Goal: Task Accomplishment & Management: Manage account settings

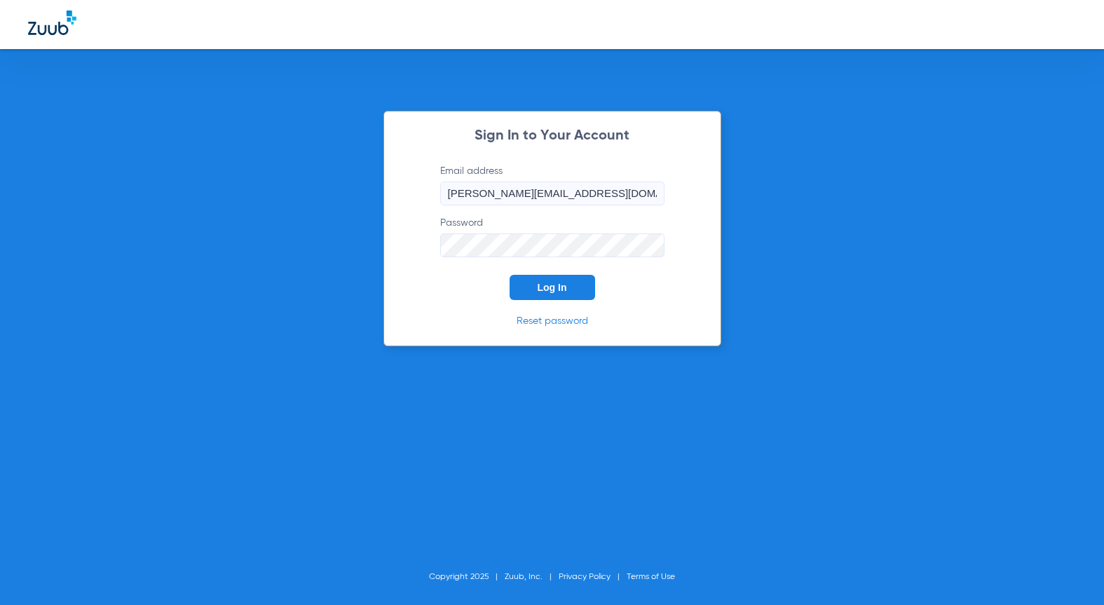
click at [477, 303] on div "Sign In to Your Account Email address andrea@zuub.com Password Log In Reset pas…" at bounding box center [552, 228] width 338 height 235
click at [567, 295] on button "Log In" at bounding box center [551, 287] width 85 height 25
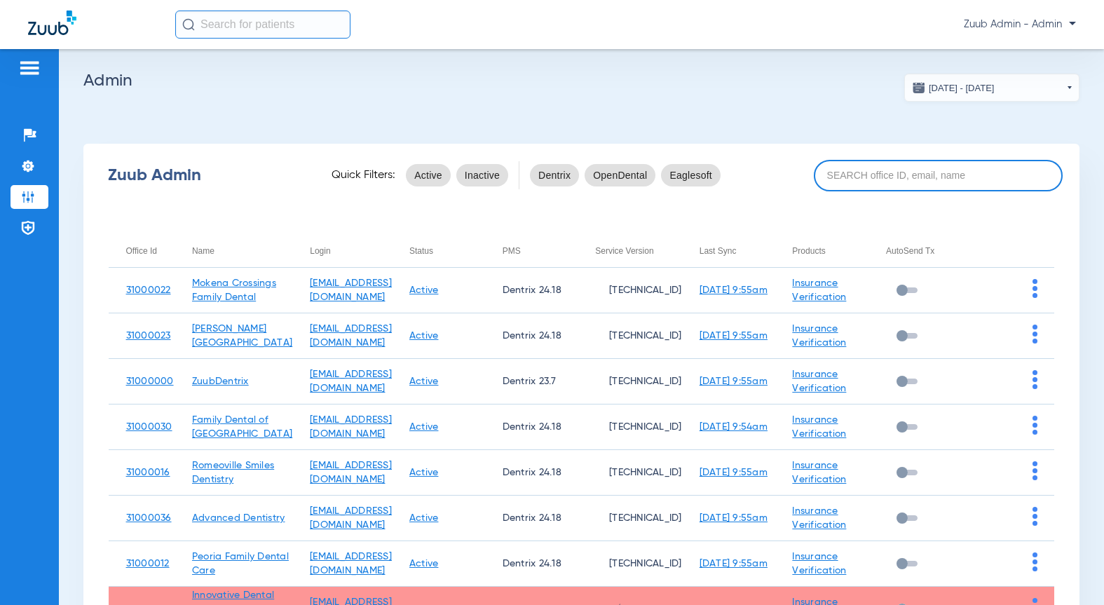
click at [895, 175] on input at bounding box center [938, 176] width 249 height 32
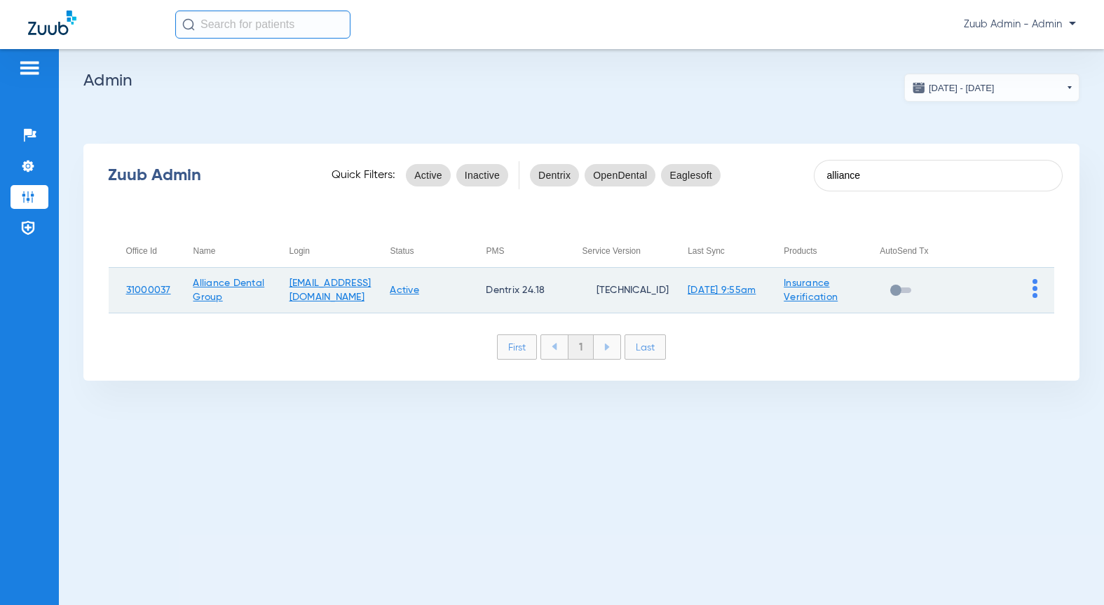
type input "alliance"
drag, startPoint x: 173, startPoint y: 292, endPoint x: 127, endPoint y: 292, distance: 46.3
click at [127, 292] on td "31000037" at bounding box center [142, 291] width 67 height 46
copy link "31000037"
click at [1036, 311] on td at bounding box center [1006, 291] width 96 height 46
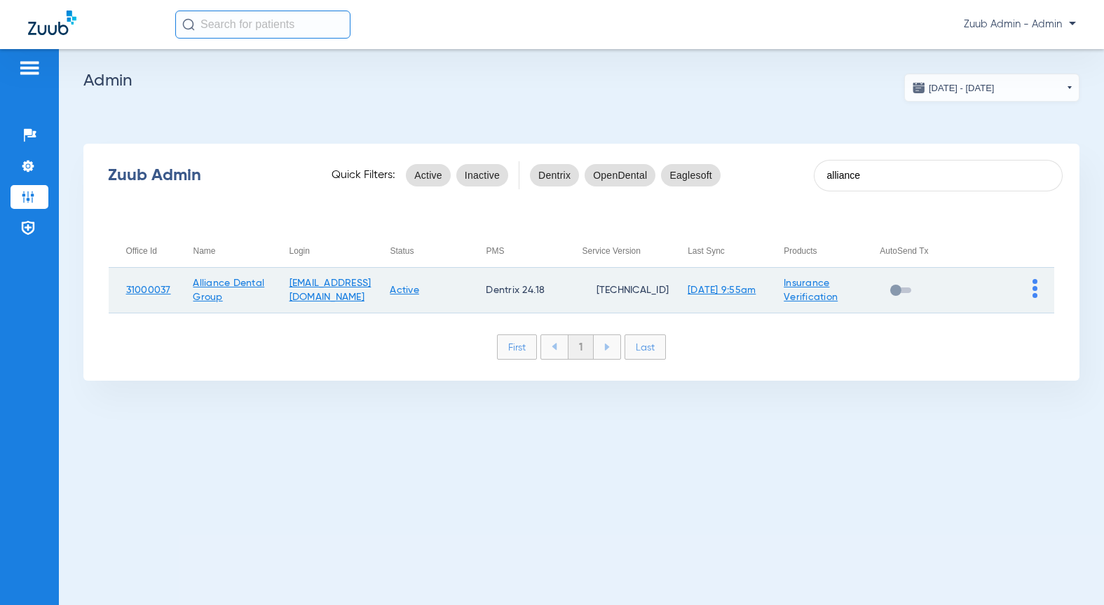
click at [1033, 291] on img at bounding box center [1034, 288] width 5 height 19
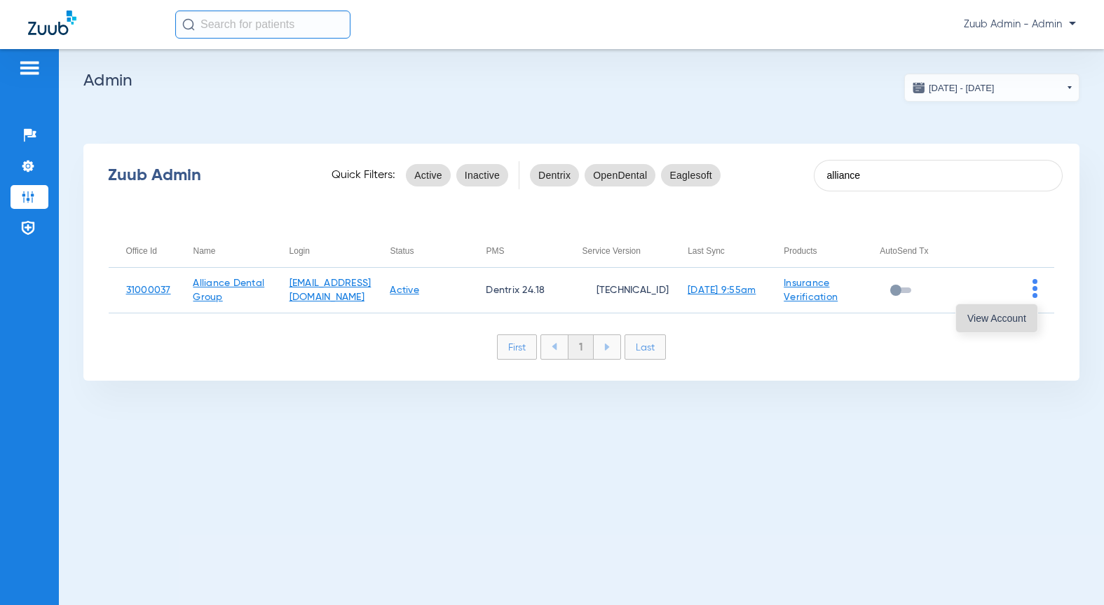
click at [1021, 306] on button "View Account" at bounding box center [996, 318] width 81 height 28
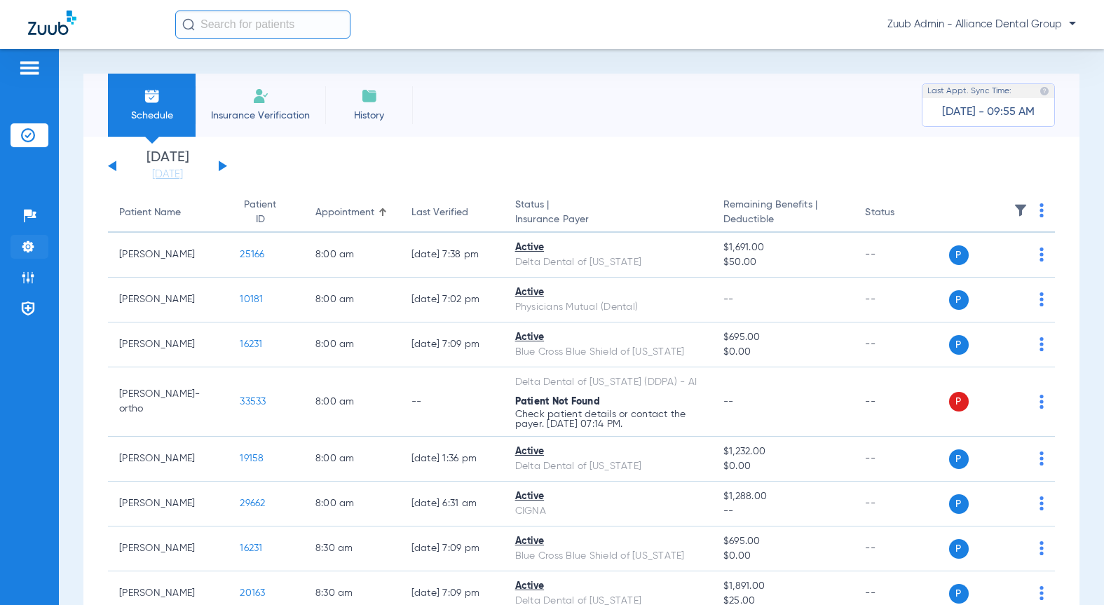
click at [38, 249] on li "Settings" at bounding box center [30, 247] width 38 height 24
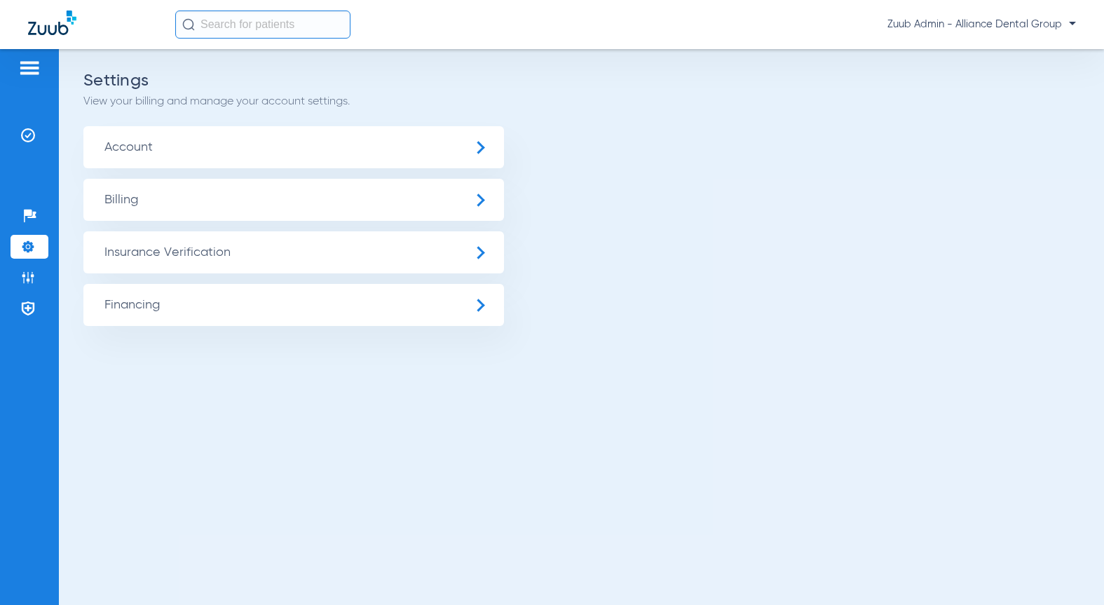
click at [170, 254] on span "Insurance Verification" at bounding box center [293, 252] width 420 height 42
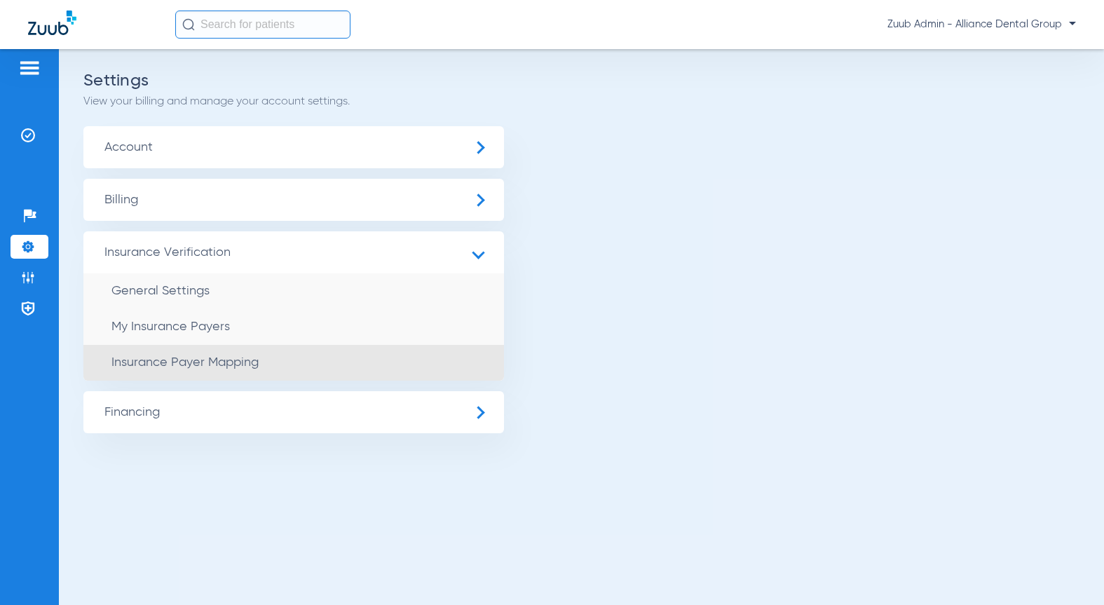
click at [208, 365] on span "Insurance Payer Mapping" at bounding box center [184, 362] width 147 height 13
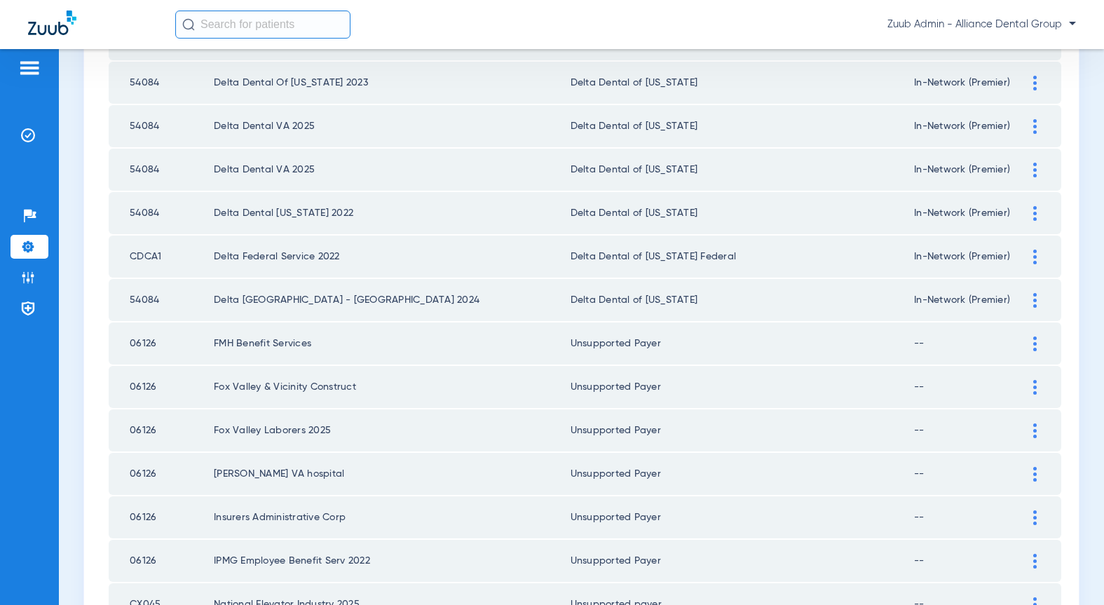
scroll to position [1943, 0]
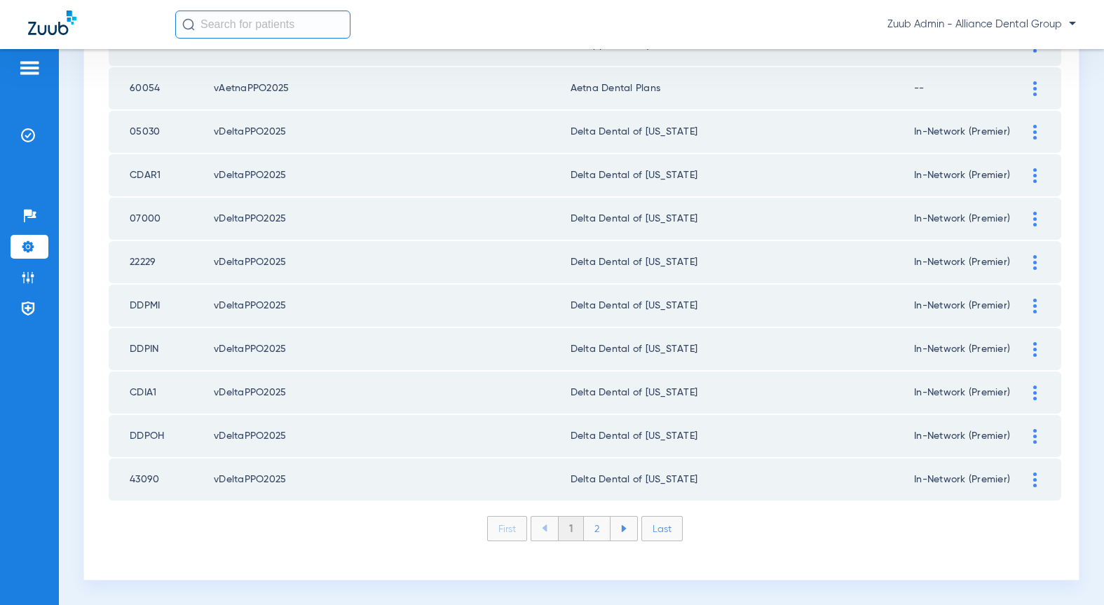
type input "v"
click at [584, 533] on li "2" at bounding box center [597, 528] width 27 height 24
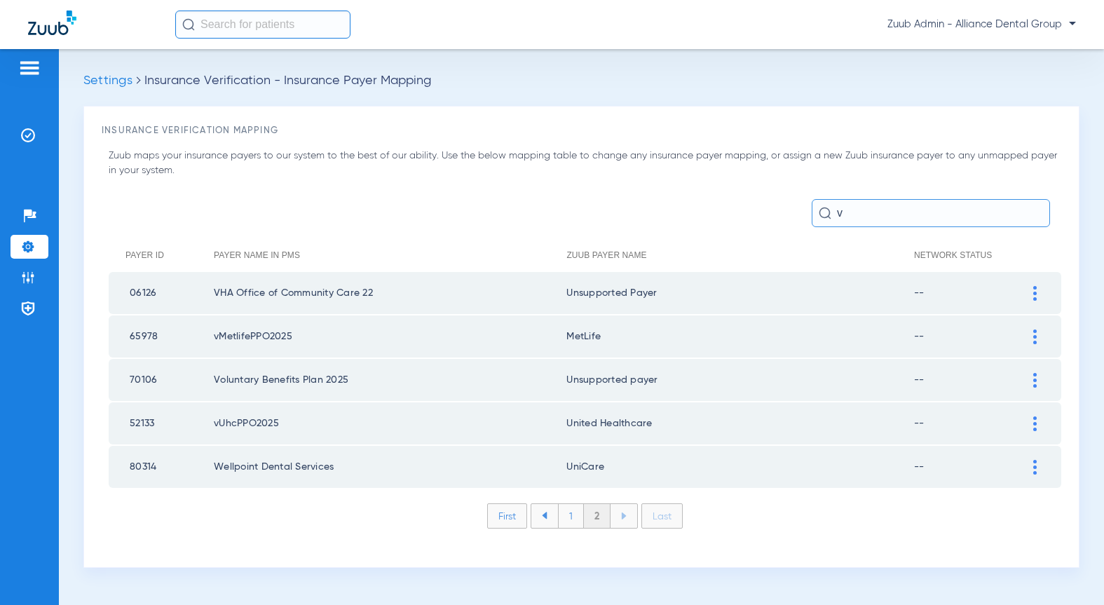
click at [579, 517] on li "1" at bounding box center [571, 516] width 26 height 24
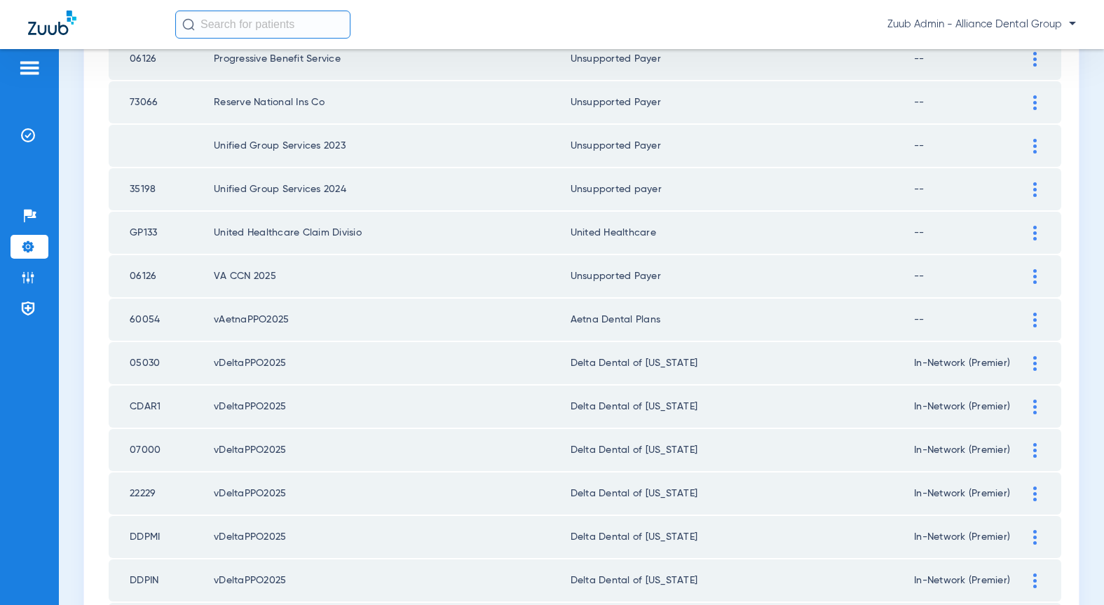
scroll to position [1779, 0]
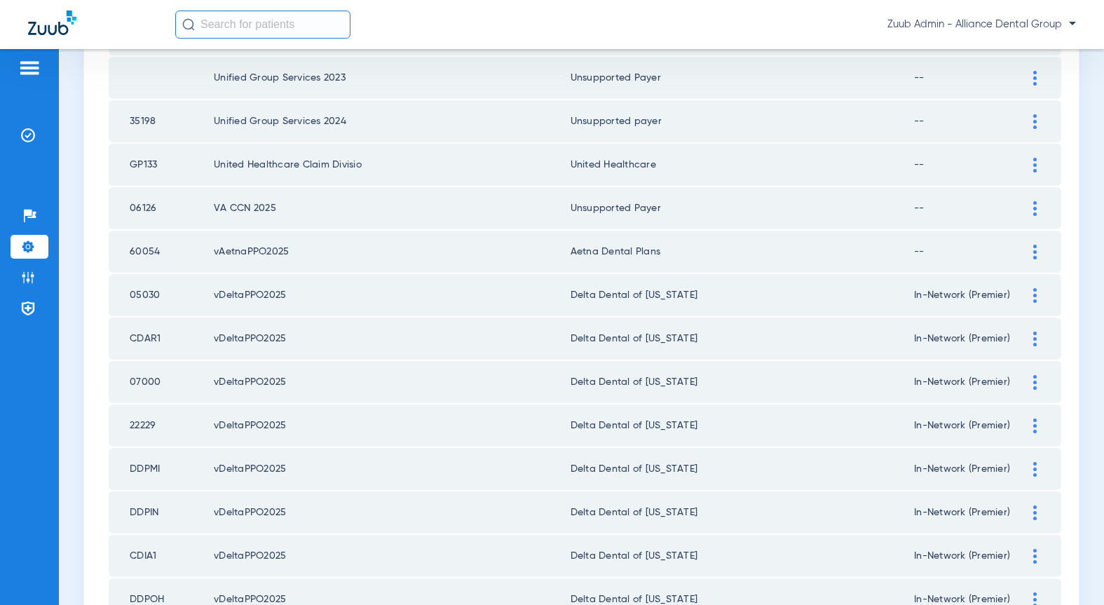
drag, startPoint x: 214, startPoint y: 294, endPoint x: 289, endPoint y: 295, distance: 75.0
click at [289, 295] on td "vDeltaPPO2025" at bounding box center [392, 295] width 357 height 42
copy td "vDeltaPPO2025"
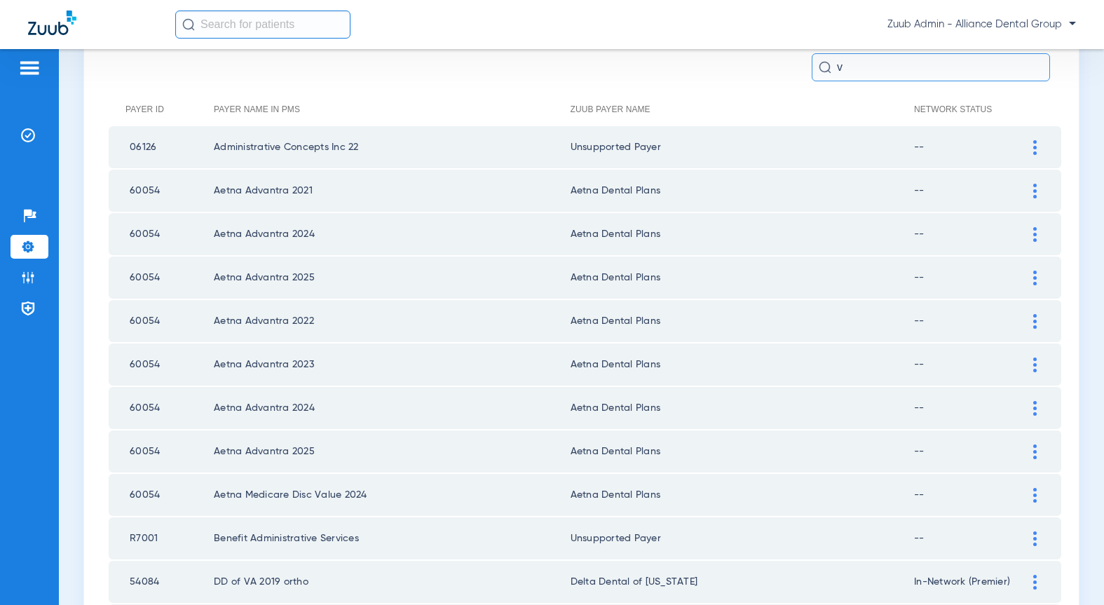
scroll to position [0, 0]
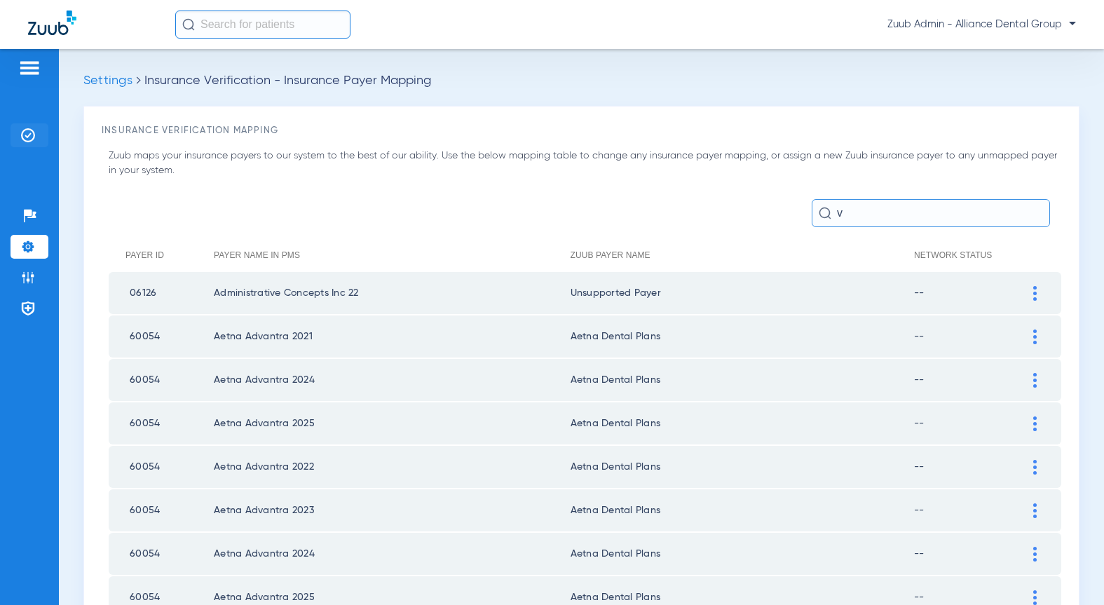
click at [34, 136] on img at bounding box center [28, 135] width 14 height 14
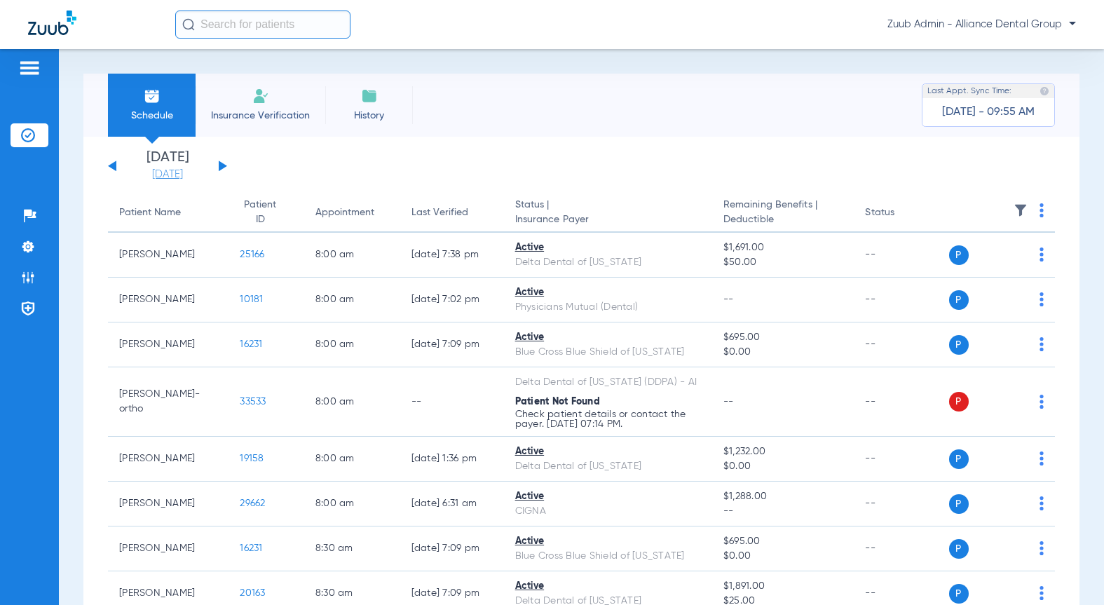
click at [178, 176] on link "[DATE]" at bounding box center [167, 174] width 84 height 14
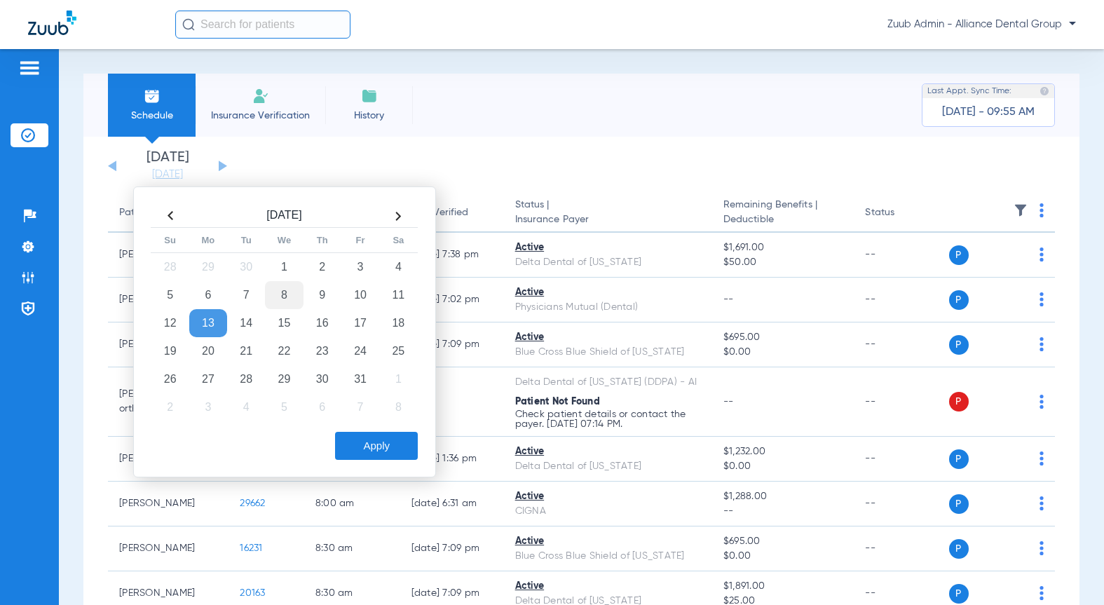
click at [278, 292] on td "8" at bounding box center [284, 295] width 38 height 28
click at [367, 451] on button "Apply" at bounding box center [376, 446] width 83 height 28
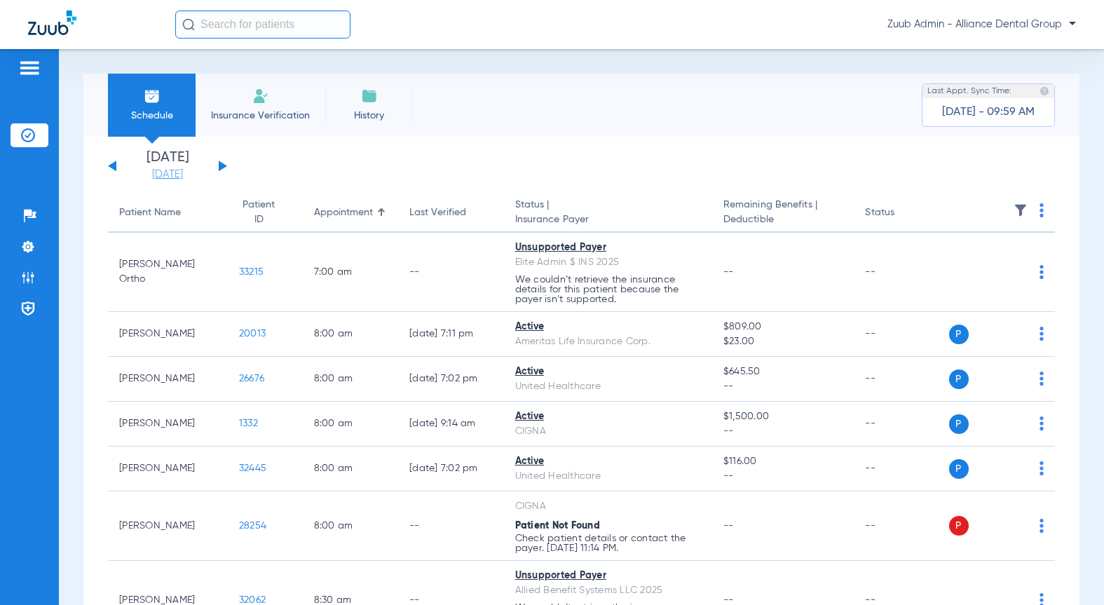
click at [164, 171] on link "[DATE]" at bounding box center [167, 174] width 84 height 14
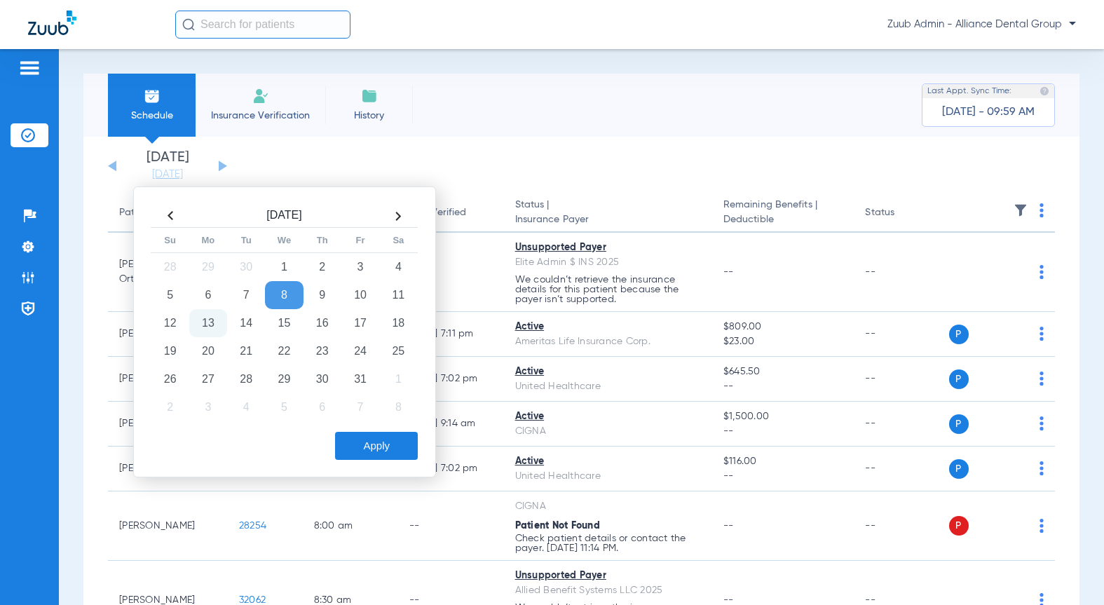
click at [203, 324] on td "13" at bounding box center [208, 323] width 38 height 28
click at [370, 437] on button "Apply" at bounding box center [376, 446] width 83 height 28
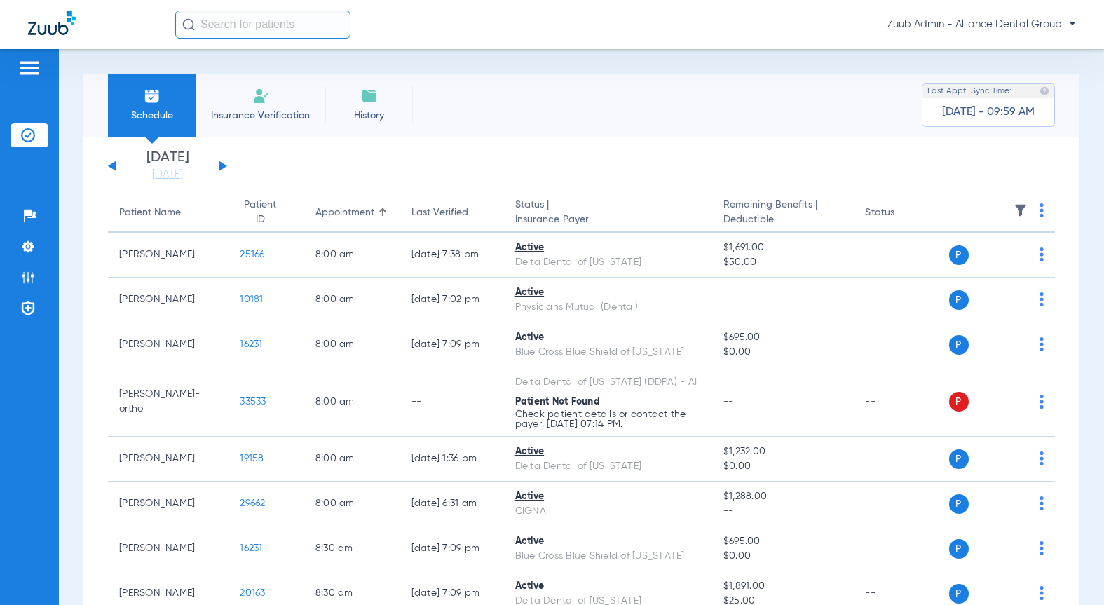
click at [75, 291] on div "Schedule Insurance Verification History Last Appt. Sync Time: [DATE] - 09:59 AM…" at bounding box center [581, 327] width 1045 height 556
click at [170, 174] on link "[DATE]" at bounding box center [167, 174] width 84 height 14
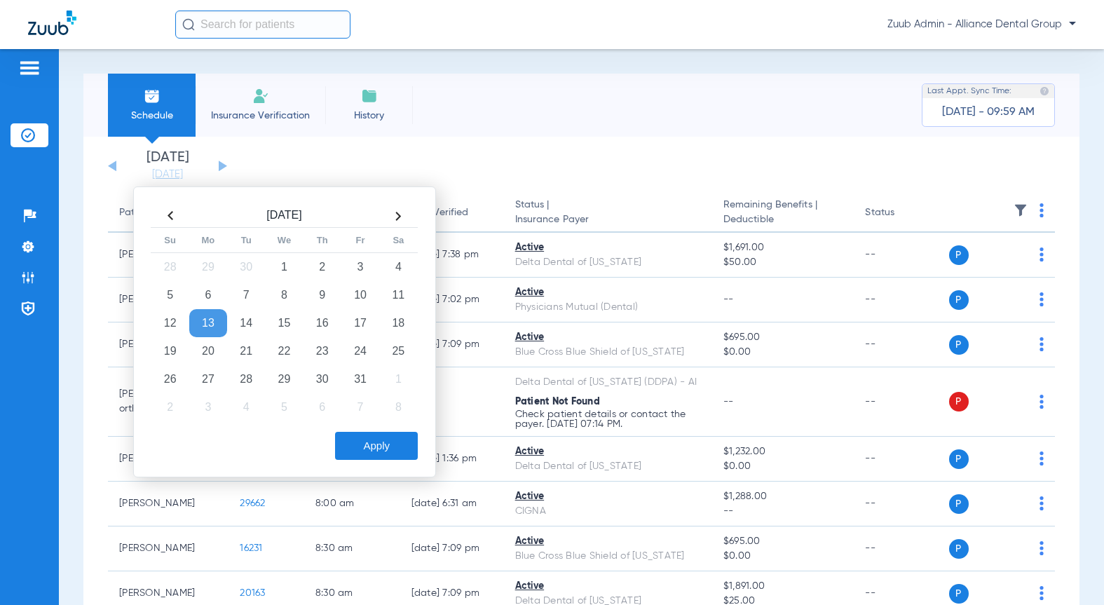
click at [296, 166] on app-single-date-navigator "[DATE] [DATE] [DATE] [DATE] [DATE] [DATE] [DATE] [DATE] [DATE] [DATE] [DATE] [D…" at bounding box center [581, 166] width 947 height 31
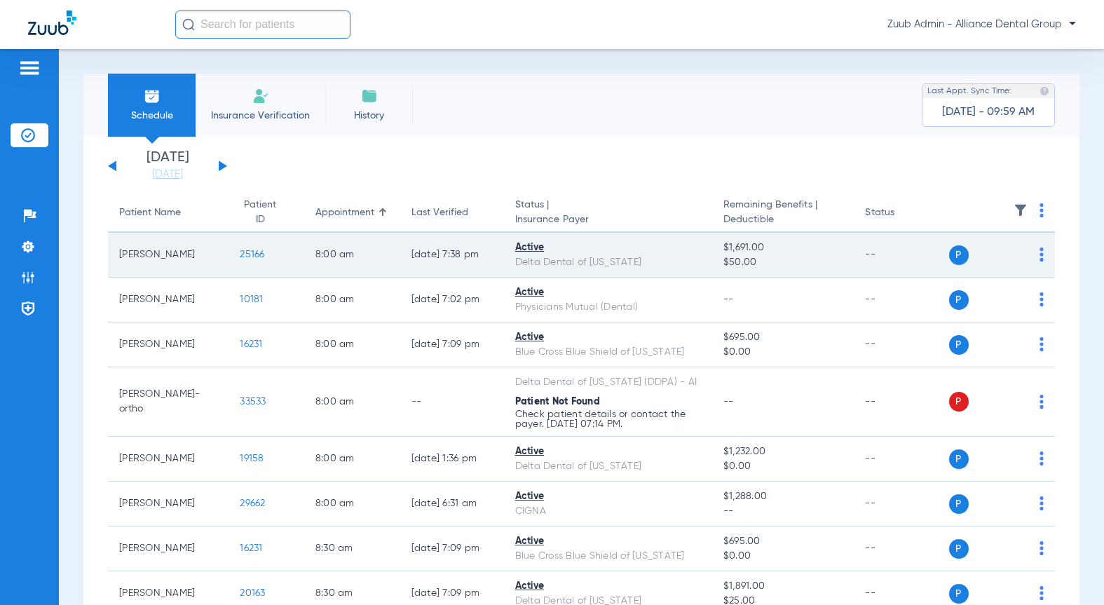
click at [240, 256] on span "25166" at bounding box center [252, 254] width 25 height 10
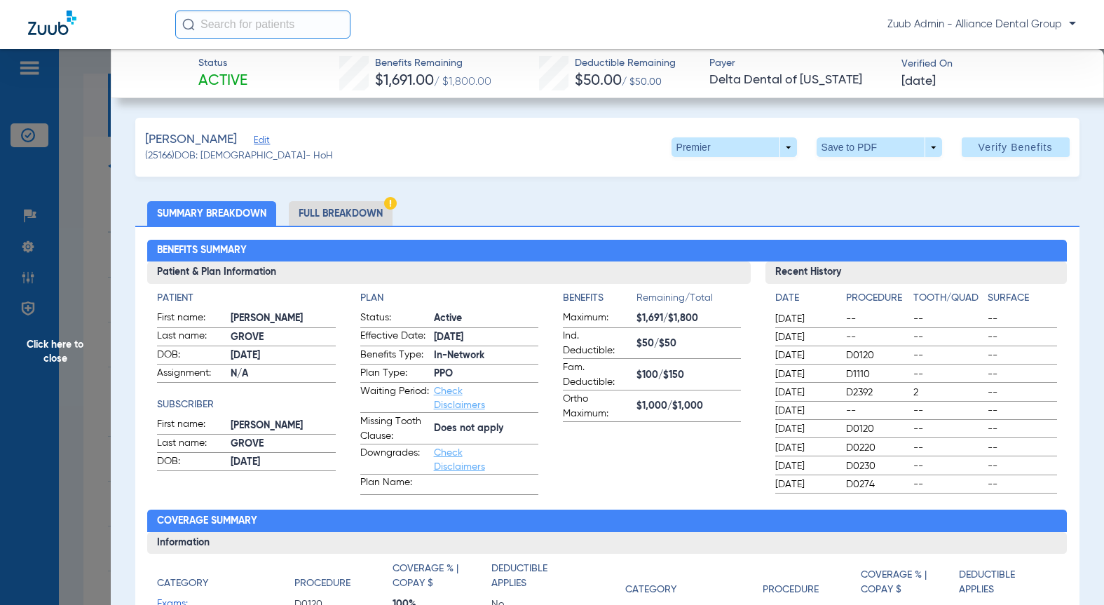
drag, startPoint x: 254, startPoint y: 139, endPoint x: 410, endPoint y: 149, distance: 155.9
click at [410, 149] on div "[PERSON_NAME] Edit (25166) DOB: [DEMOGRAPHIC_DATA] - HoH Premier arrow_drop_dow…" at bounding box center [607, 147] width 944 height 59
click at [452, 149] on div "[PERSON_NAME] Edit (25166) DOB: [DEMOGRAPHIC_DATA] - HoH Premier arrow_drop_dow…" at bounding box center [607, 147] width 944 height 59
click at [257, 140] on span "Edit" at bounding box center [260, 141] width 13 height 13
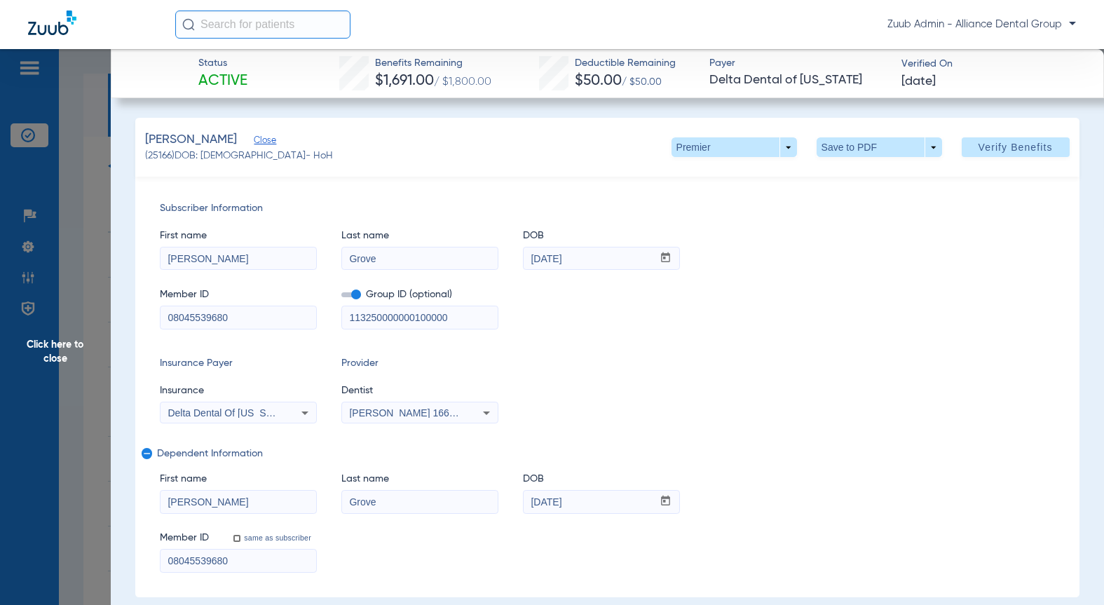
click at [257, 140] on span "Close" at bounding box center [260, 141] width 13 height 13
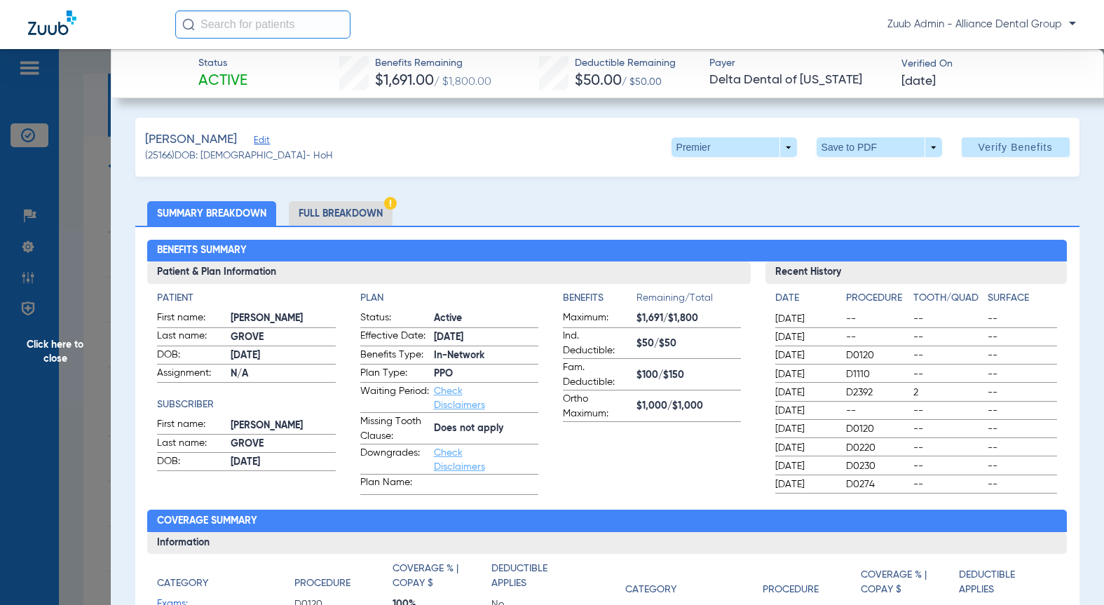
click at [257, 140] on span "Edit" at bounding box center [260, 141] width 13 height 13
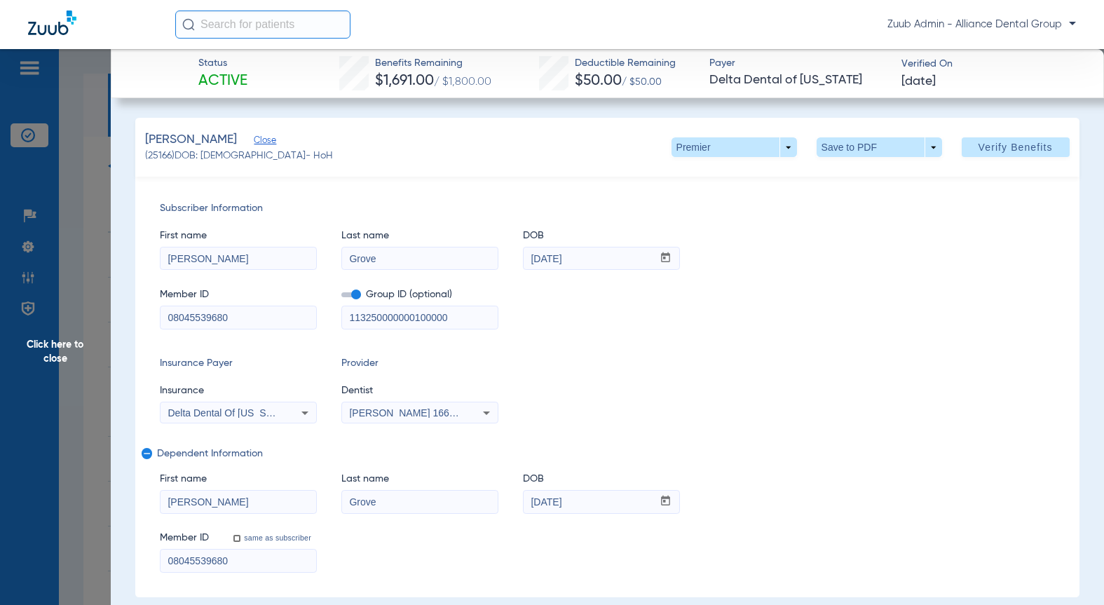
click at [257, 140] on span "Close" at bounding box center [260, 141] width 13 height 13
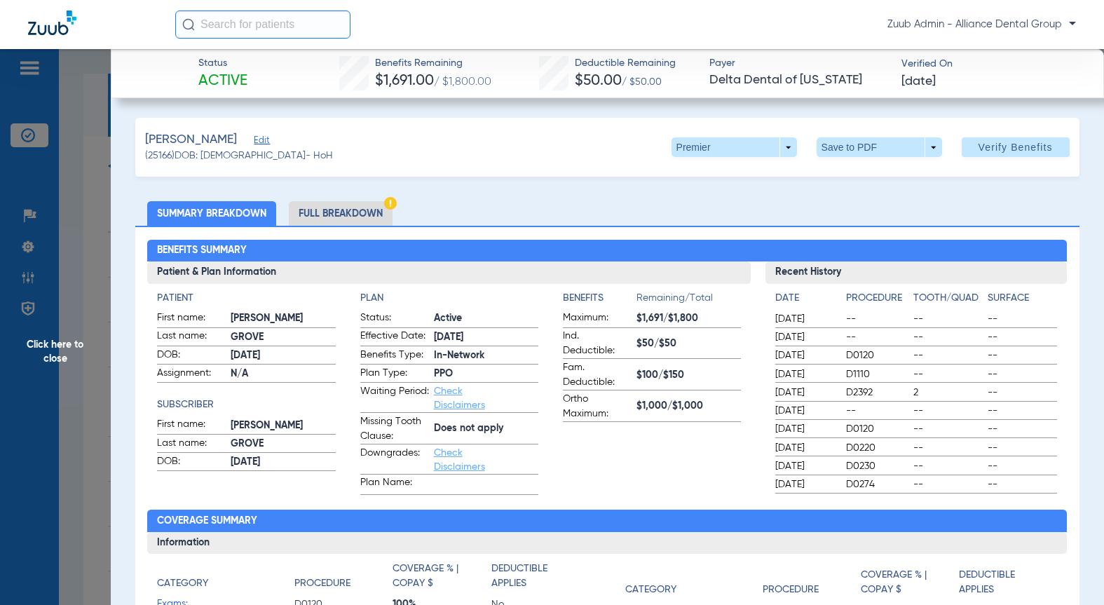
click at [60, 341] on span "Click here to close" at bounding box center [55, 351] width 111 height 605
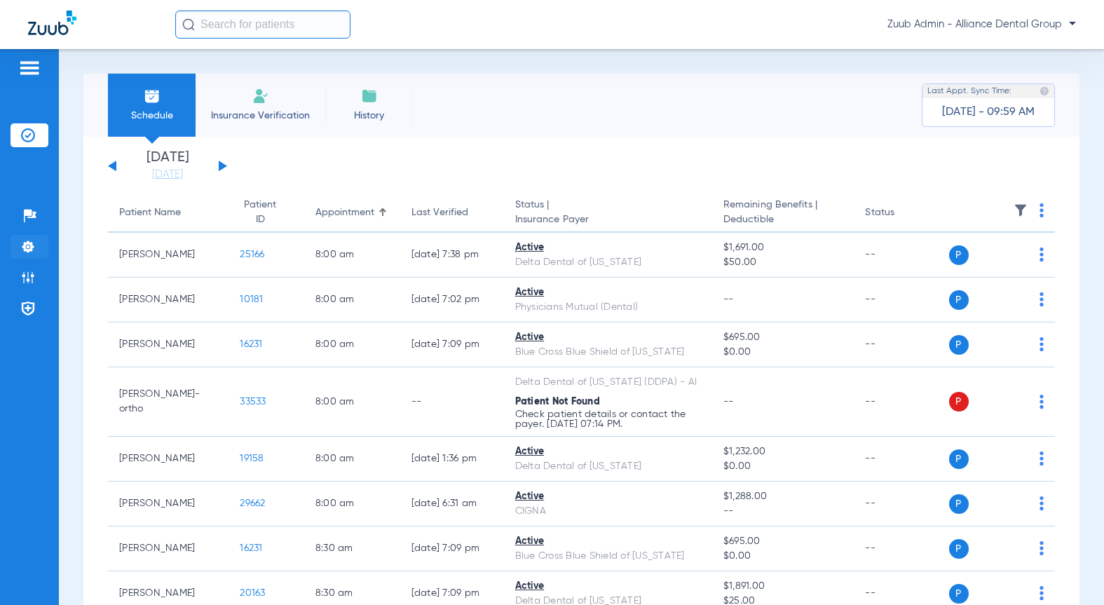
click at [29, 244] on img at bounding box center [28, 247] width 14 height 14
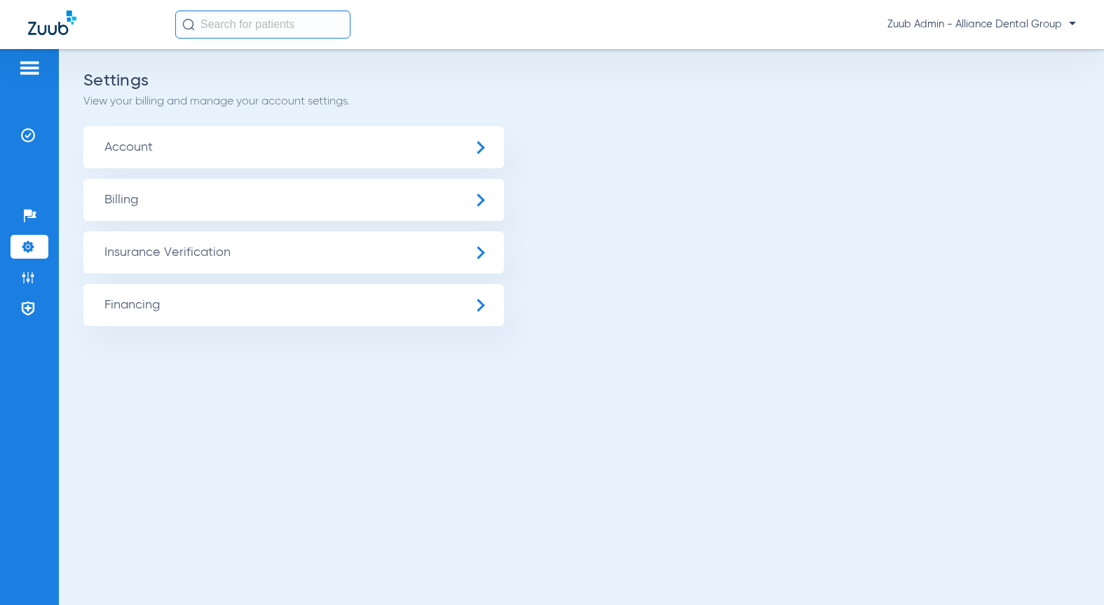
click at [133, 253] on span "Insurance Verification" at bounding box center [293, 252] width 420 height 42
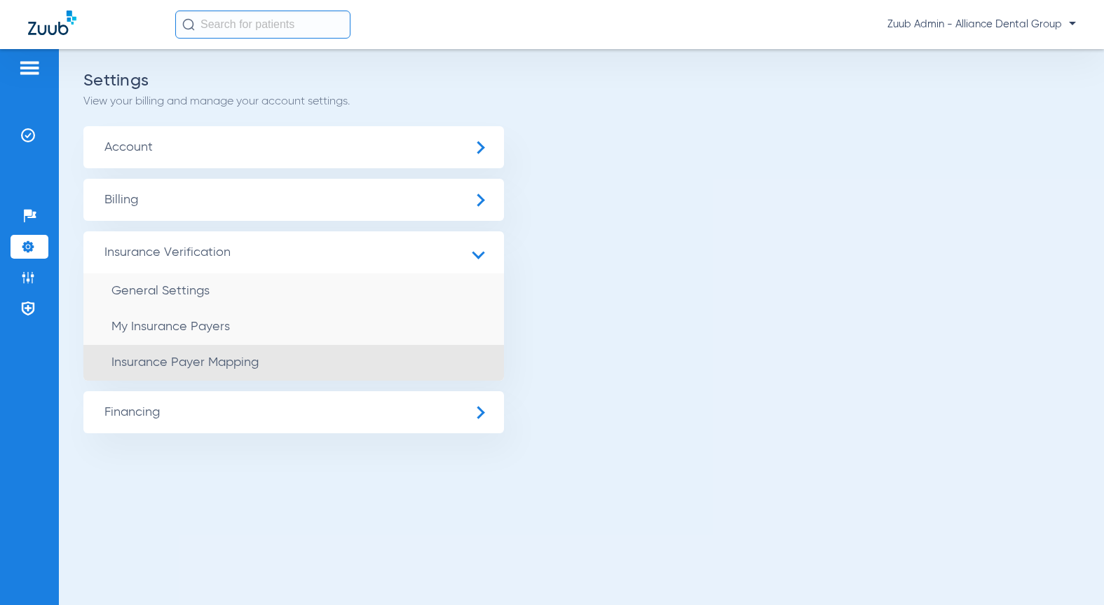
click at [219, 364] on span "Insurance Payer Mapping" at bounding box center [184, 362] width 147 height 13
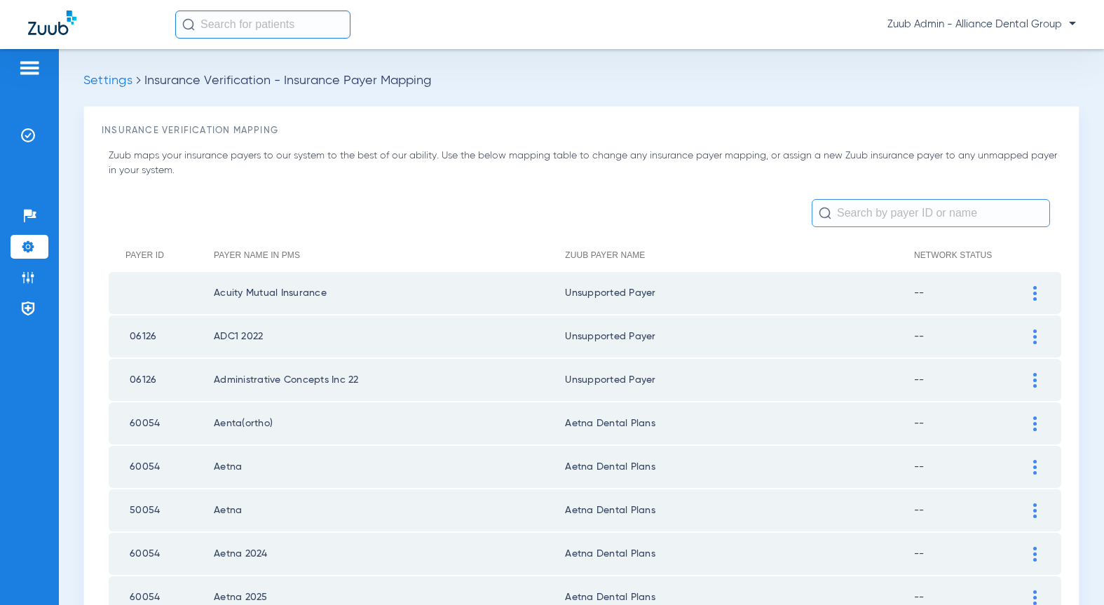
click at [865, 213] on input "text" at bounding box center [930, 213] width 238 height 28
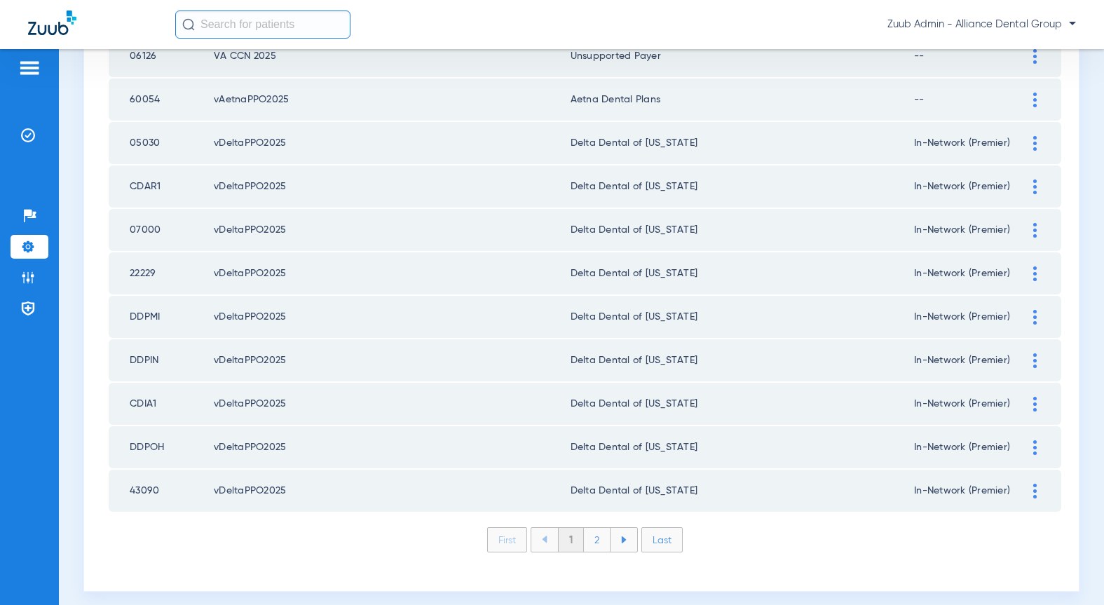
scroll to position [1943, 0]
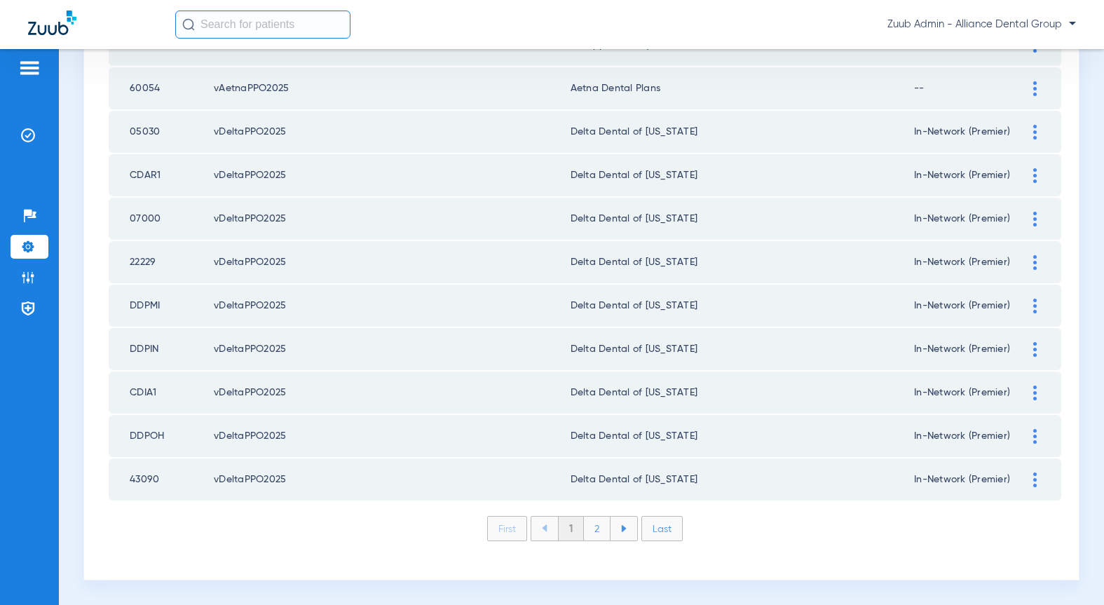
type input "v"
click at [598, 534] on li "2" at bounding box center [597, 528] width 27 height 24
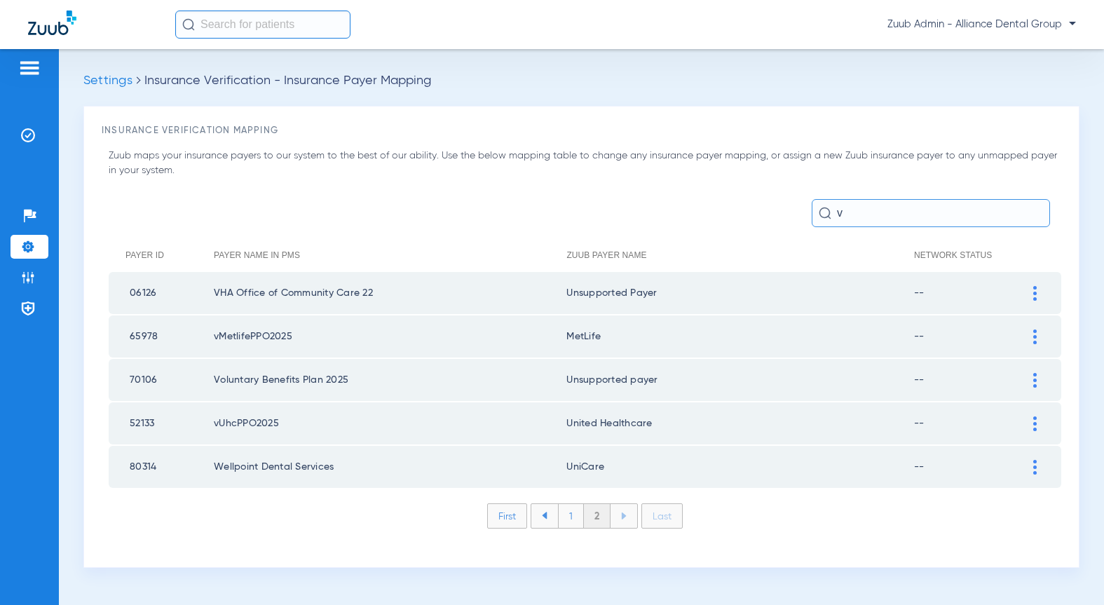
click at [569, 514] on li "1" at bounding box center [571, 516] width 26 height 24
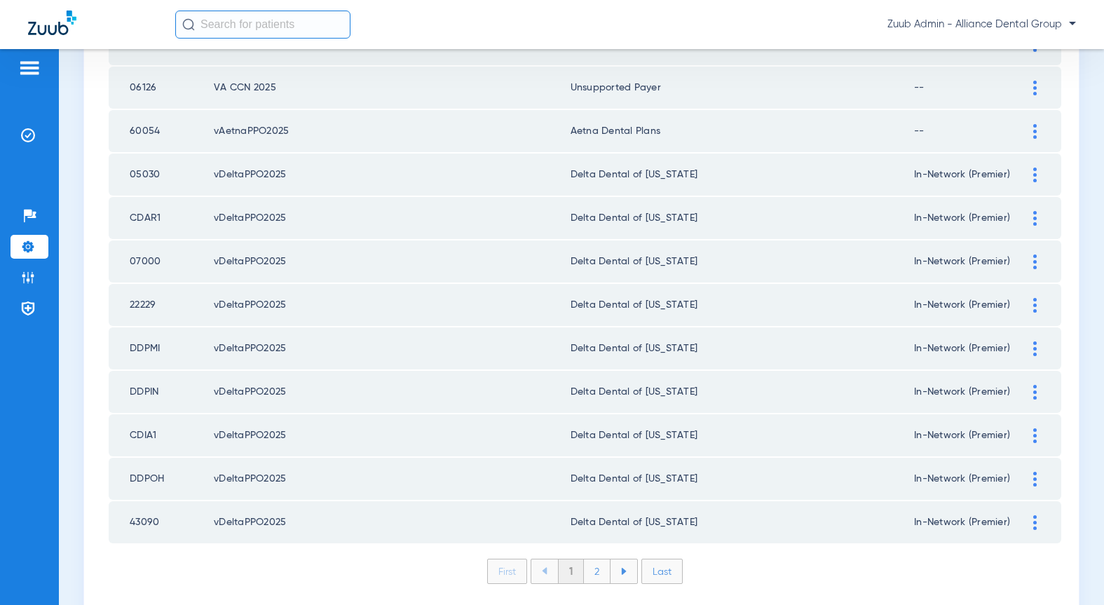
scroll to position [1906, 0]
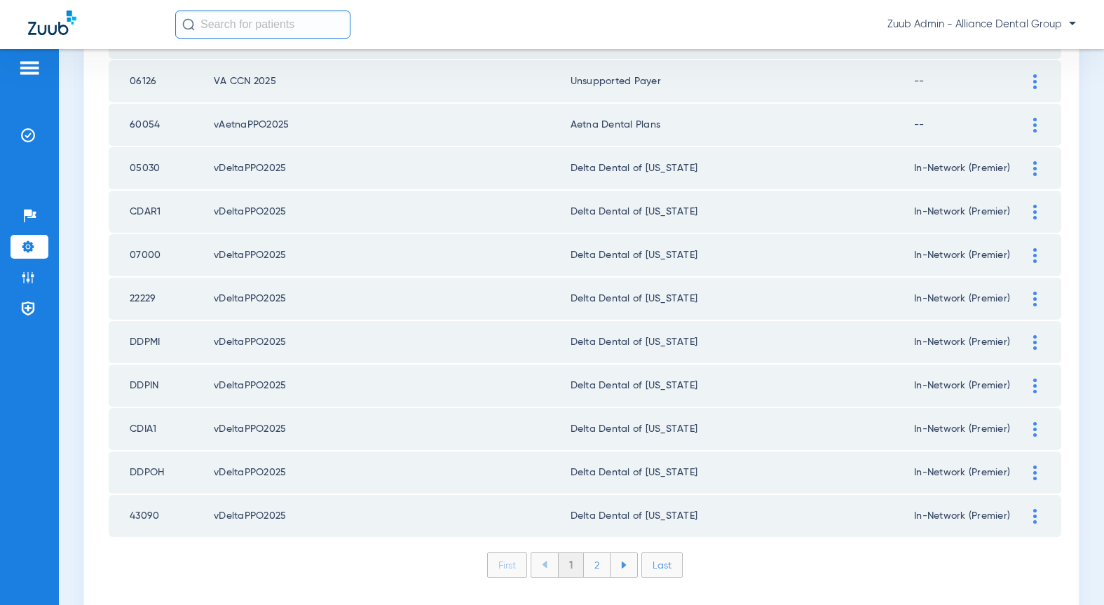
click at [1033, 169] on img at bounding box center [1035, 168] width 4 height 15
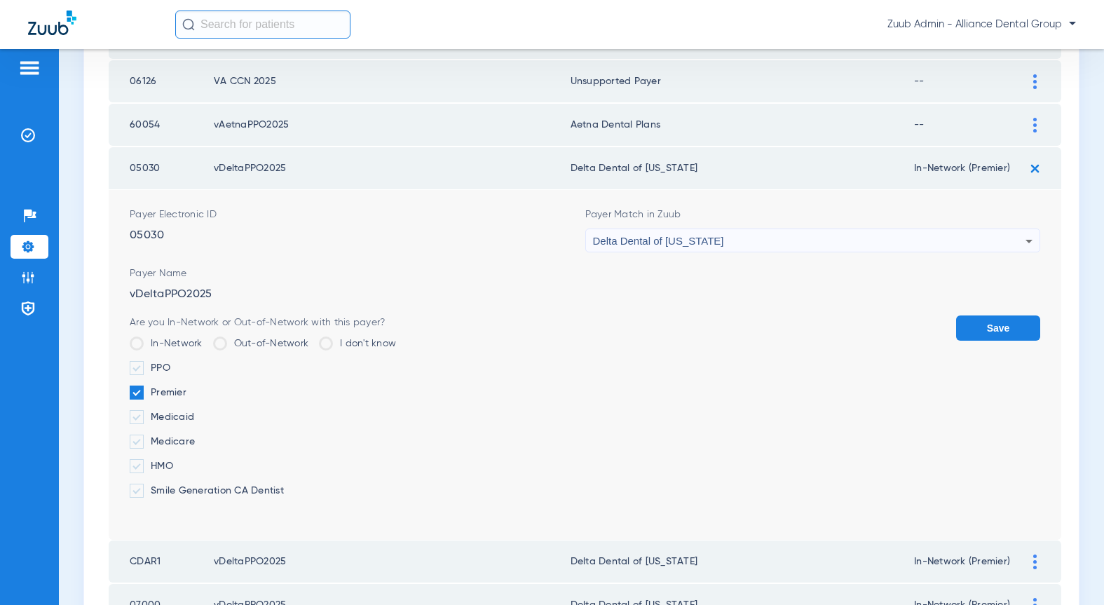
click at [654, 245] on span "Delta Dental of [US_STATE]" at bounding box center [658, 241] width 131 height 12
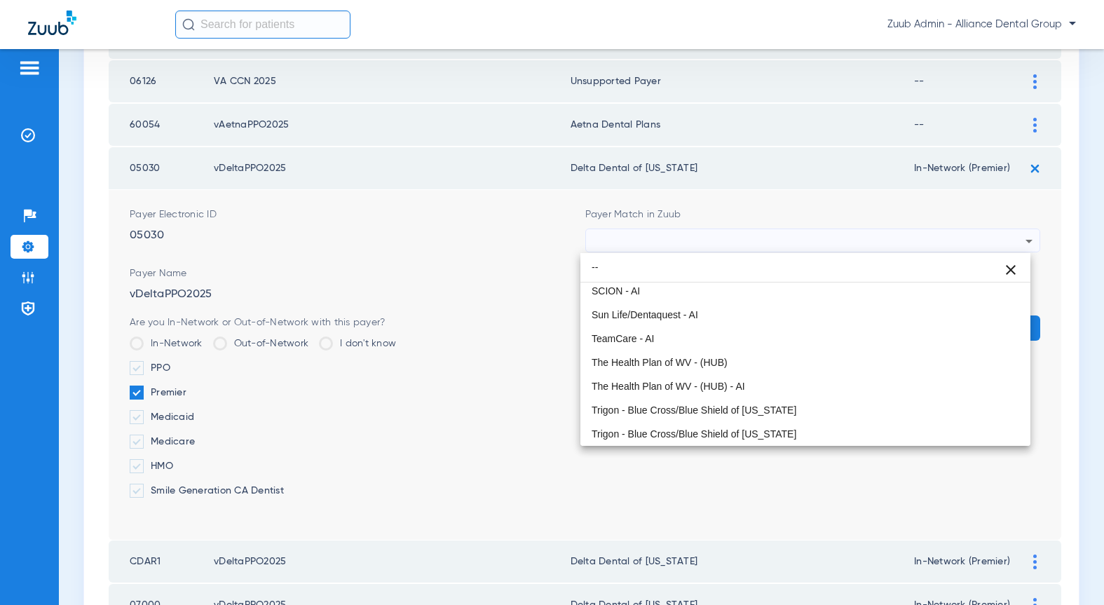
scroll to position [0, 0]
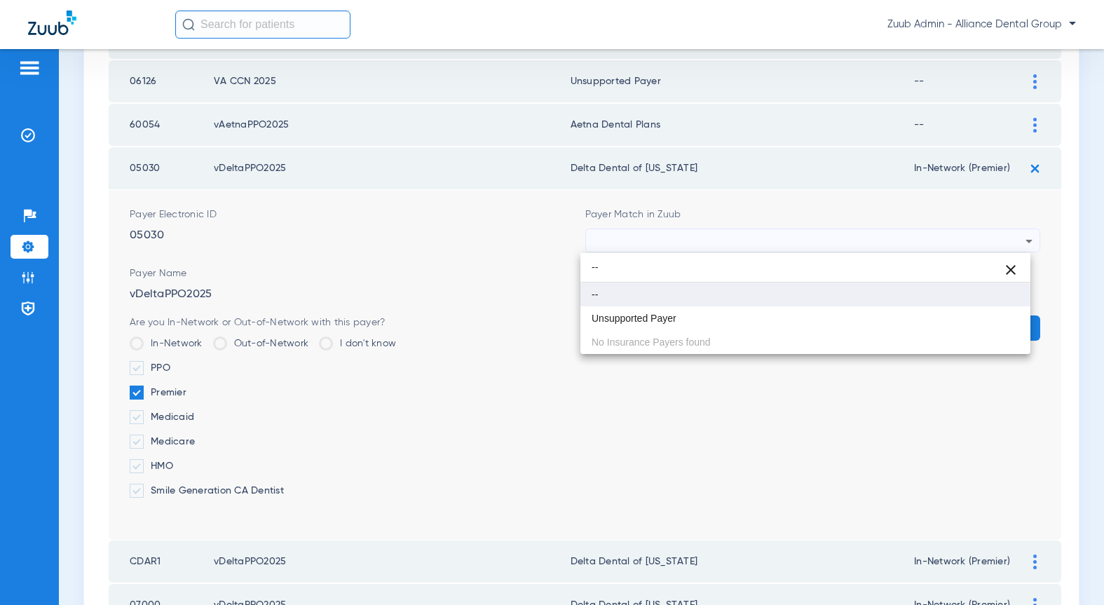
type input "--"
click at [699, 288] on mat-option "--" at bounding box center [805, 294] width 450 height 24
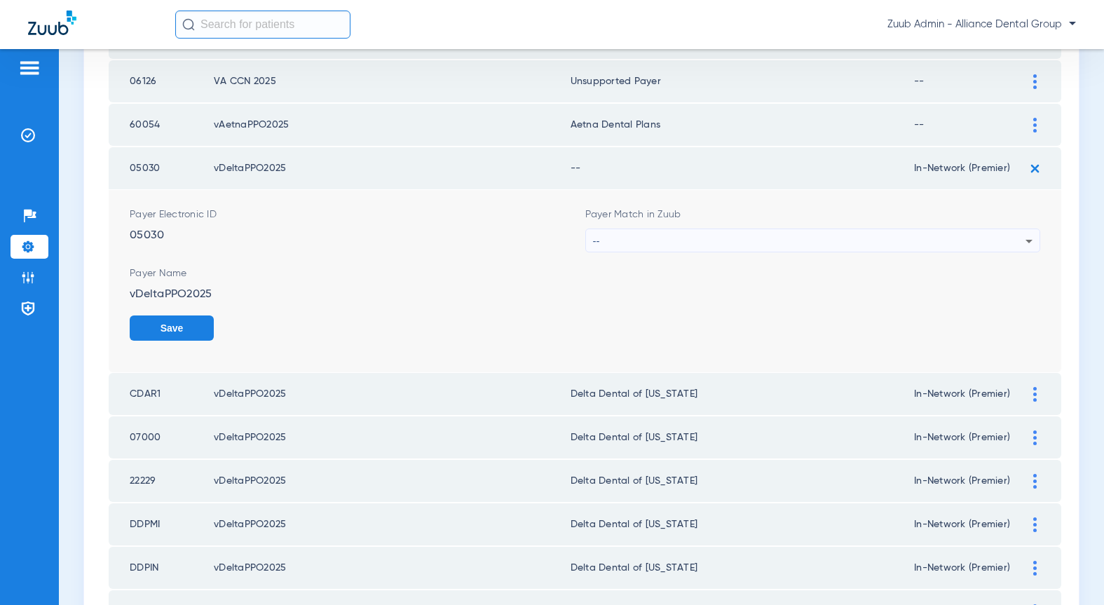
click at [167, 329] on button "Save" at bounding box center [172, 327] width 84 height 25
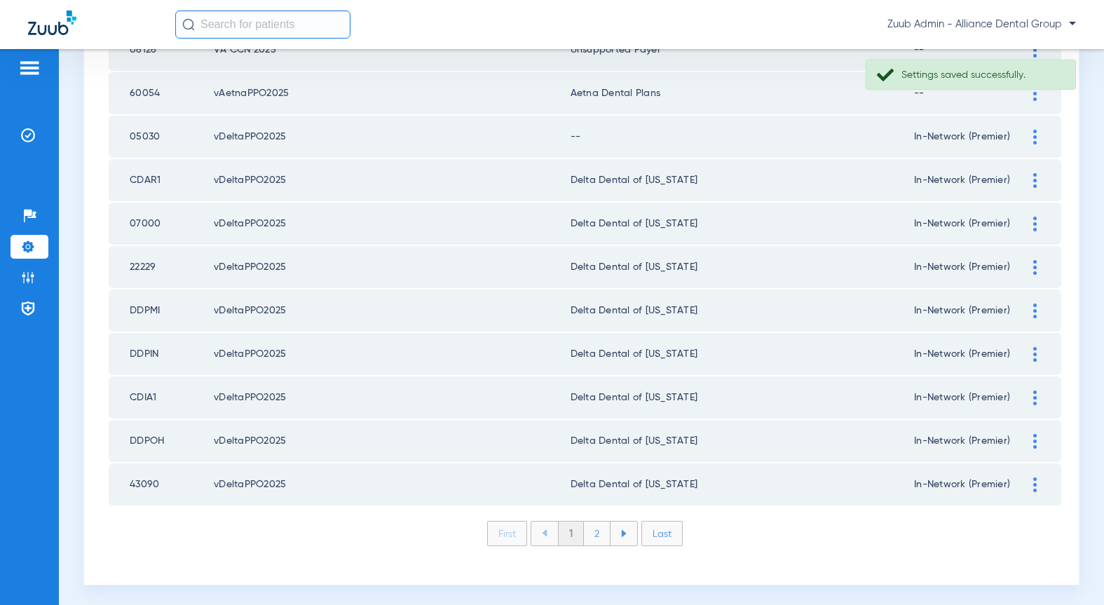
scroll to position [1943, 0]
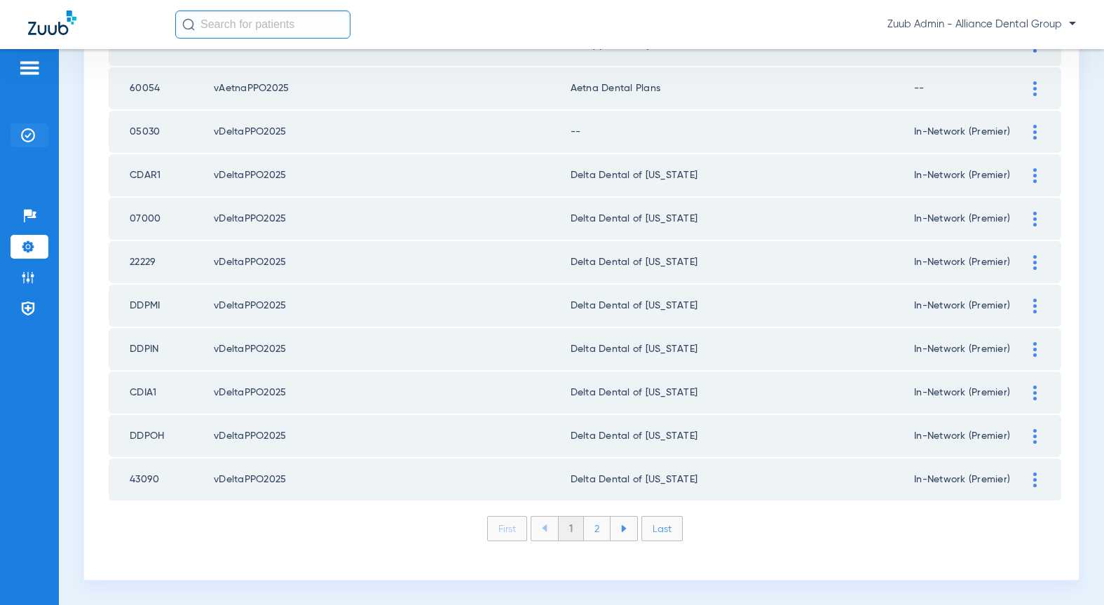
click at [29, 138] on img at bounding box center [28, 135] width 14 height 14
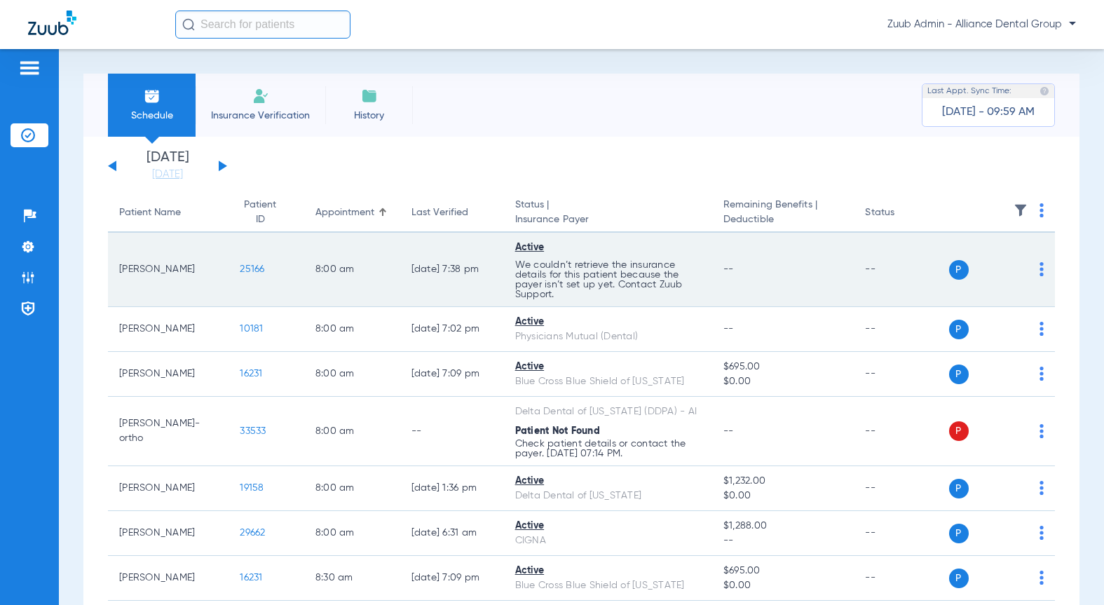
click at [242, 266] on span "25166" at bounding box center [252, 269] width 25 height 10
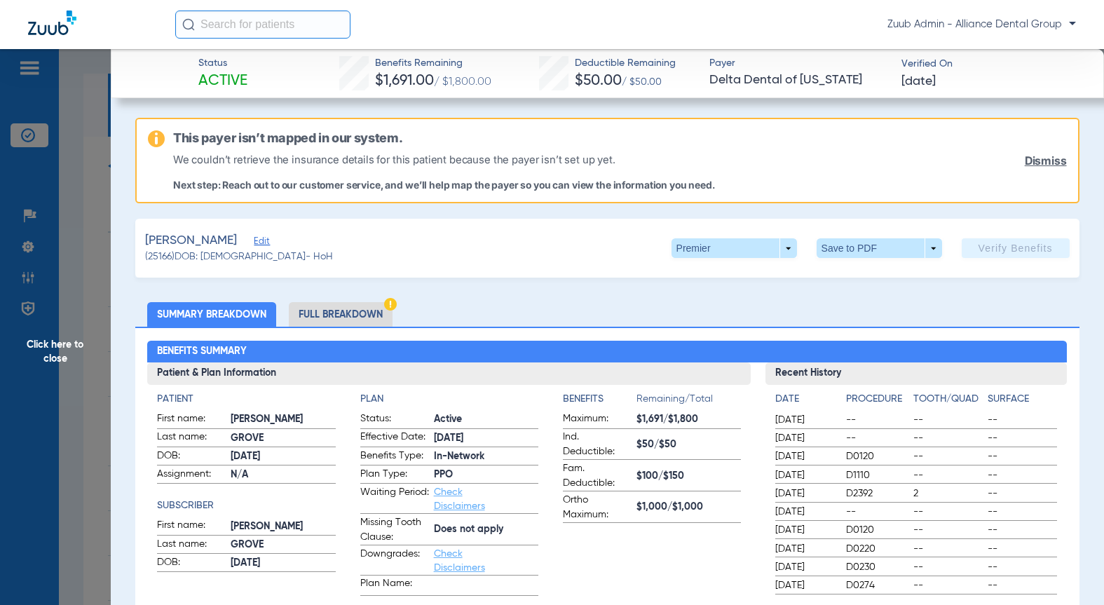
click at [76, 345] on span "Click here to close" at bounding box center [55, 351] width 111 height 605
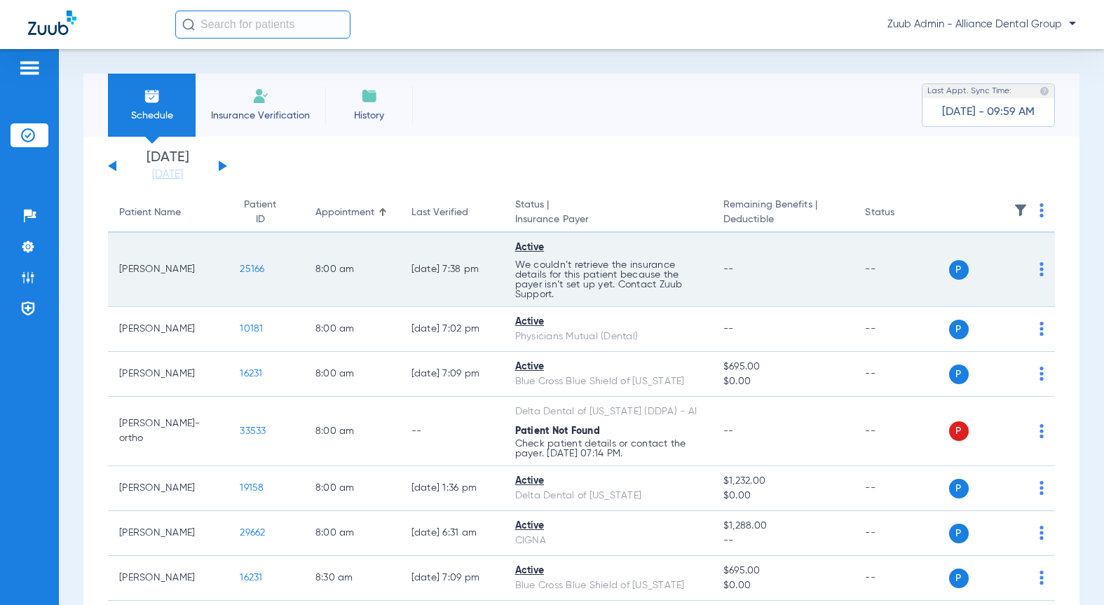
click at [259, 252] on td "25166" at bounding box center [265, 270] width 75 height 74
click at [245, 268] on span "25166" at bounding box center [252, 269] width 25 height 10
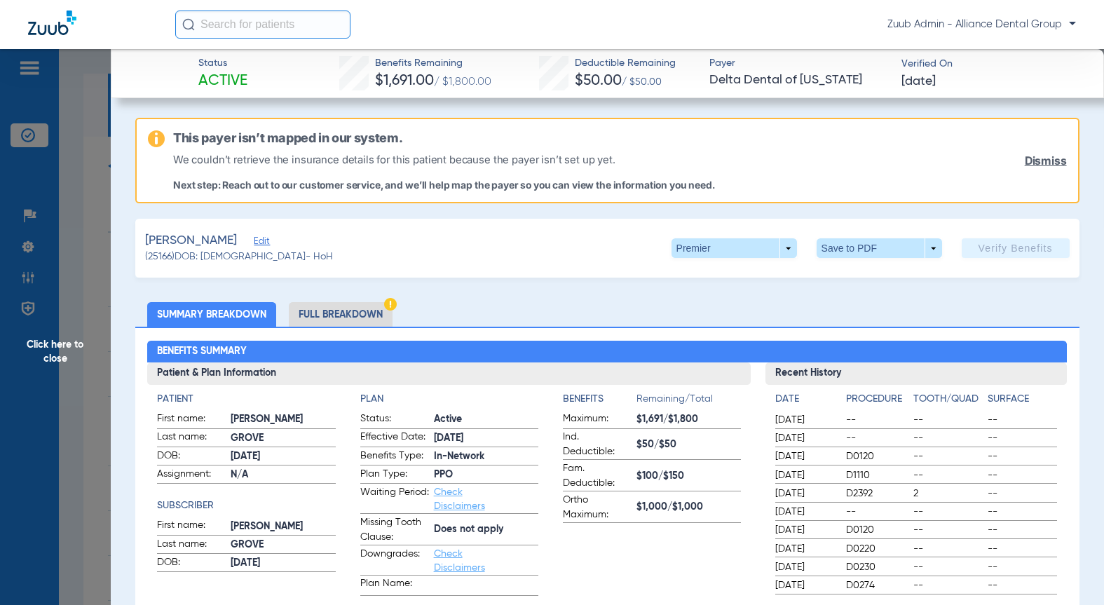
click at [74, 361] on span "Click here to close" at bounding box center [55, 351] width 111 height 605
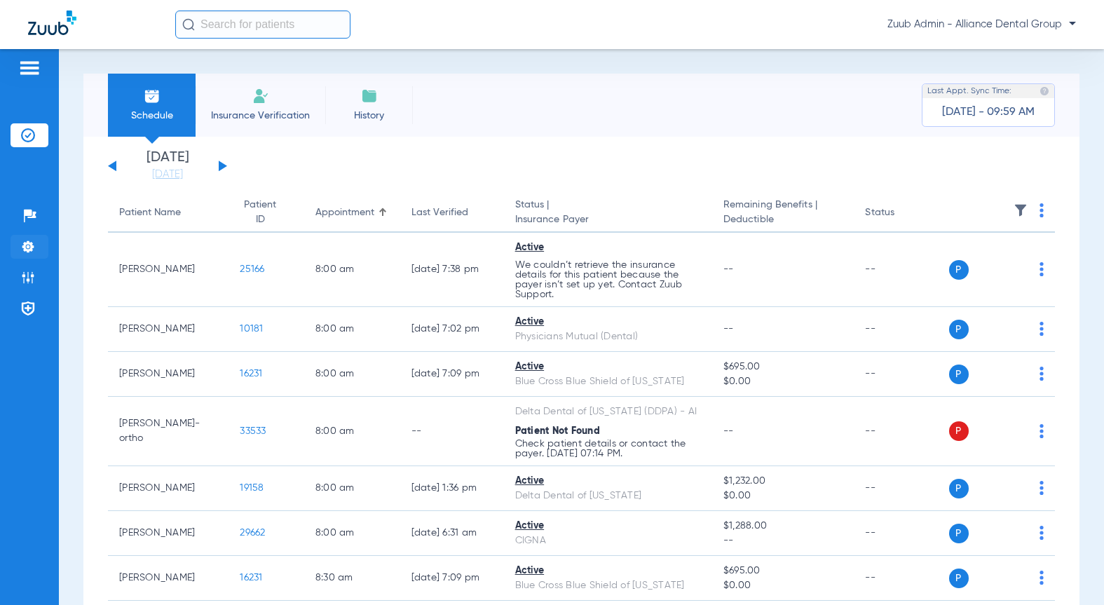
click at [27, 245] on img at bounding box center [28, 247] width 14 height 14
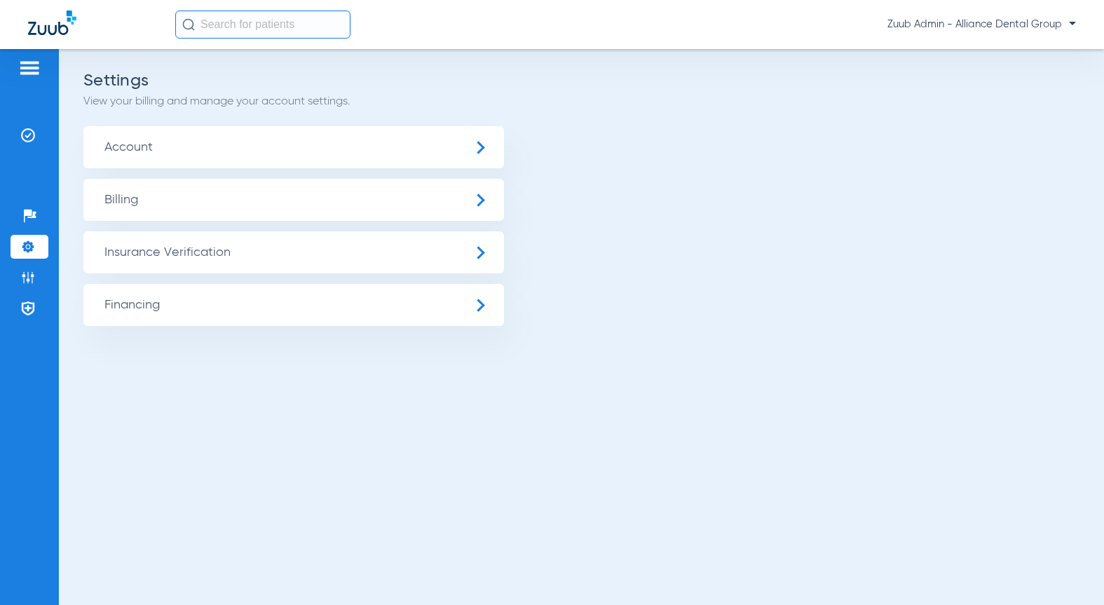
click at [150, 259] on span "Insurance Verification" at bounding box center [293, 252] width 420 height 42
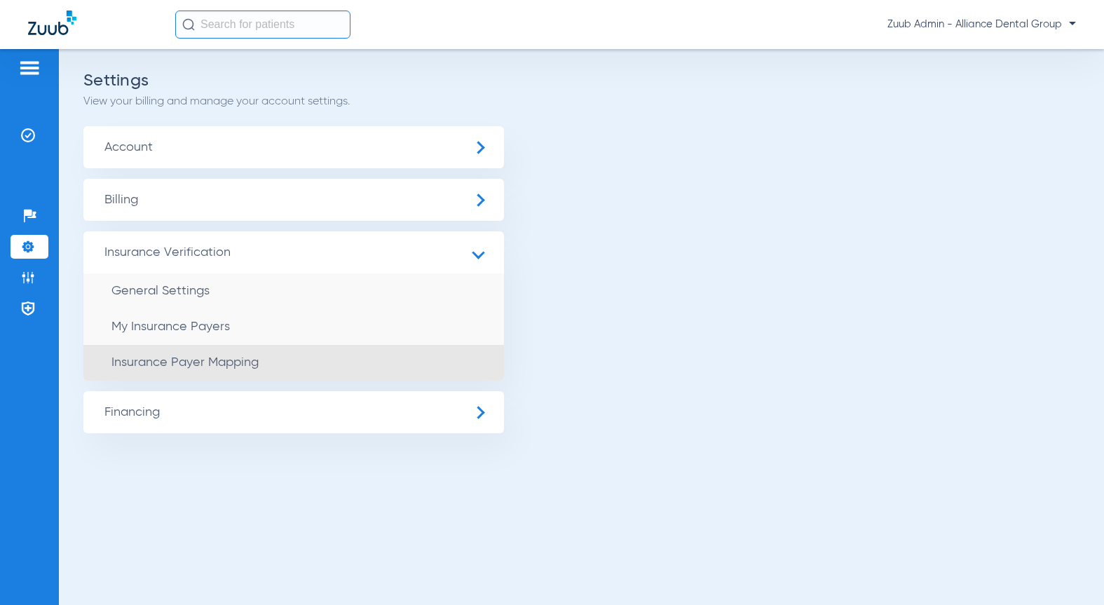
click at [247, 369] on li "Insurance Payer Mapping" at bounding box center [293, 363] width 420 height 36
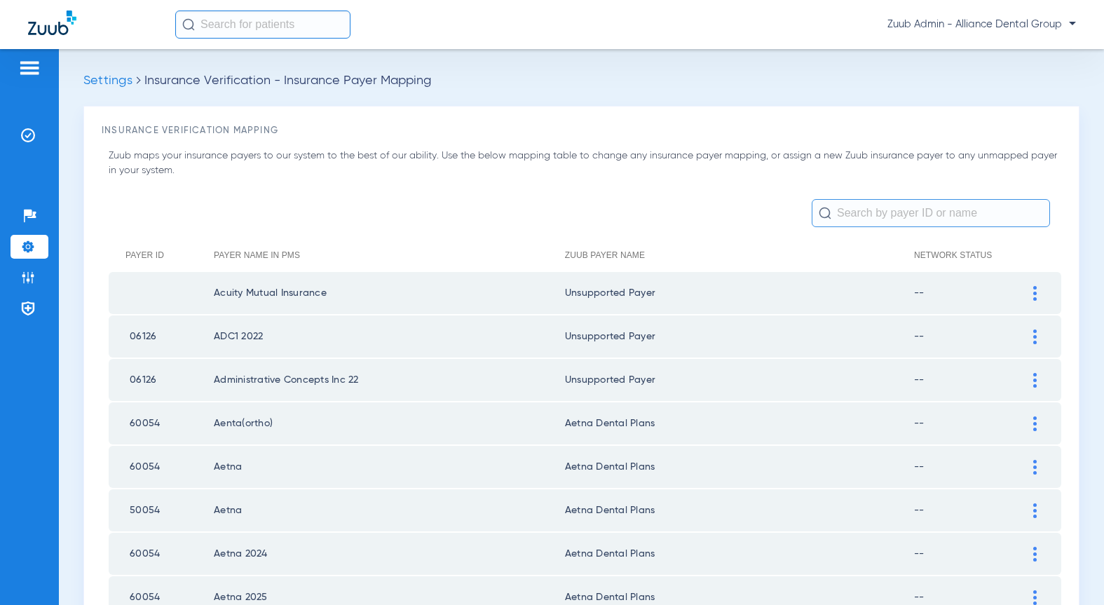
click at [858, 214] on input "text" at bounding box center [930, 213] width 238 height 28
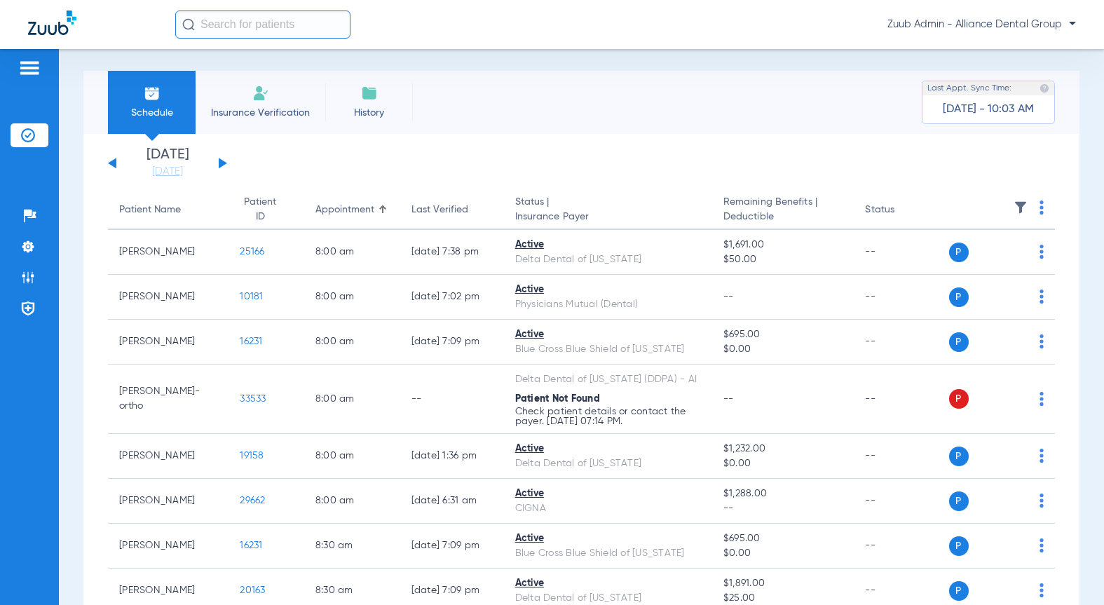
scroll to position [4, 0]
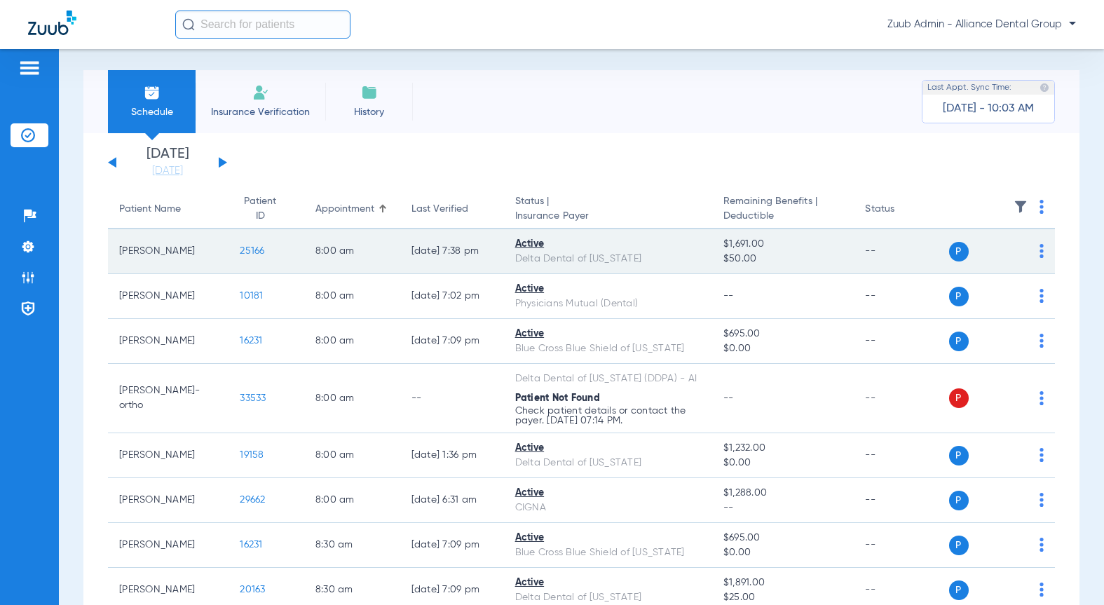
drag, startPoint x: 261, startPoint y: 254, endPoint x: 118, endPoint y: 252, distance: 143.7
click at [118, 252] on tr "Deanna Grove 25166 8:00 AM 10/05/25 7:38 PM Active Delta Dental of Illinois $1,…" at bounding box center [581, 251] width 947 height 45
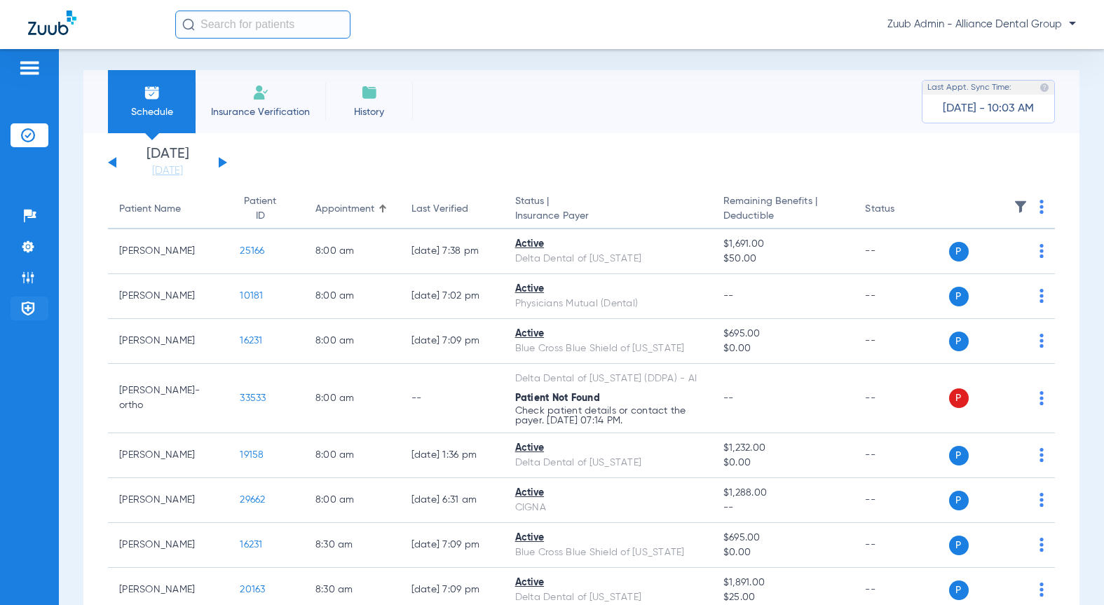
copy tr "Deanna Grove 25166"
click at [32, 277] on img at bounding box center [28, 277] width 14 height 14
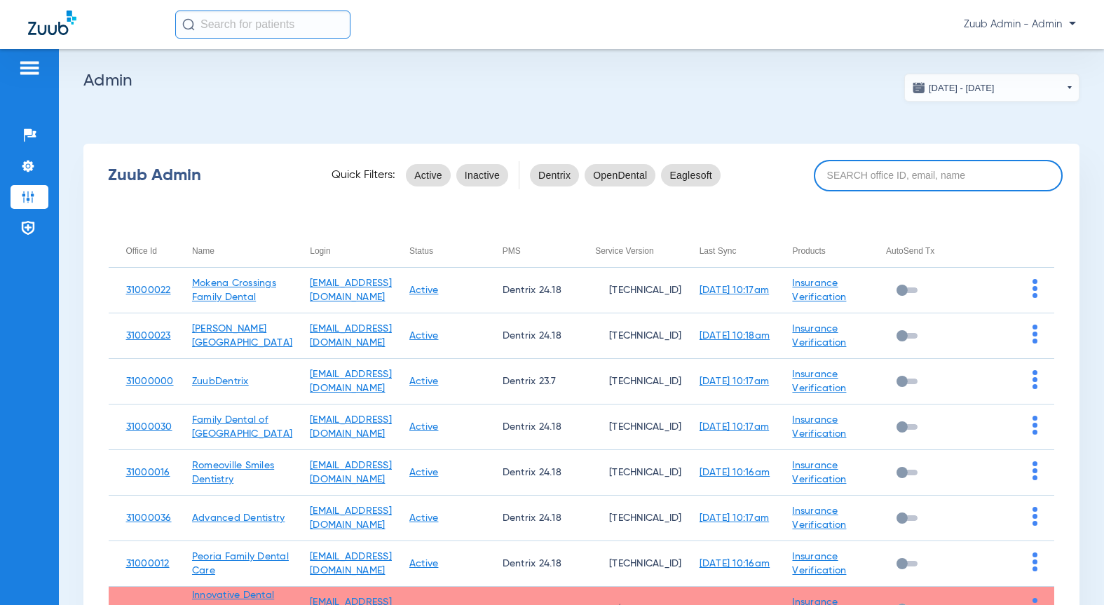
click at [872, 172] on input at bounding box center [938, 176] width 249 height 32
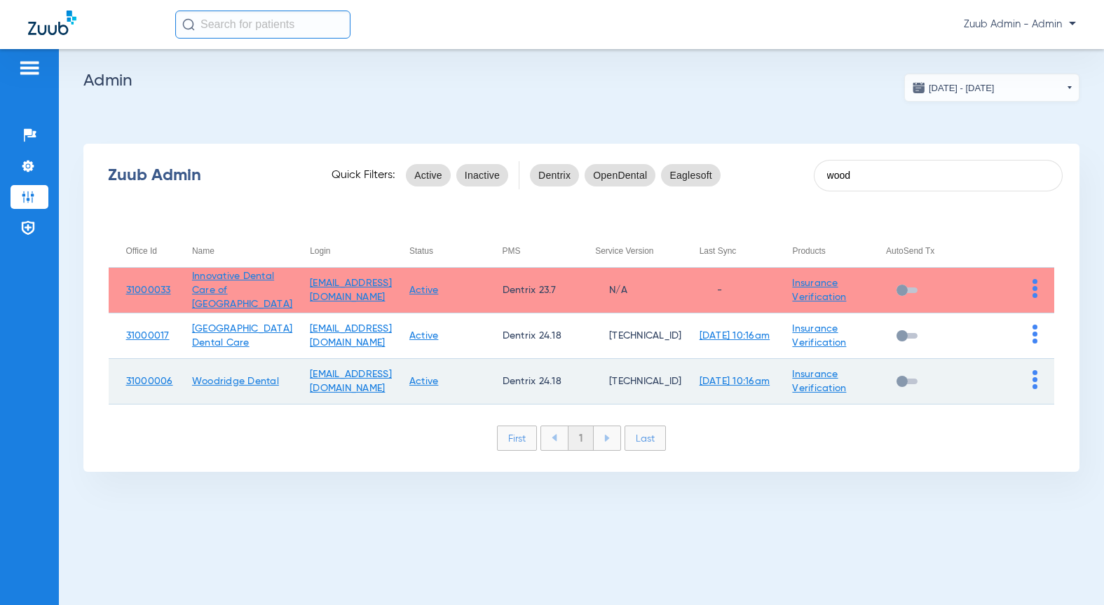
type input "wood"
click at [1032, 378] on img at bounding box center [1034, 379] width 5 height 19
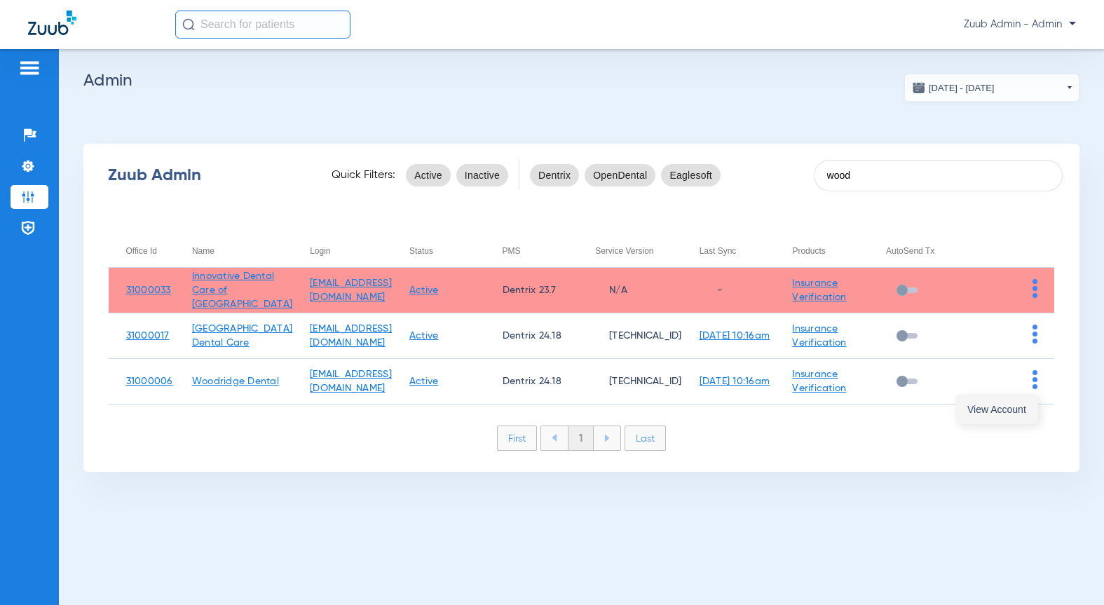
click at [1002, 416] on button "View Account" at bounding box center [996, 409] width 81 height 28
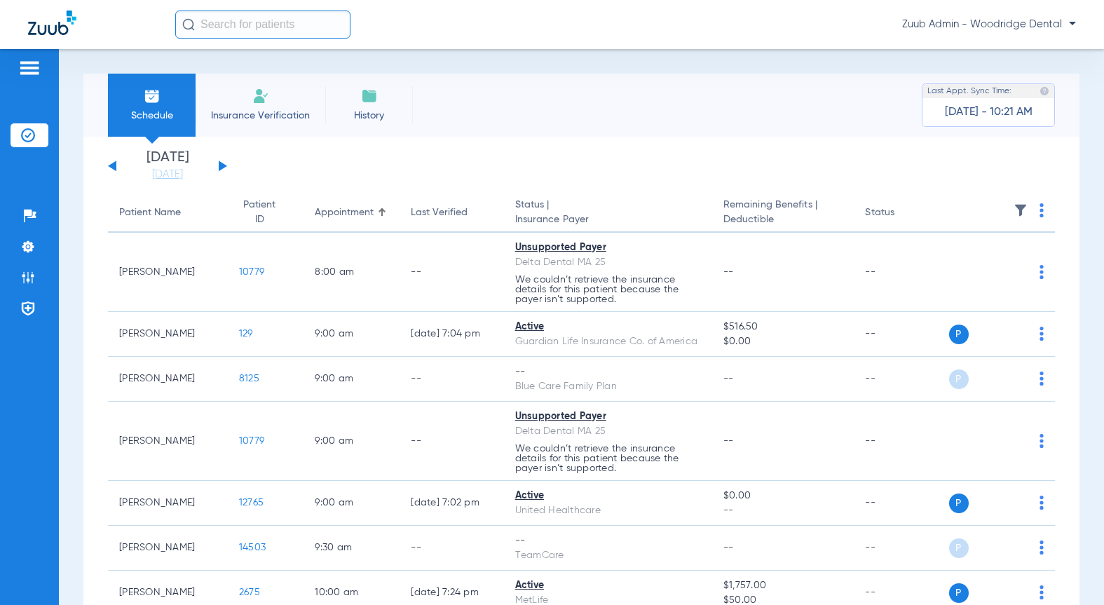
click at [1013, 212] on img at bounding box center [1020, 210] width 14 height 14
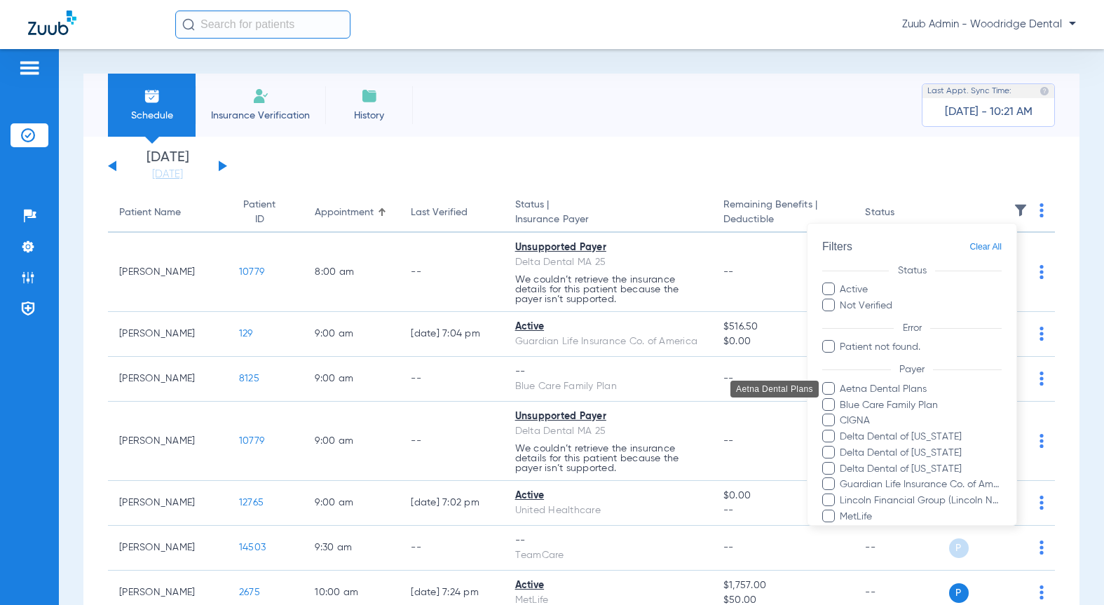
click at [919, 395] on span "Aetna Dental Plans" at bounding box center [920, 388] width 163 height 15
click at [842, 398] on input "Aetna Dental Plans" at bounding box center [842, 398] width 0 height 0
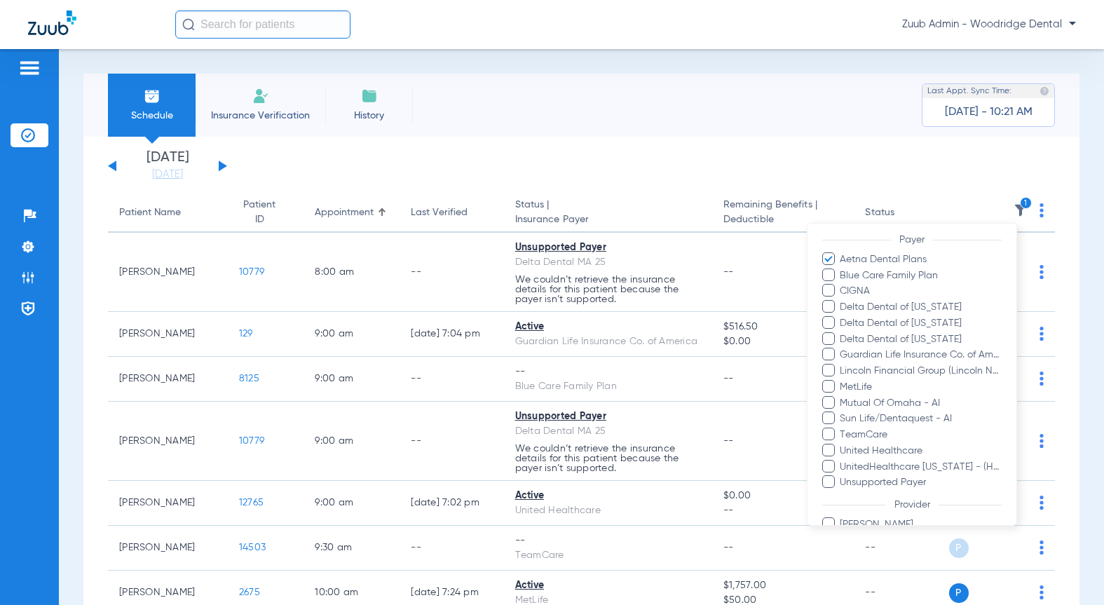
scroll to position [225, 0]
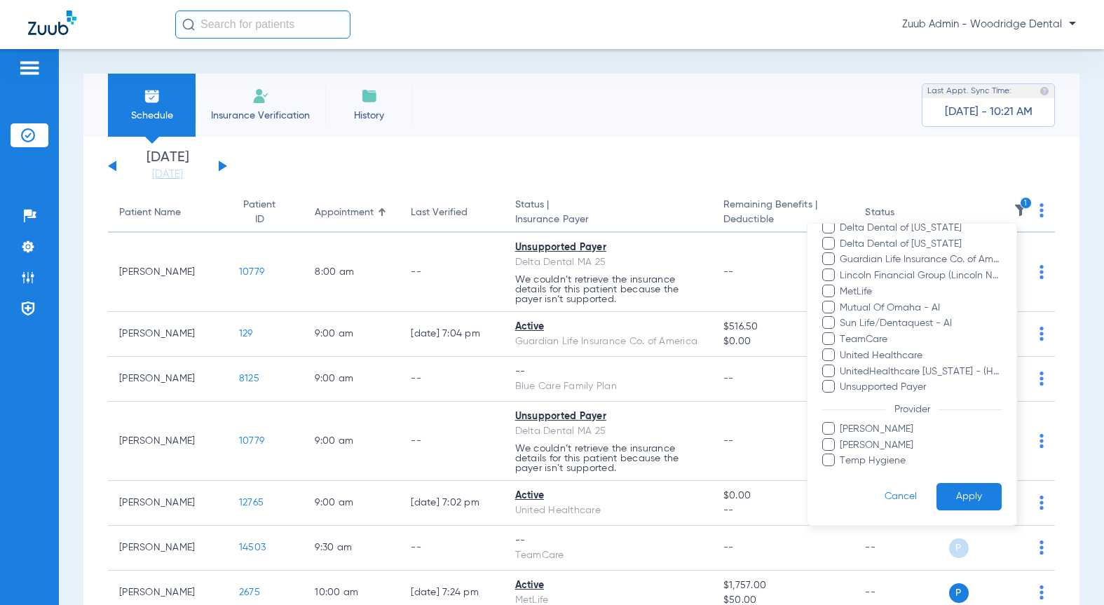
click at [959, 490] on button "Apply" at bounding box center [968, 496] width 65 height 27
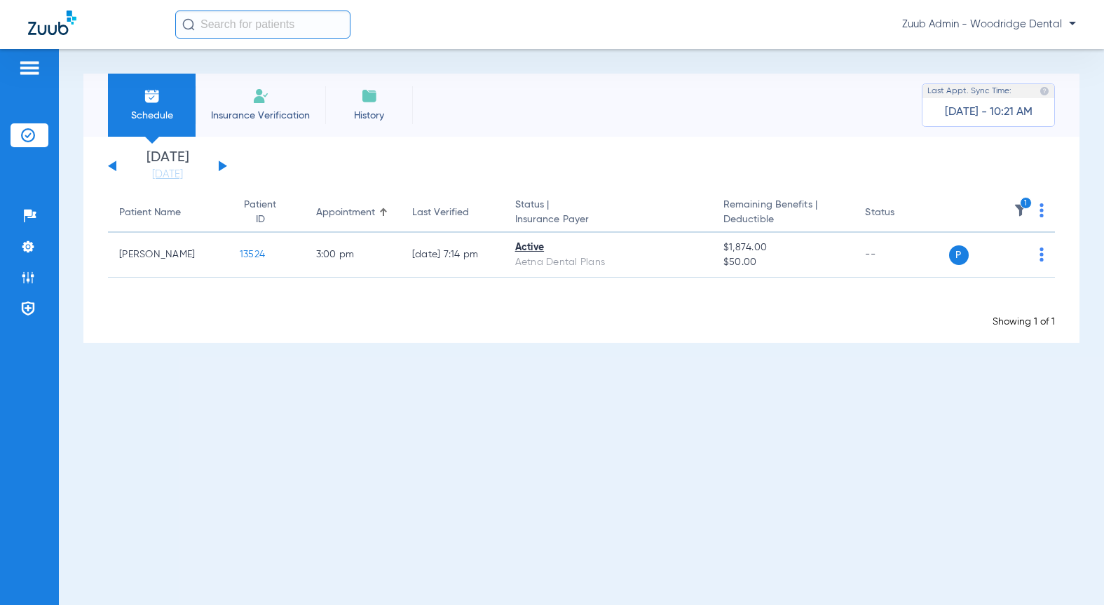
click at [222, 165] on button at bounding box center [223, 165] width 8 height 11
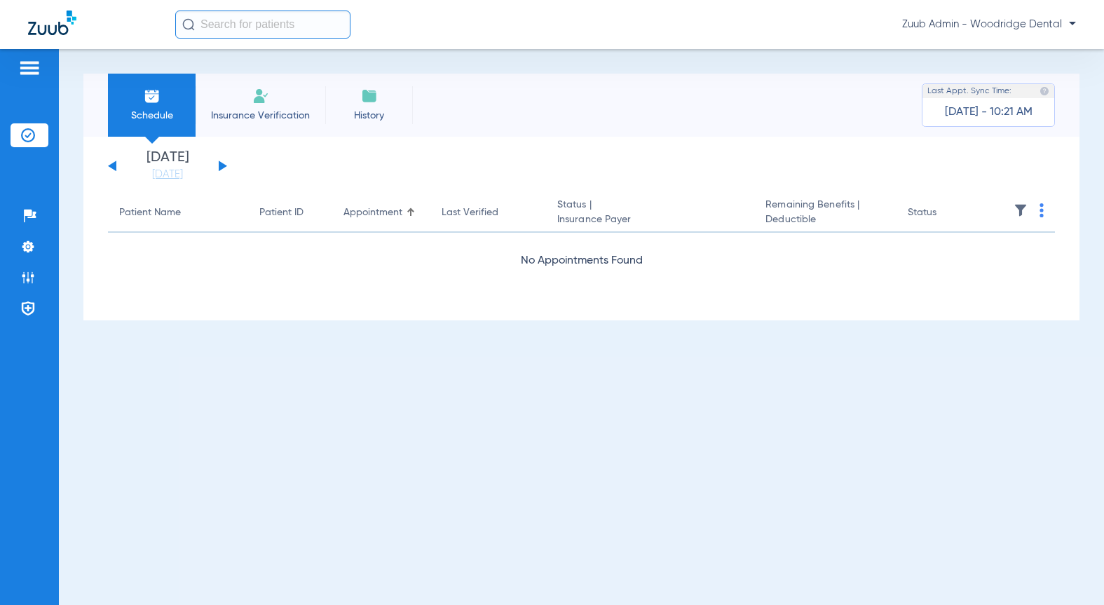
click at [222, 165] on button at bounding box center [223, 165] width 8 height 11
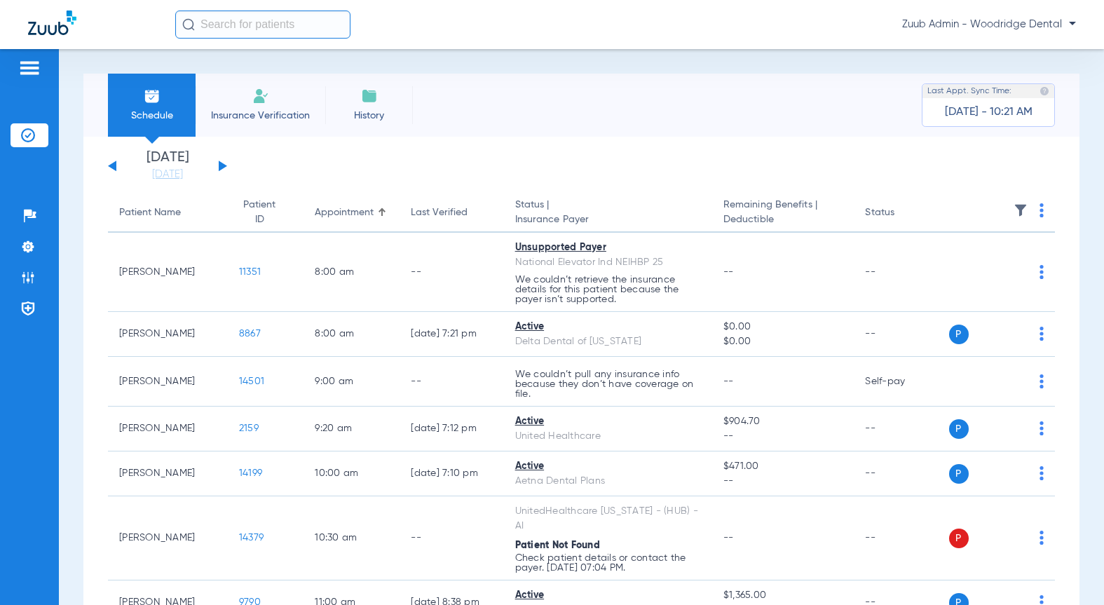
click at [1013, 209] on img at bounding box center [1020, 210] width 14 height 14
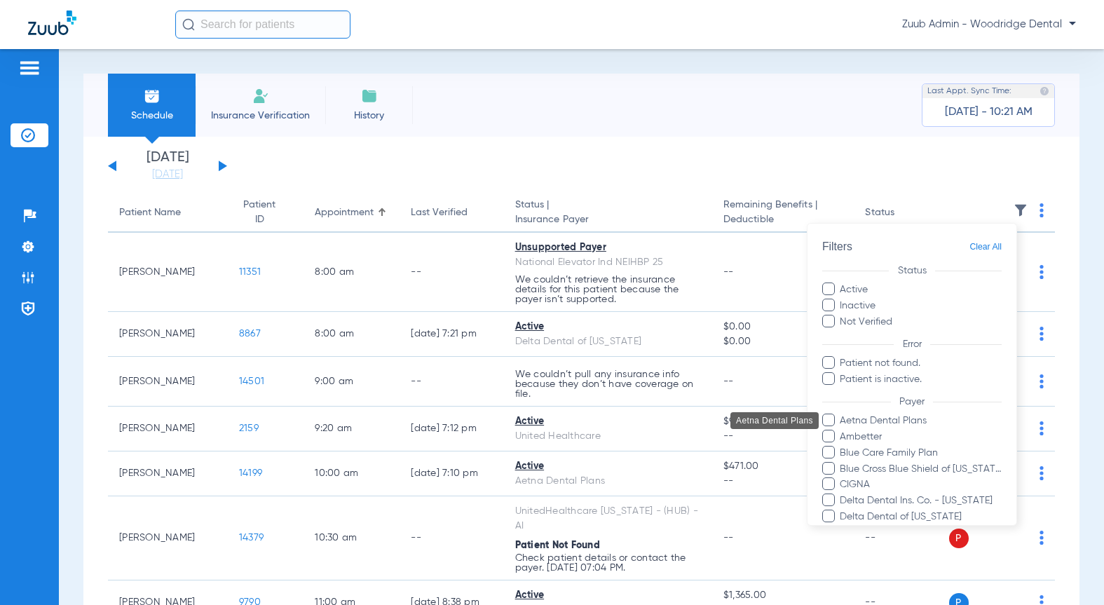
click at [900, 421] on span "Aetna Dental Plans" at bounding box center [920, 420] width 163 height 15
click at [842, 430] on input "Aetna Dental Plans" at bounding box center [842, 430] width 0 height 0
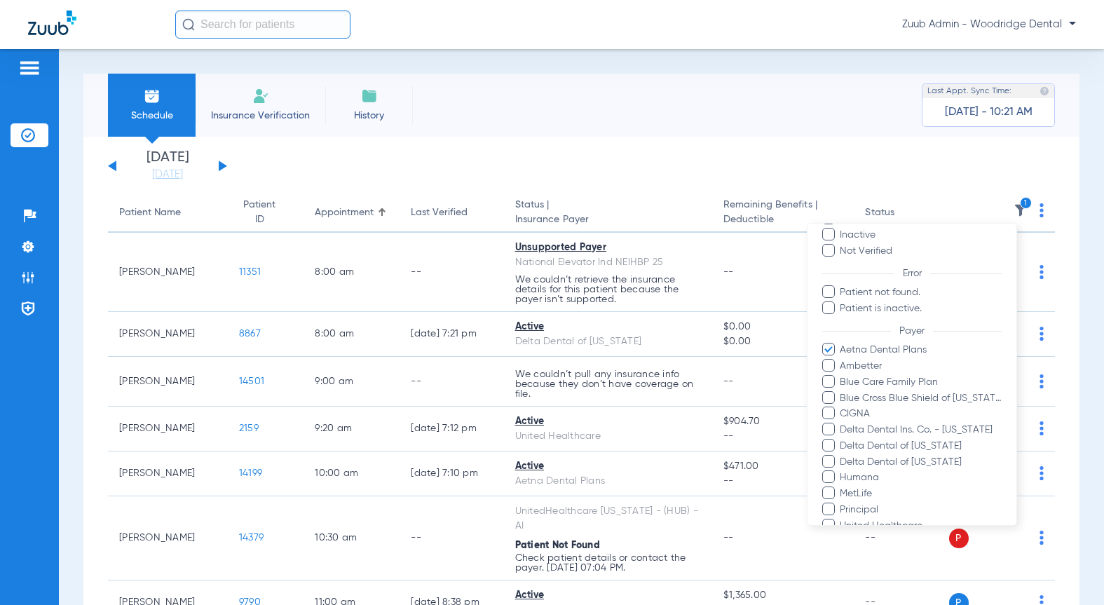
scroll to position [241, 0]
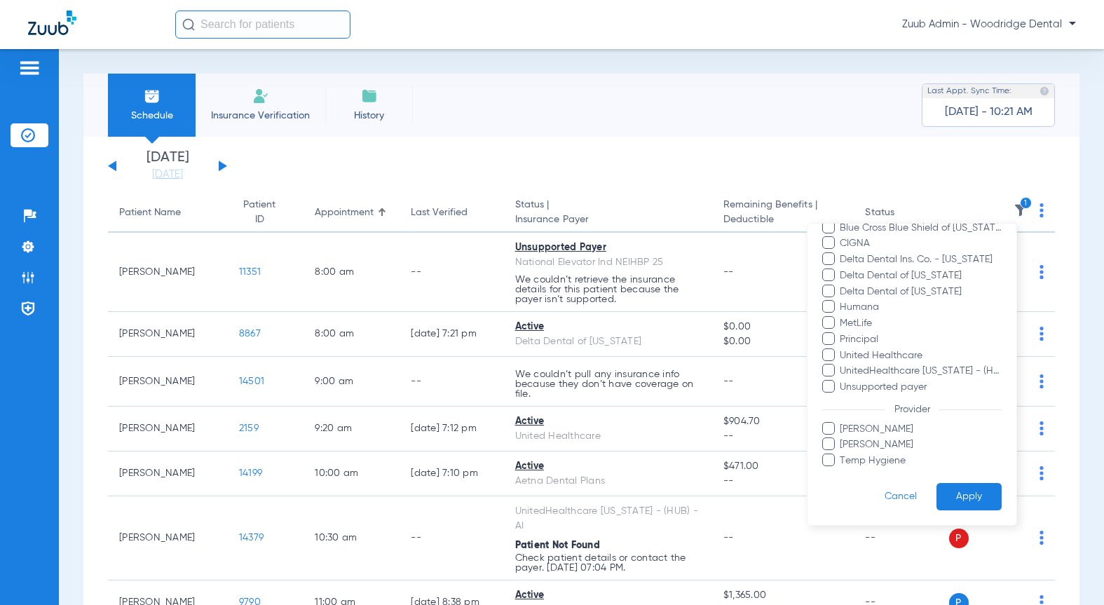
click at [967, 502] on button "Apply" at bounding box center [968, 496] width 65 height 27
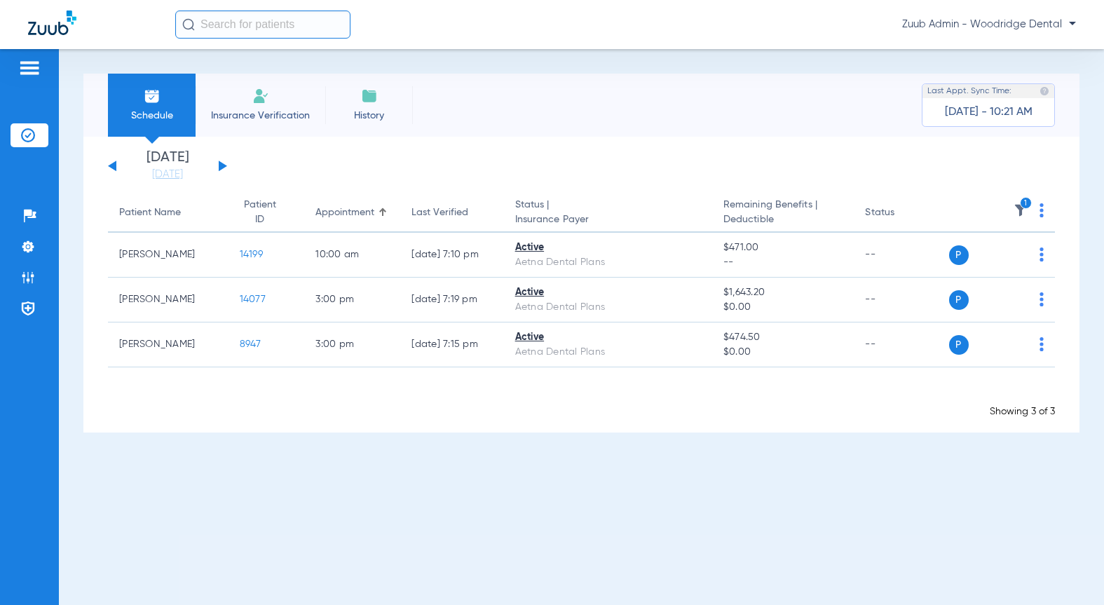
click at [220, 167] on button at bounding box center [223, 165] width 8 height 11
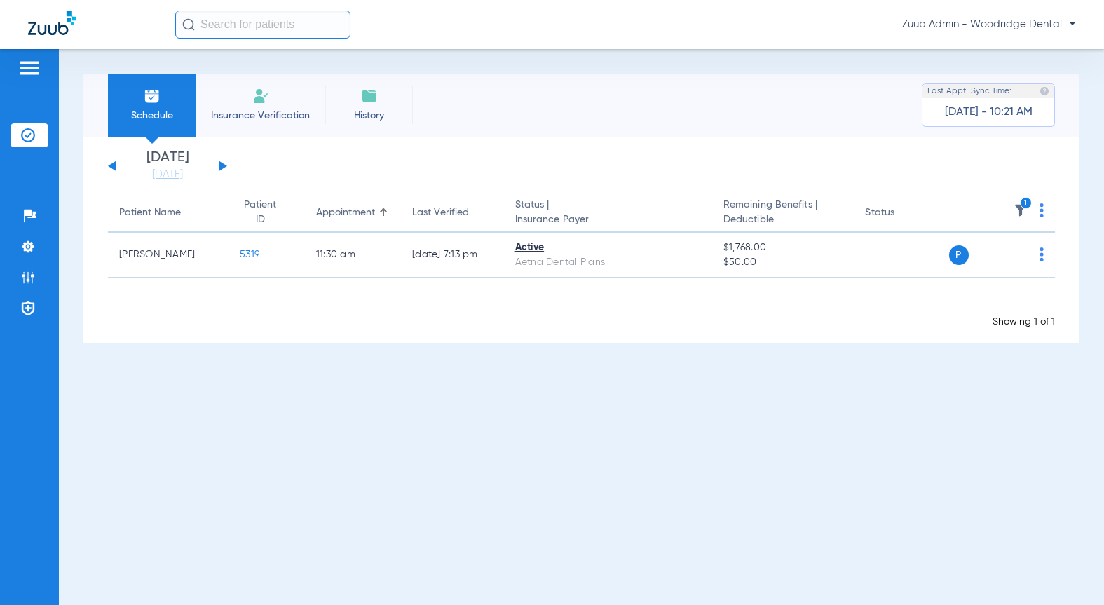
click at [220, 167] on button at bounding box center [223, 165] width 8 height 11
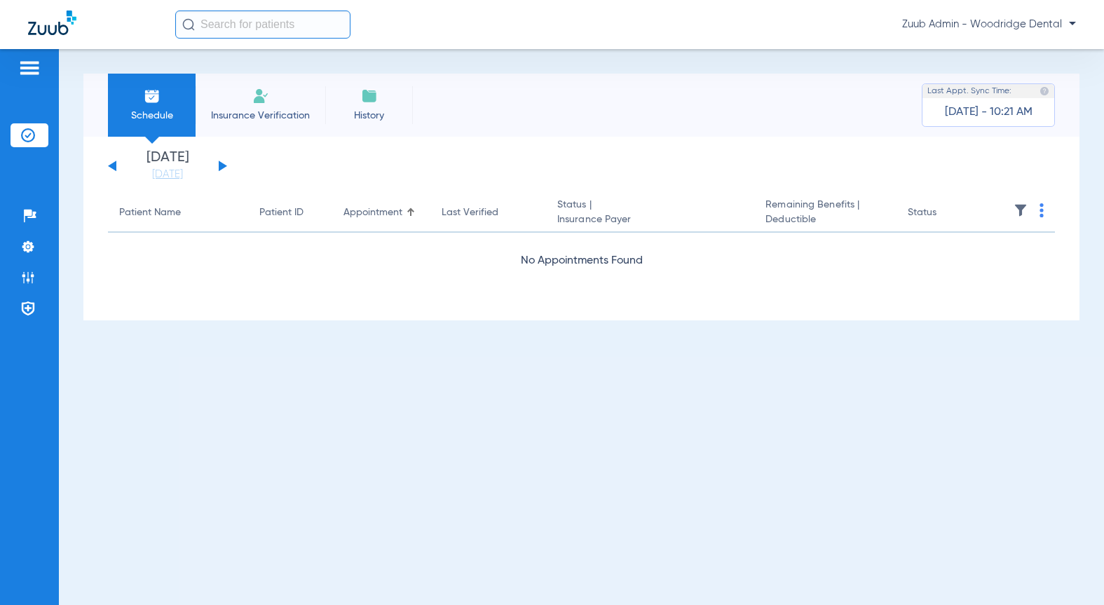
click at [220, 167] on button at bounding box center [223, 165] width 8 height 11
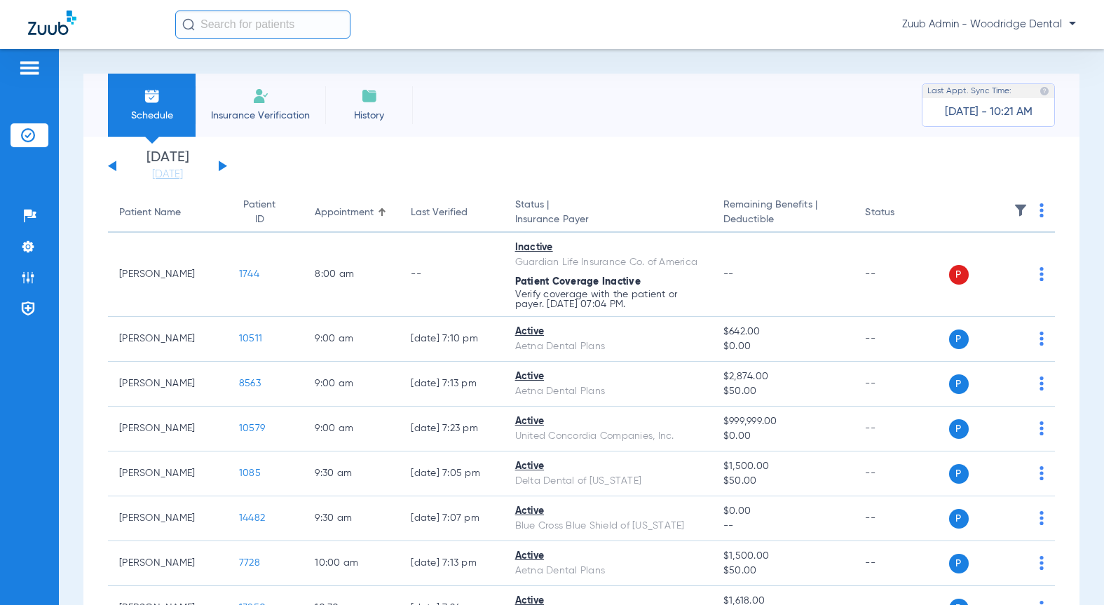
click at [1013, 214] on img at bounding box center [1020, 210] width 14 height 14
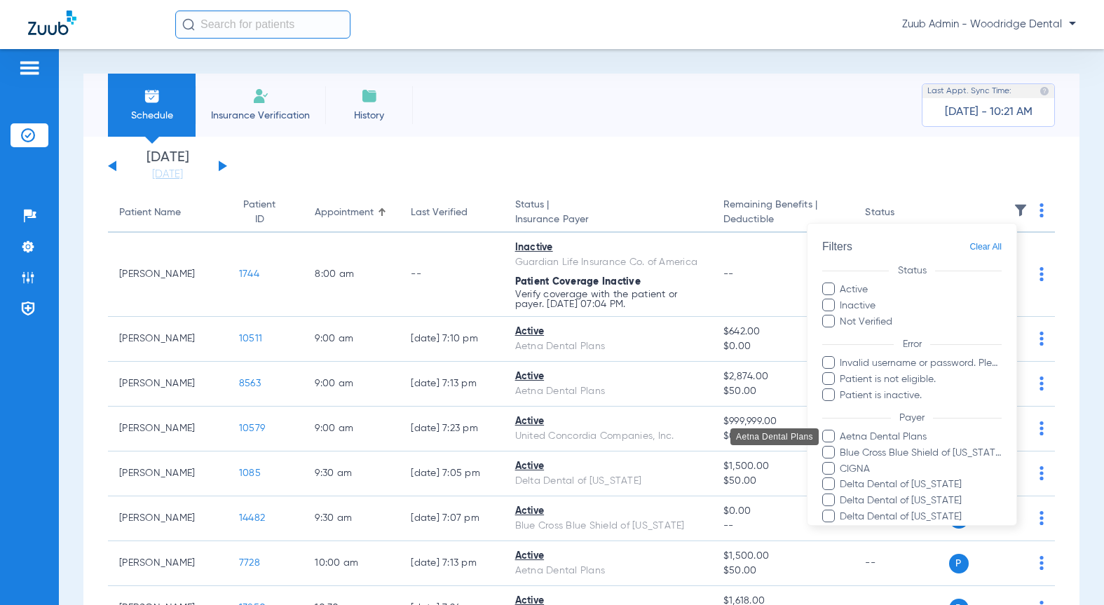
click at [892, 441] on span "Aetna Dental Plans" at bounding box center [920, 437] width 163 height 15
click at [842, 446] on input "Aetna Dental Plans" at bounding box center [842, 446] width 0 height 0
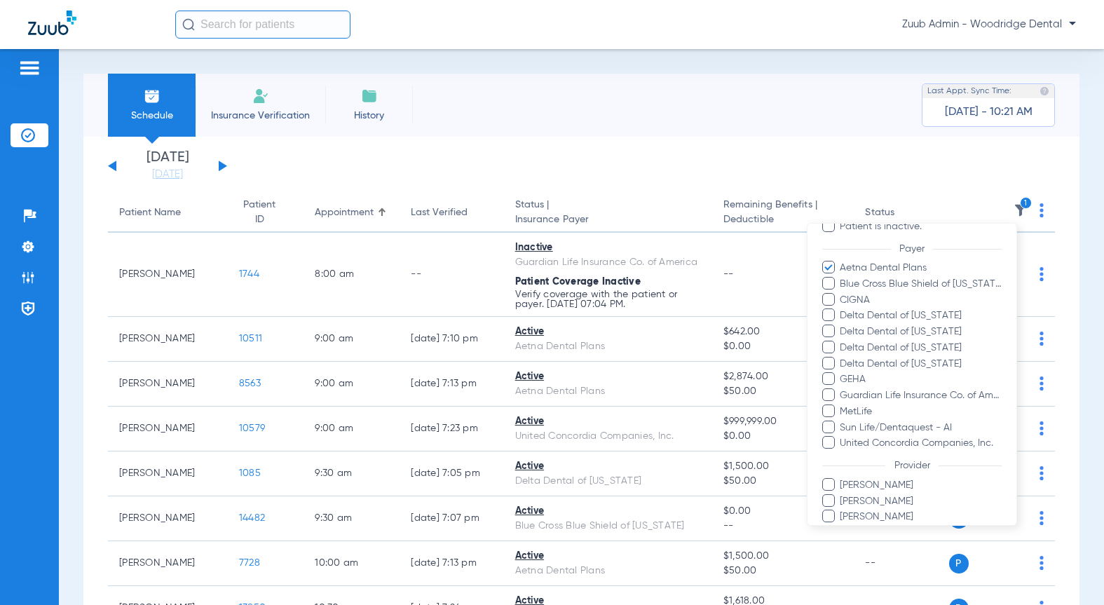
scroll to position [241, 0]
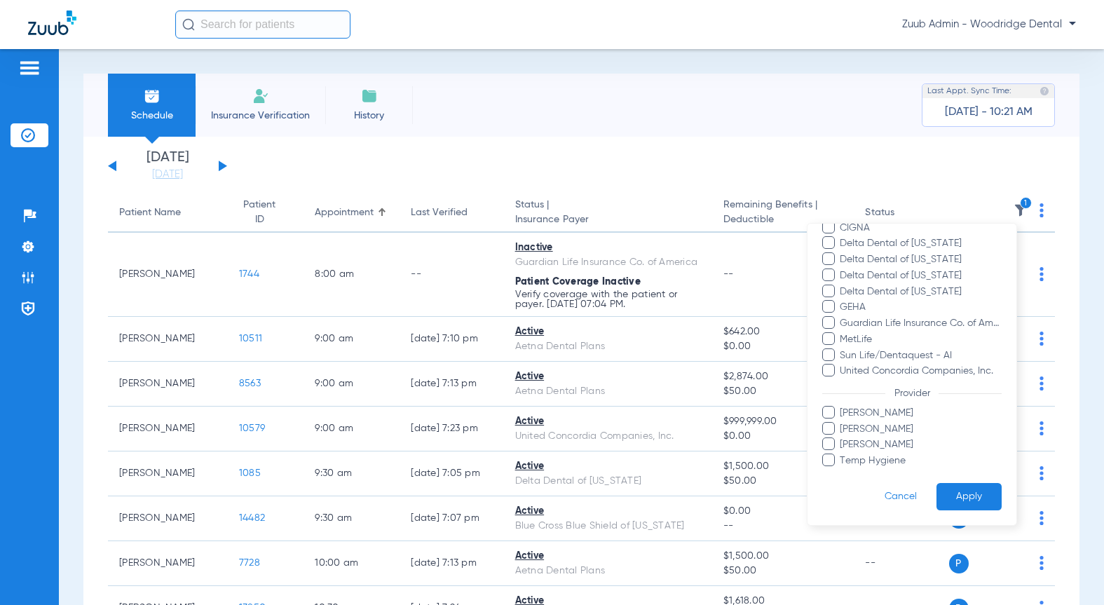
click at [948, 499] on button "Apply" at bounding box center [968, 496] width 65 height 27
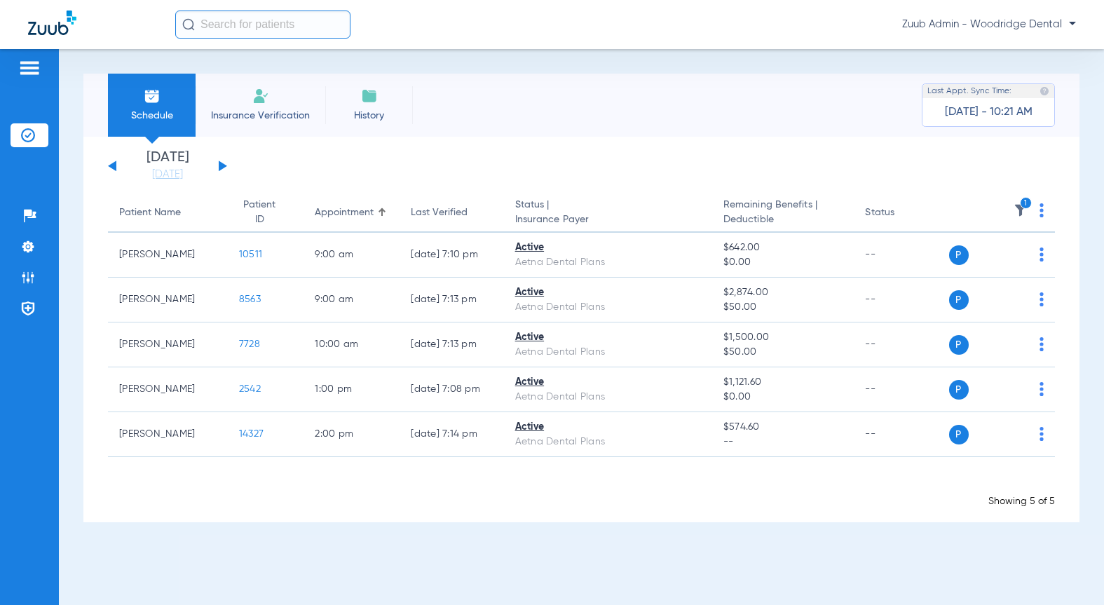
click at [221, 167] on button at bounding box center [223, 165] width 8 height 11
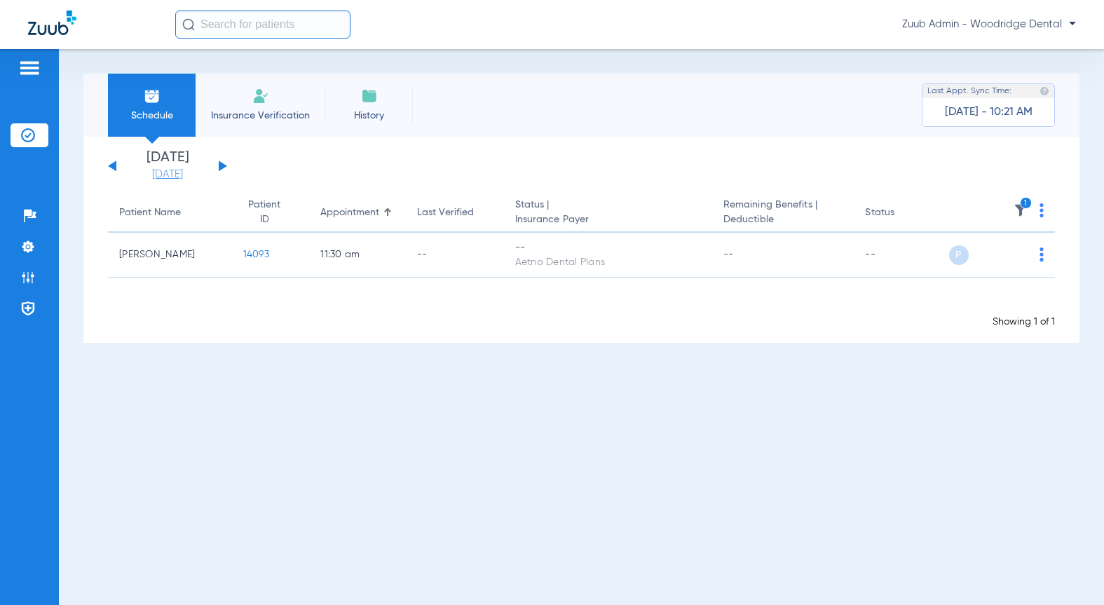
click at [151, 177] on link "[DATE]" at bounding box center [167, 174] width 84 height 14
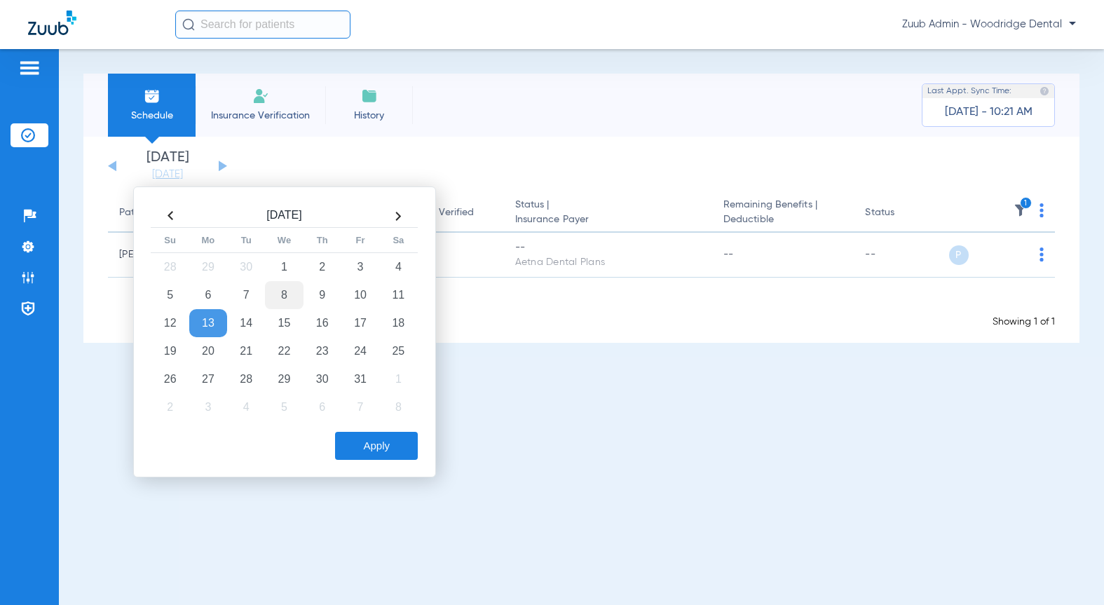
click at [281, 296] on td "8" at bounding box center [284, 295] width 38 height 28
click at [385, 457] on button "Apply" at bounding box center [376, 446] width 83 height 28
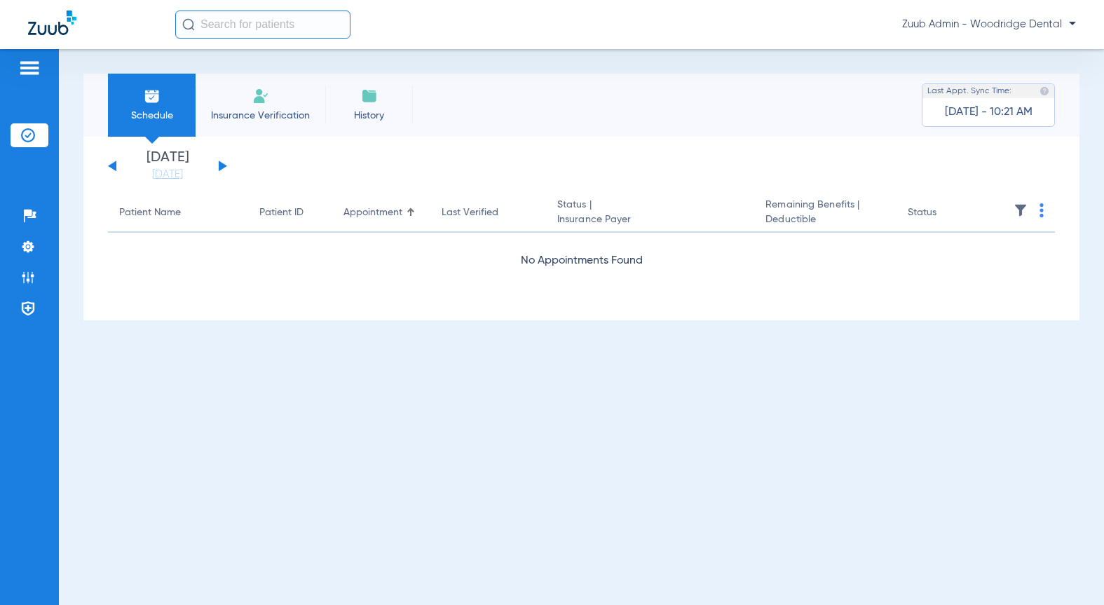
click at [221, 165] on button at bounding box center [223, 165] width 8 height 11
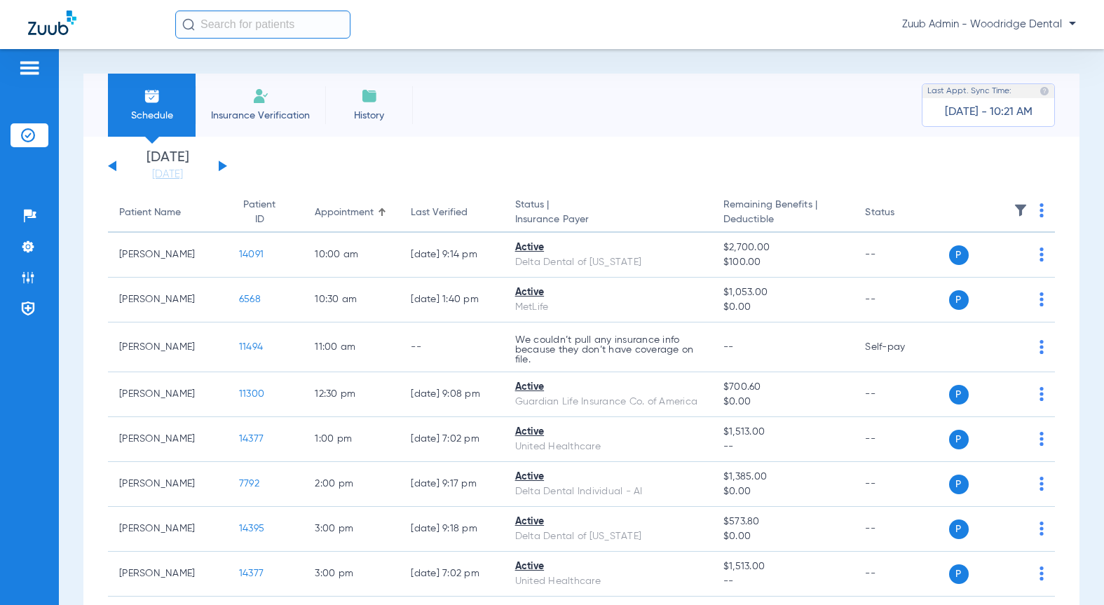
click at [1013, 205] on img at bounding box center [1020, 210] width 14 height 14
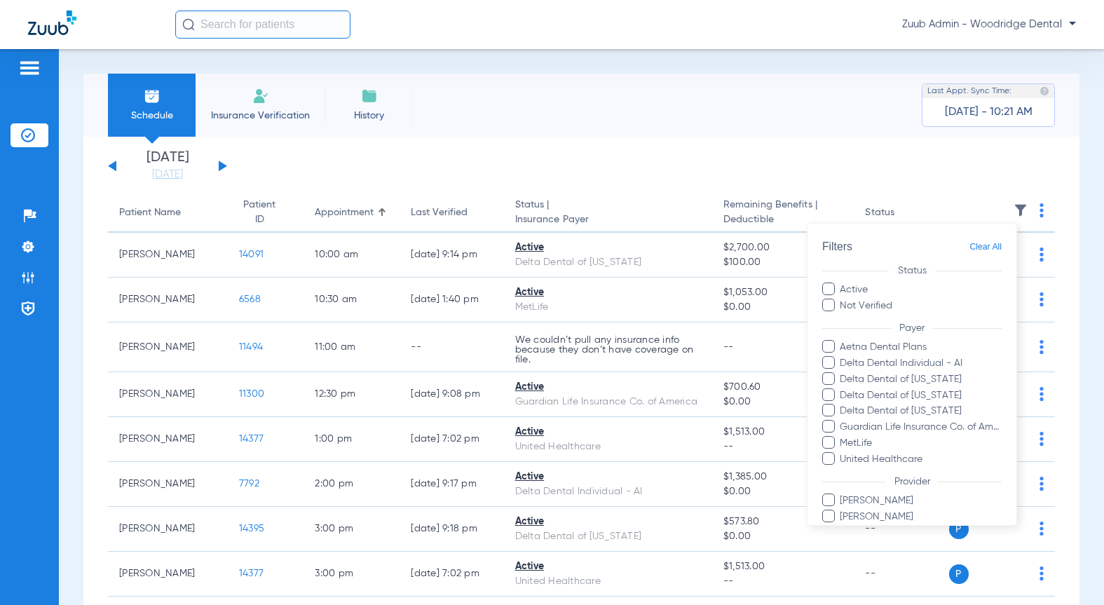
click at [882, 336] on form "Filters Clear All Status Active Not Verified Payer Aetna Dental Plans Delta Den…" at bounding box center [911, 402] width 209 height 357
click at [880, 343] on span "Aetna Dental Plans" at bounding box center [920, 347] width 163 height 15
click at [842, 357] on input "Aetna Dental Plans" at bounding box center [842, 357] width 0 height 0
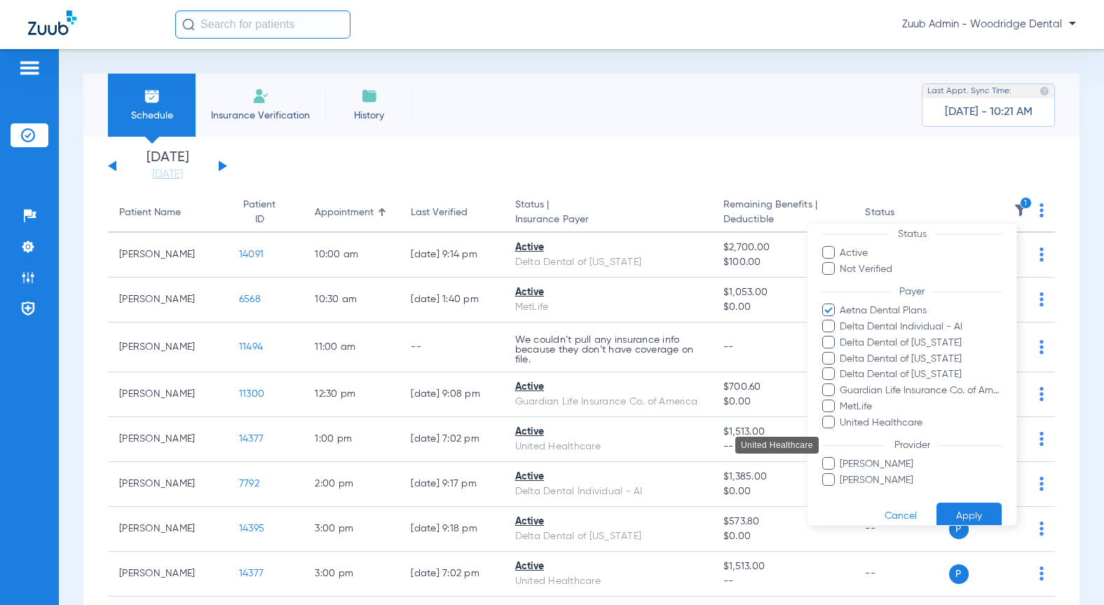
scroll to position [55, 0]
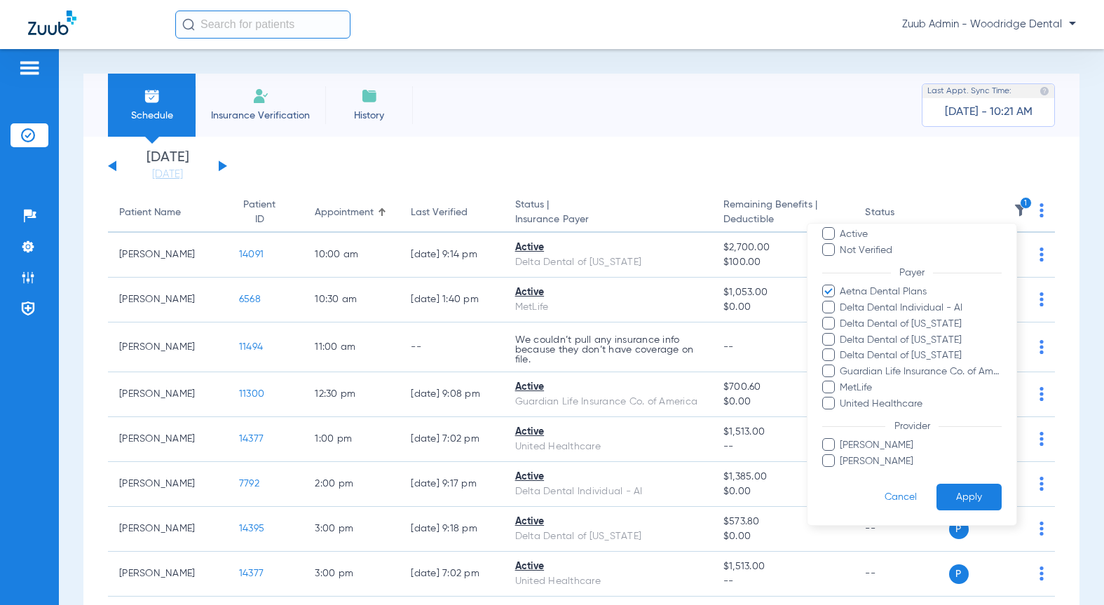
click at [975, 490] on button "Apply" at bounding box center [968, 496] width 65 height 27
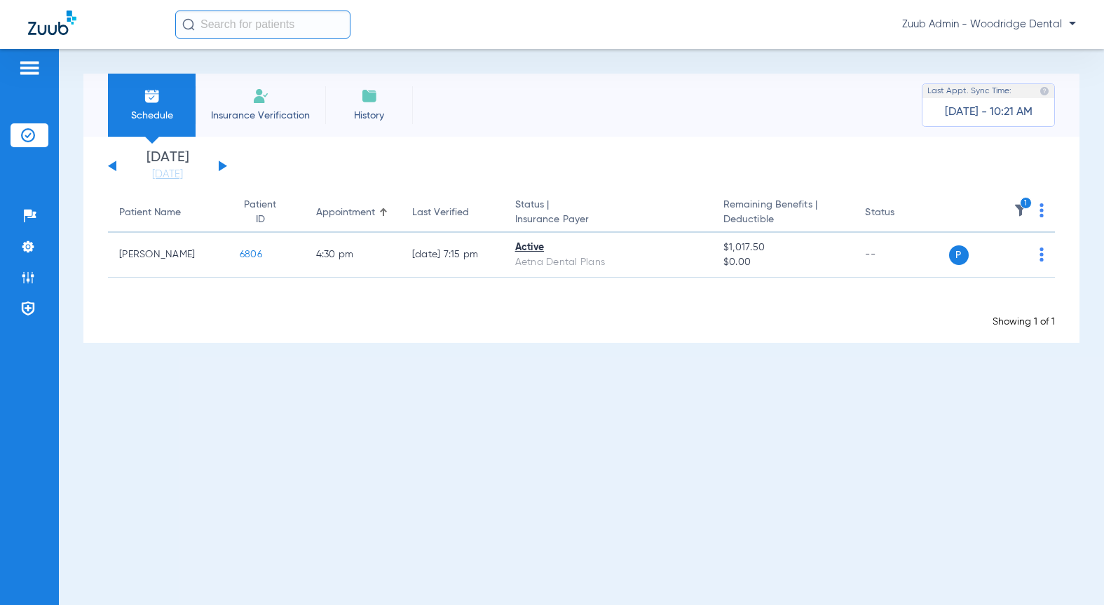
click at [224, 165] on button at bounding box center [223, 165] width 8 height 11
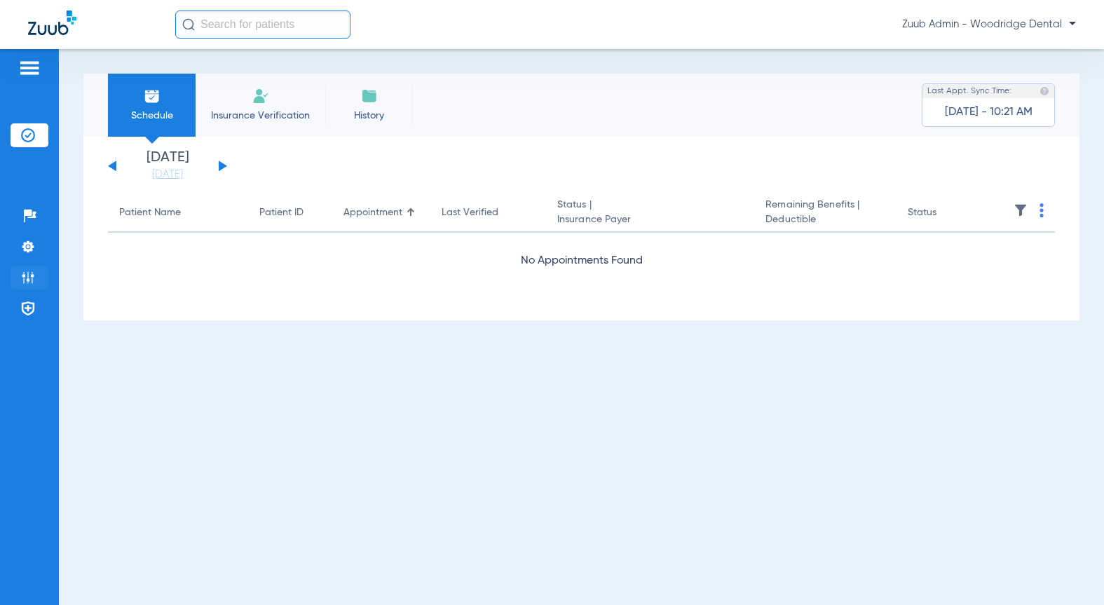
click at [28, 275] on img at bounding box center [28, 277] width 14 height 14
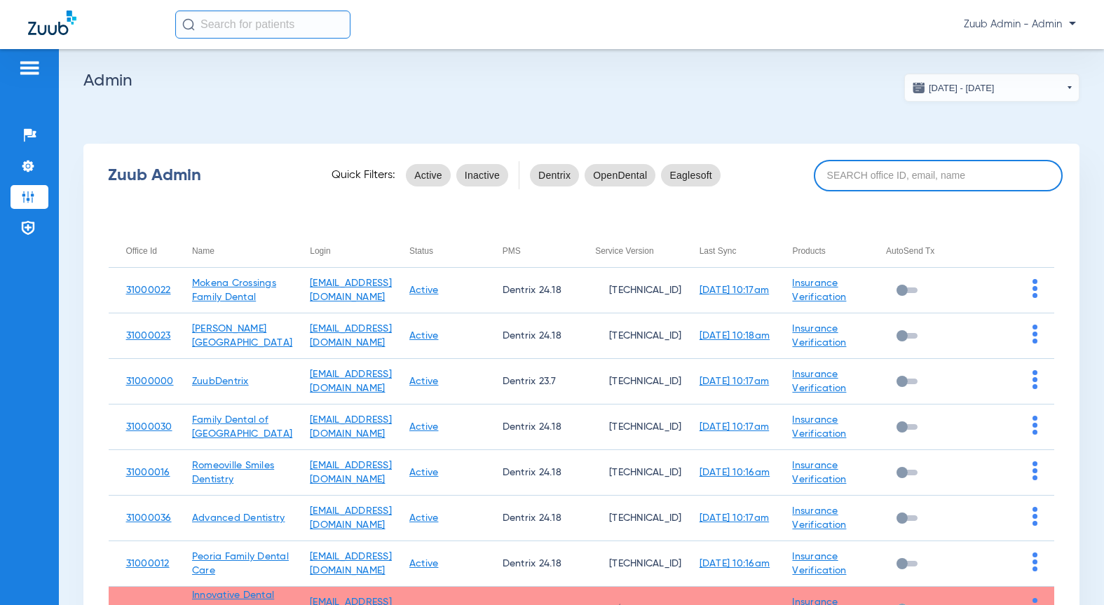
click at [870, 172] on input at bounding box center [938, 176] width 249 height 32
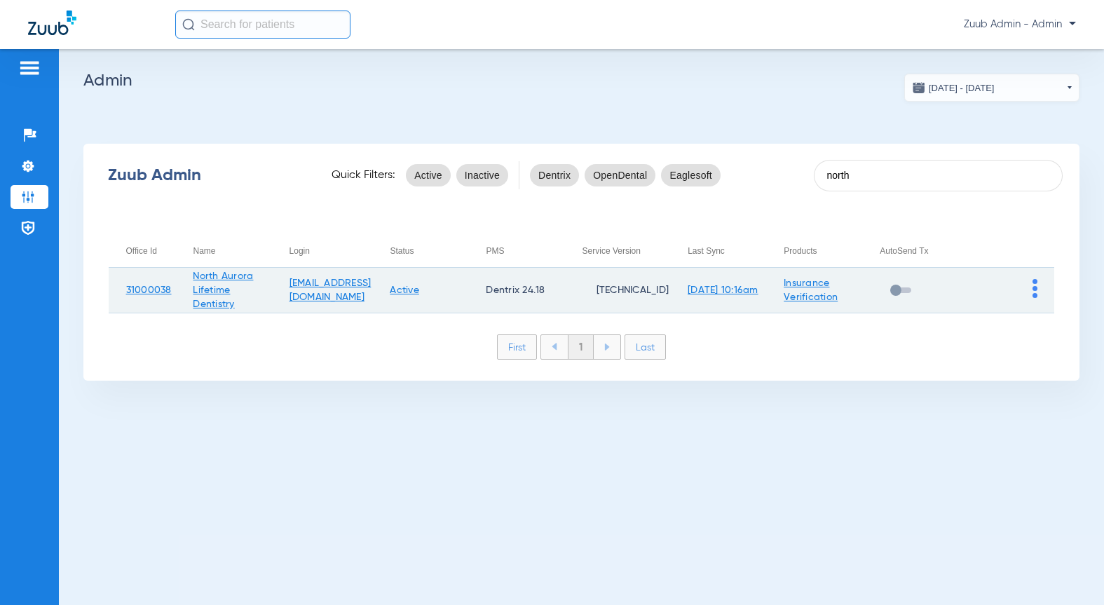
type input "north"
click at [1034, 293] on img at bounding box center [1034, 288] width 5 height 19
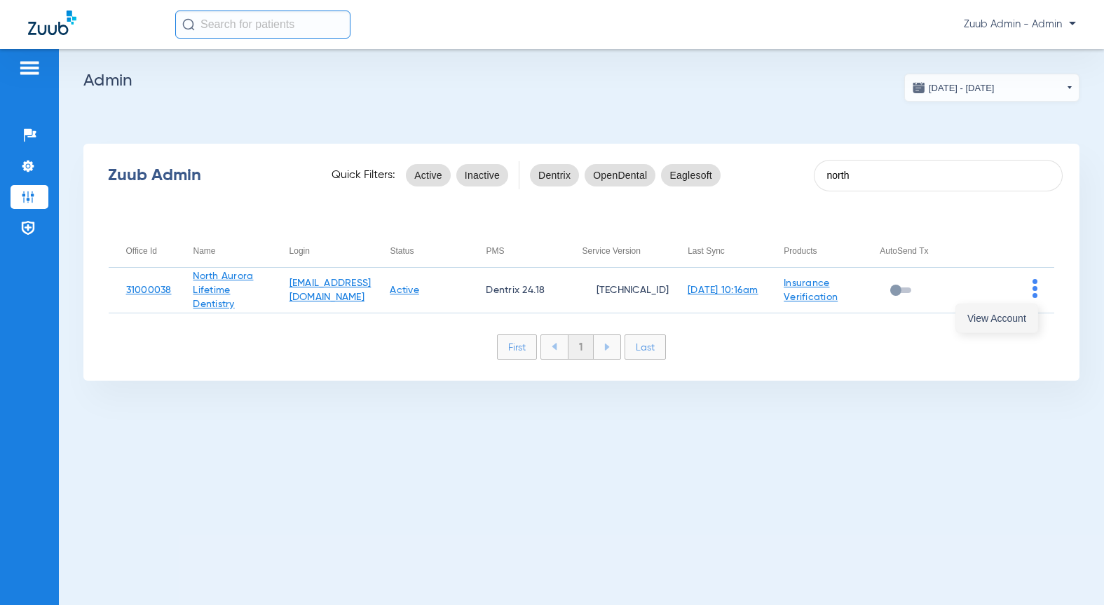
click at [1025, 308] on button "View Account" at bounding box center [996, 318] width 81 height 28
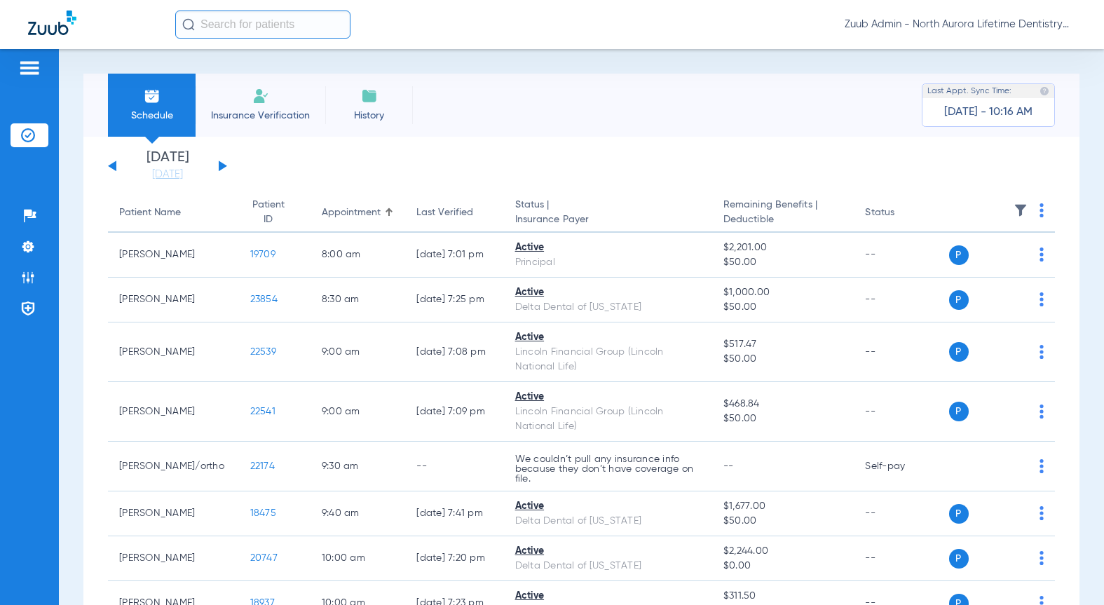
click at [1013, 207] on img at bounding box center [1020, 210] width 14 height 14
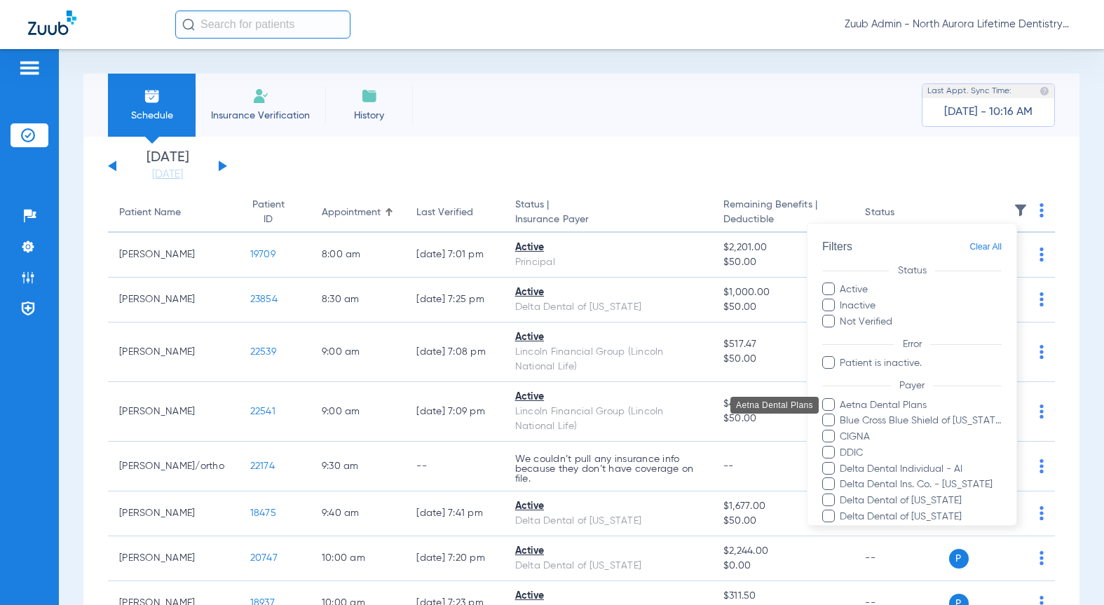
click at [874, 399] on span "Aetna Dental Plans" at bounding box center [920, 404] width 163 height 15
click at [842, 414] on input "Aetna Dental Plans" at bounding box center [842, 414] width 0 height 0
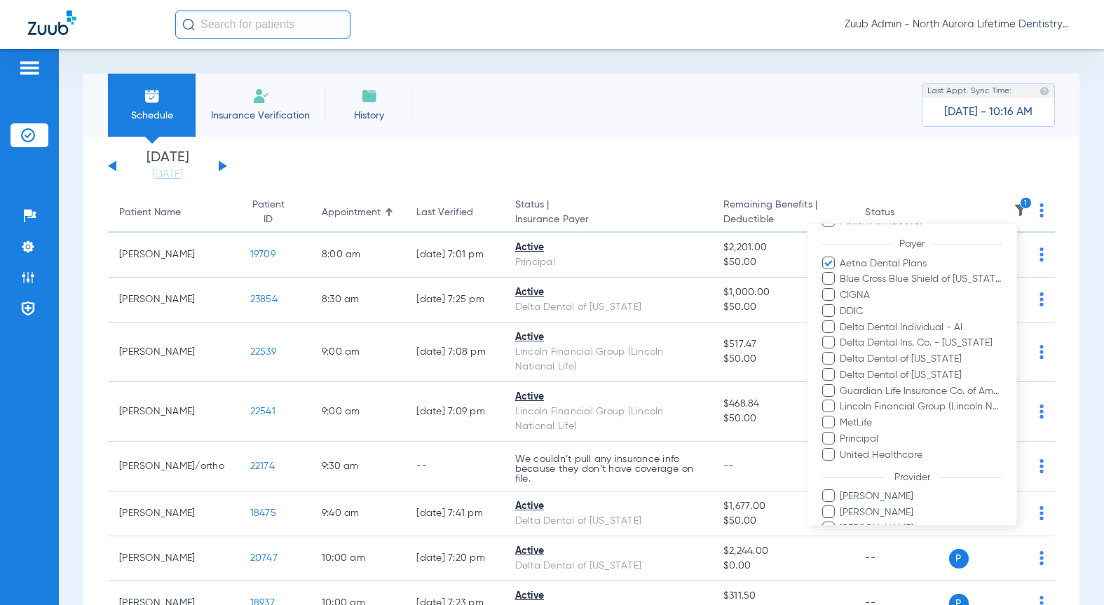
scroll to position [209, 0]
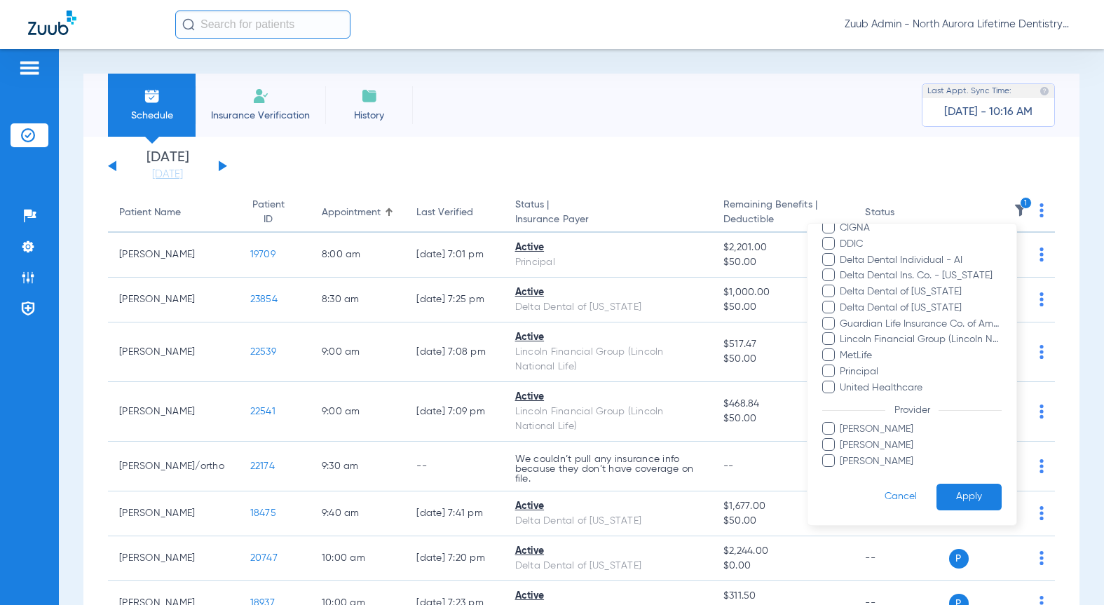
click at [970, 493] on button "Apply" at bounding box center [968, 496] width 65 height 27
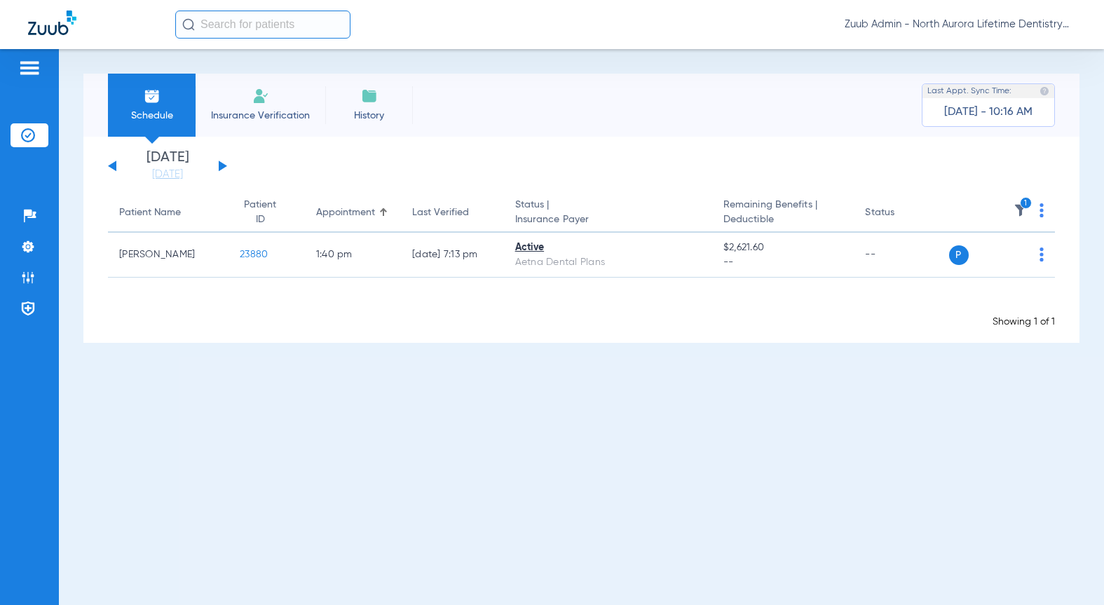
click at [221, 165] on button at bounding box center [223, 165] width 8 height 11
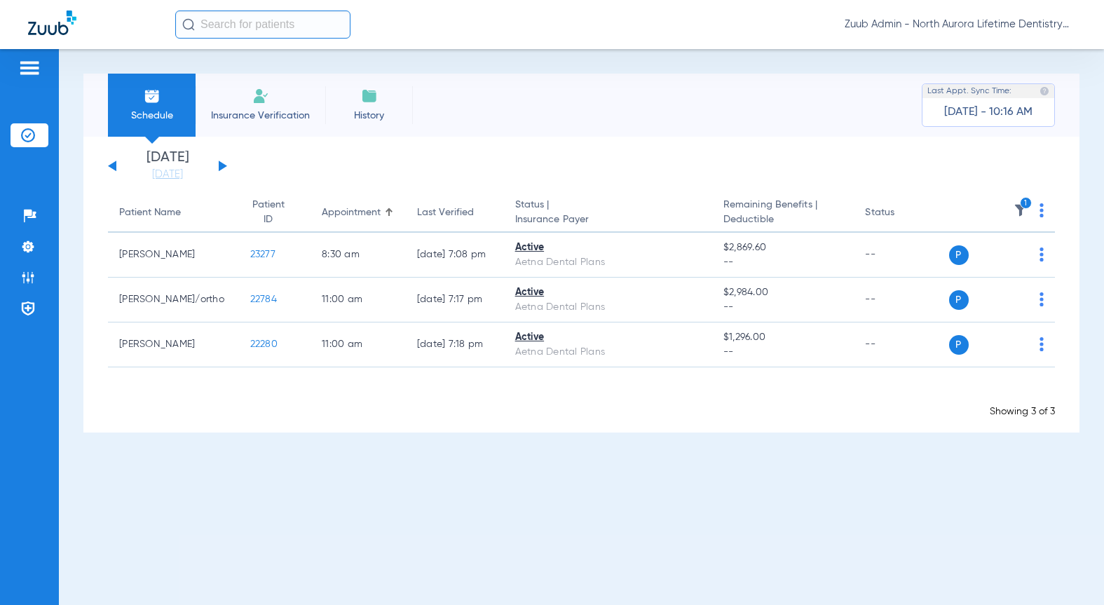
click at [221, 165] on button at bounding box center [223, 165] width 8 height 11
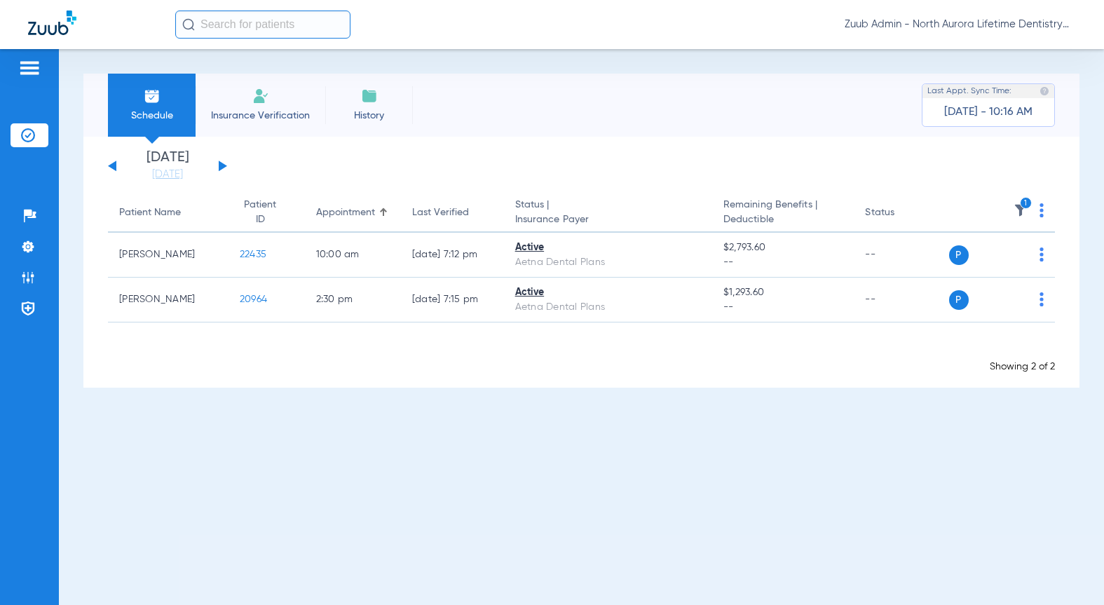
click at [221, 165] on button at bounding box center [223, 165] width 8 height 11
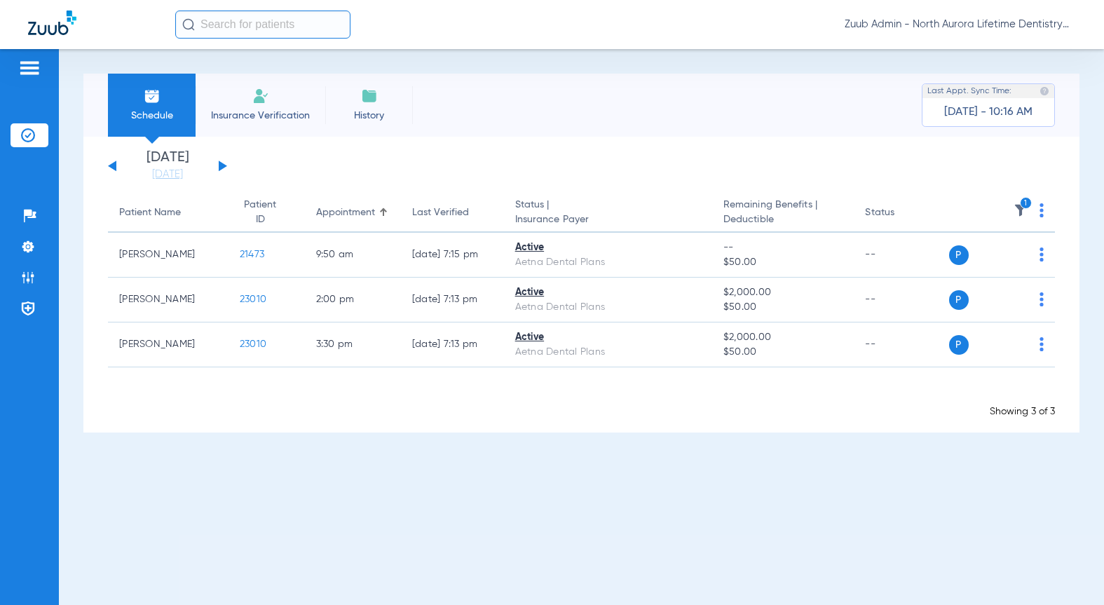
click at [221, 165] on button at bounding box center [223, 165] width 8 height 11
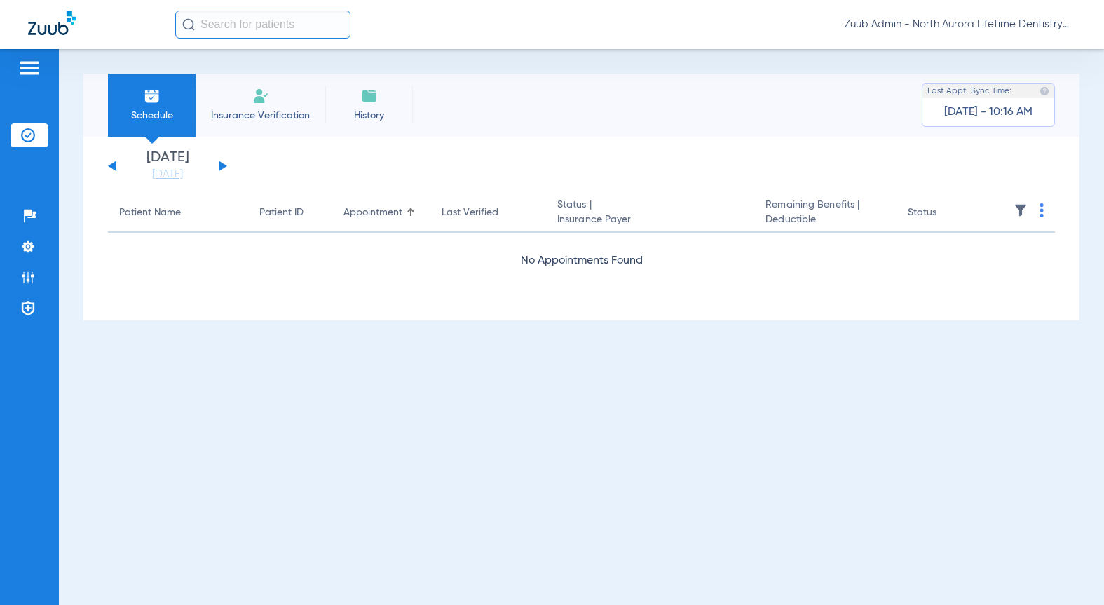
click at [221, 165] on button at bounding box center [223, 165] width 8 height 11
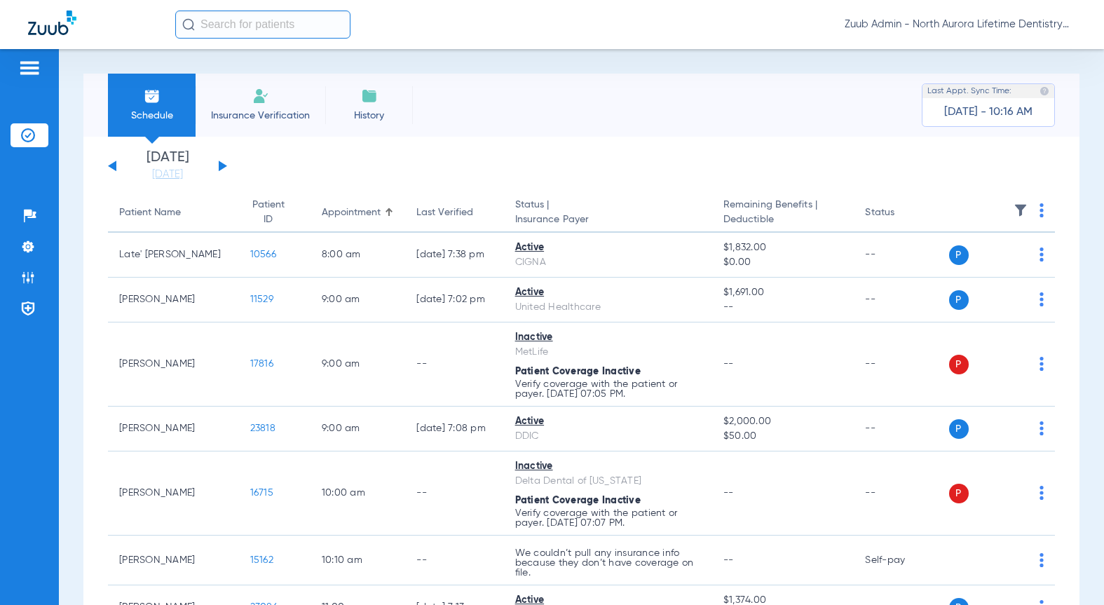
click at [998, 212] on th at bounding box center [1002, 212] width 107 height 39
click at [1013, 205] on img at bounding box center [1020, 210] width 14 height 14
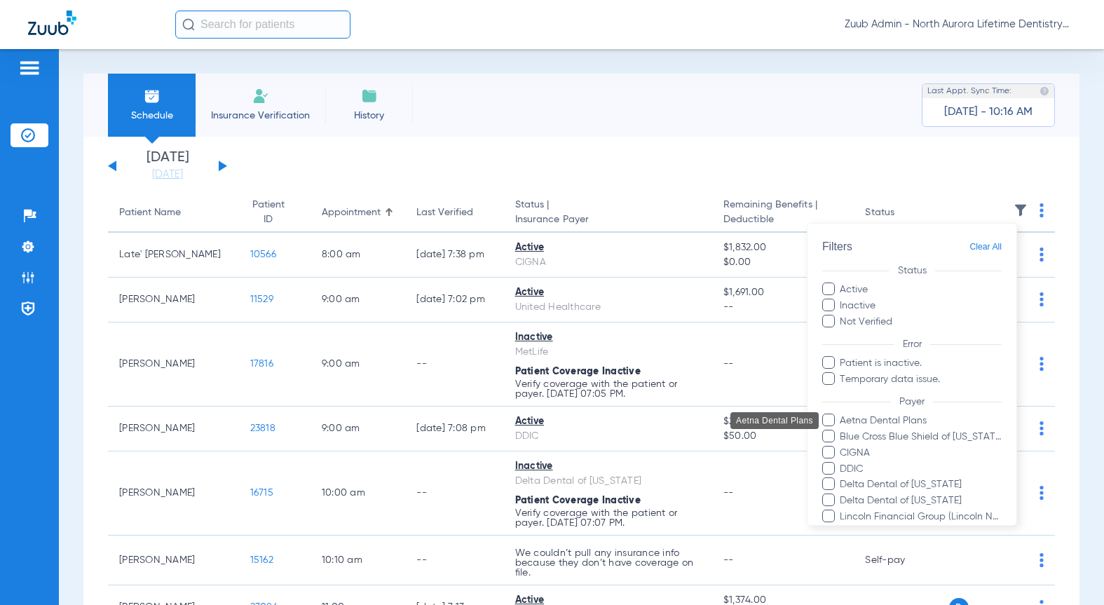
click at [900, 420] on span "Aetna Dental Plans" at bounding box center [920, 420] width 163 height 15
click at [842, 430] on input "Aetna Dental Plans" at bounding box center [842, 430] width 0 height 0
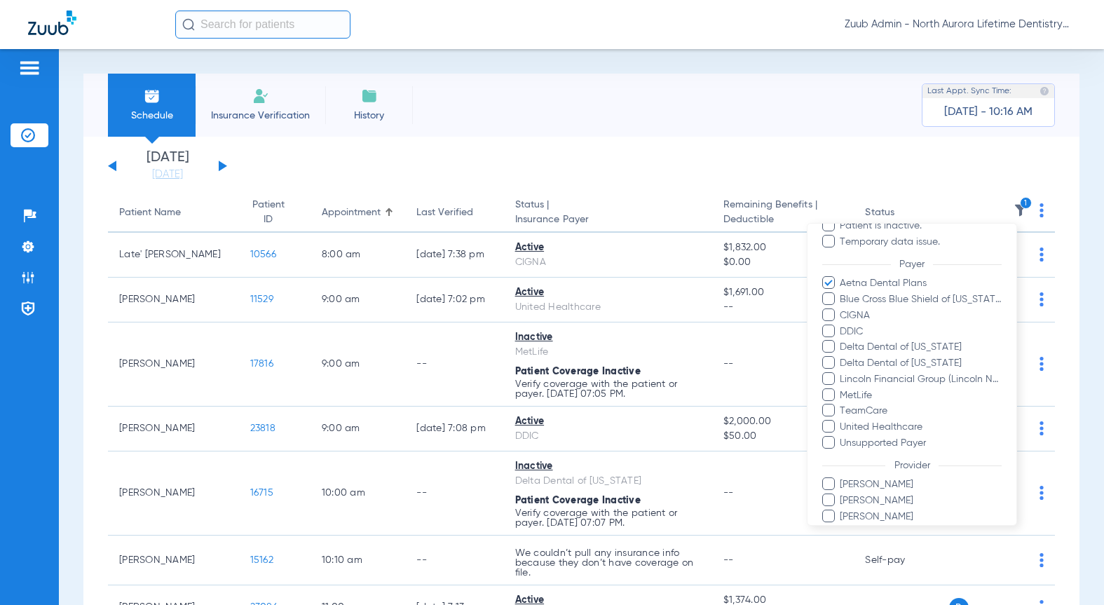
scroll to position [209, 0]
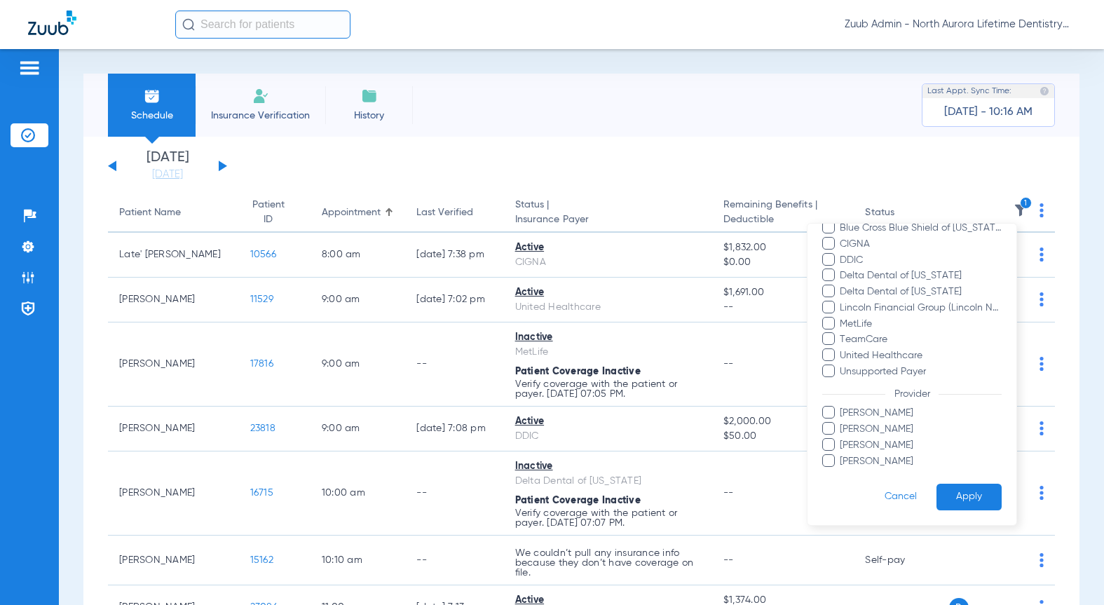
click at [970, 499] on button "Apply" at bounding box center [968, 496] width 65 height 27
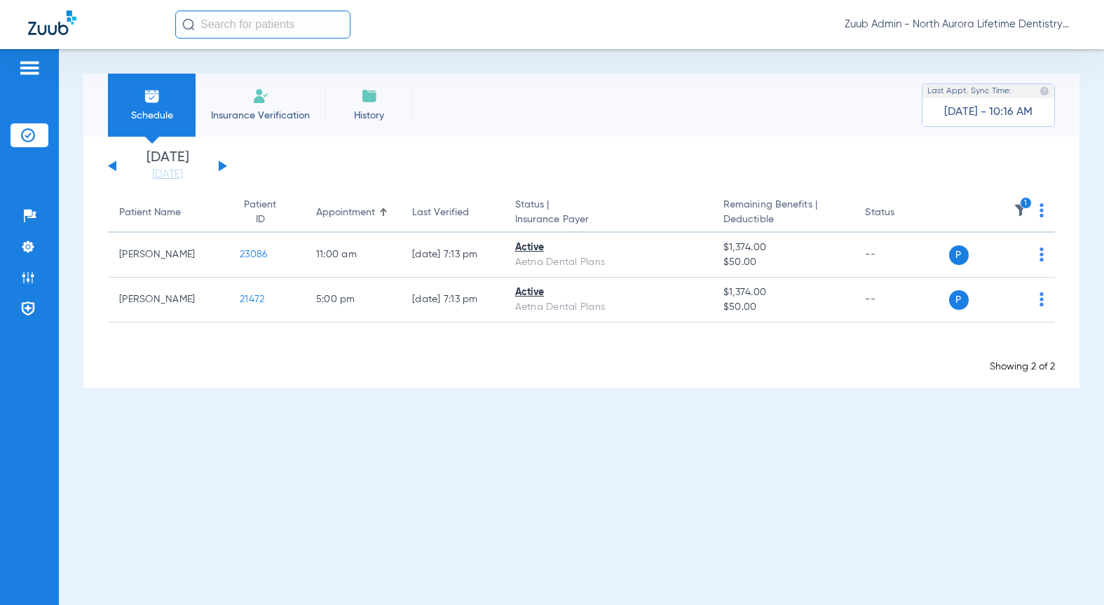
click at [222, 165] on button at bounding box center [223, 165] width 8 height 11
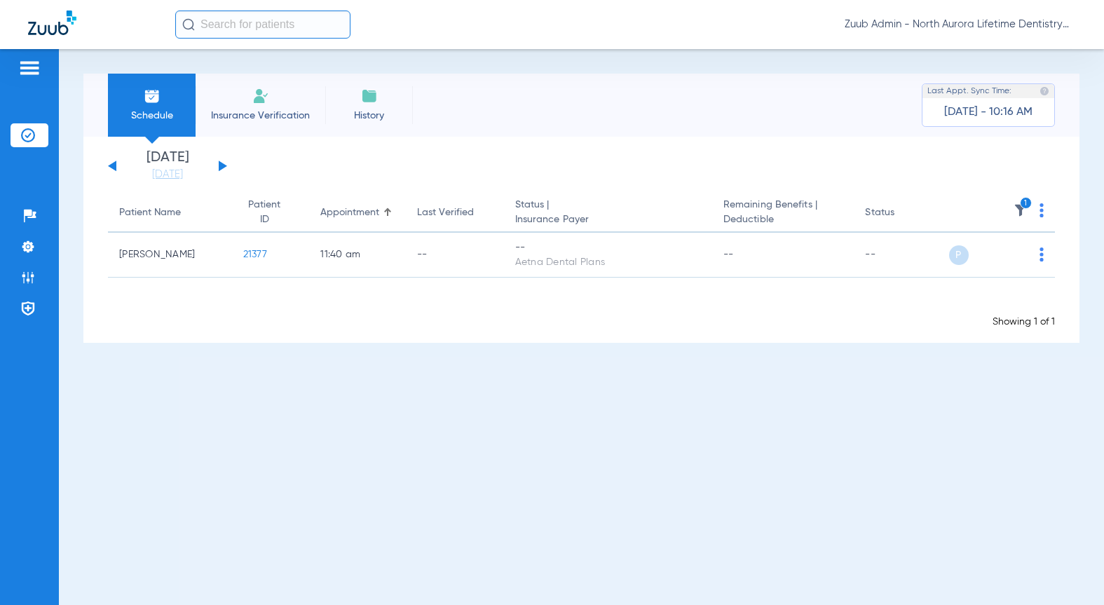
click at [112, 167] on button at bounding box center [112, 165] width 8 height 11
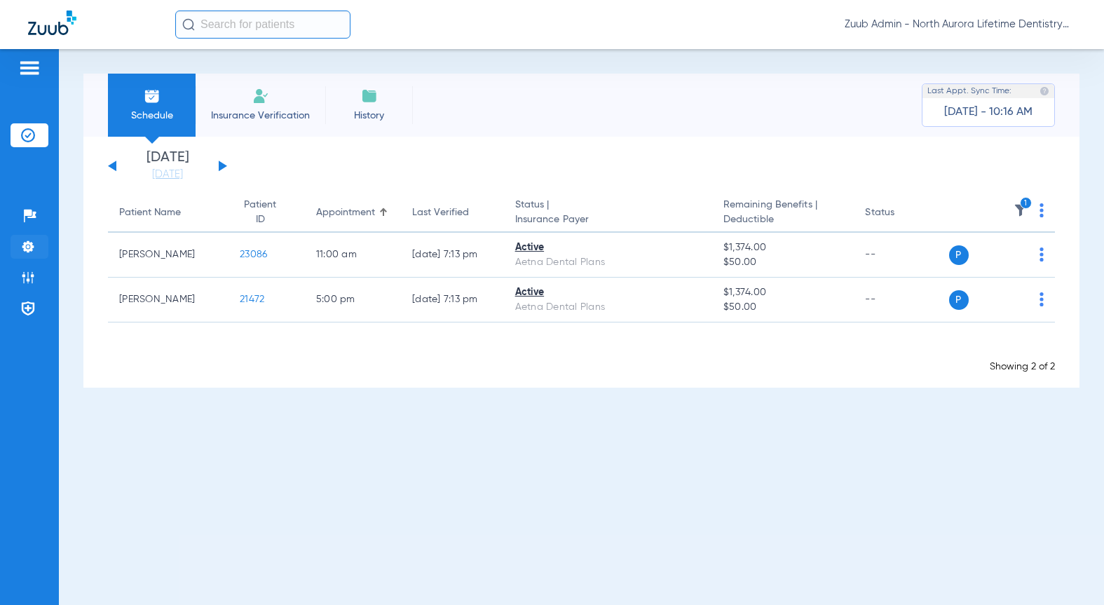
click at [32, 252] on img at bounding box center [28, 247] width 14 height 14
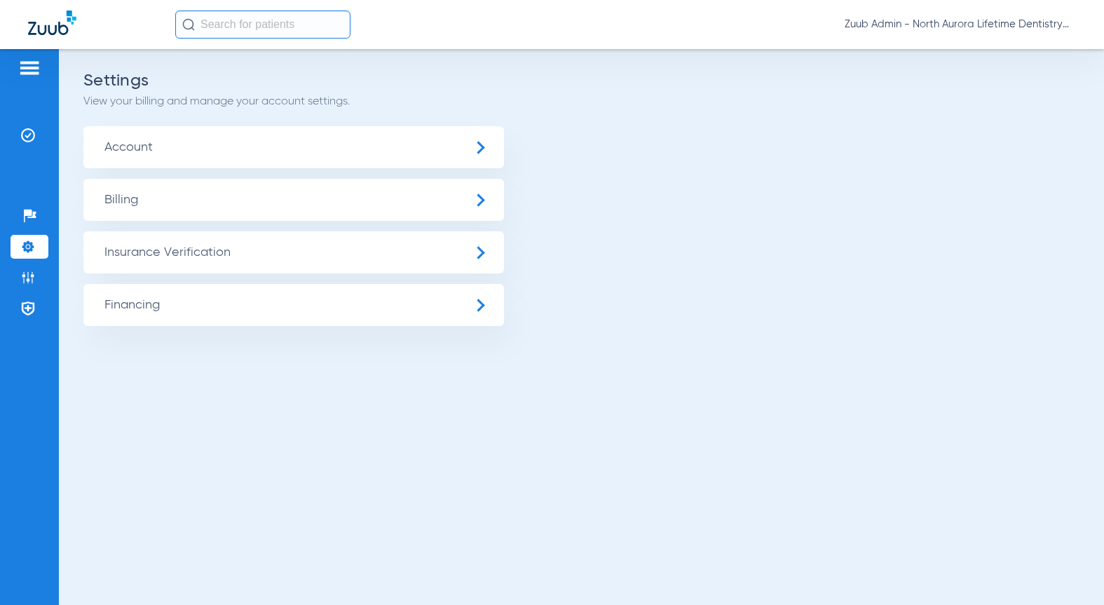
click at [226, 250] on span "Insurance Verification" at bounding box center [293, 252] width 420 height 42
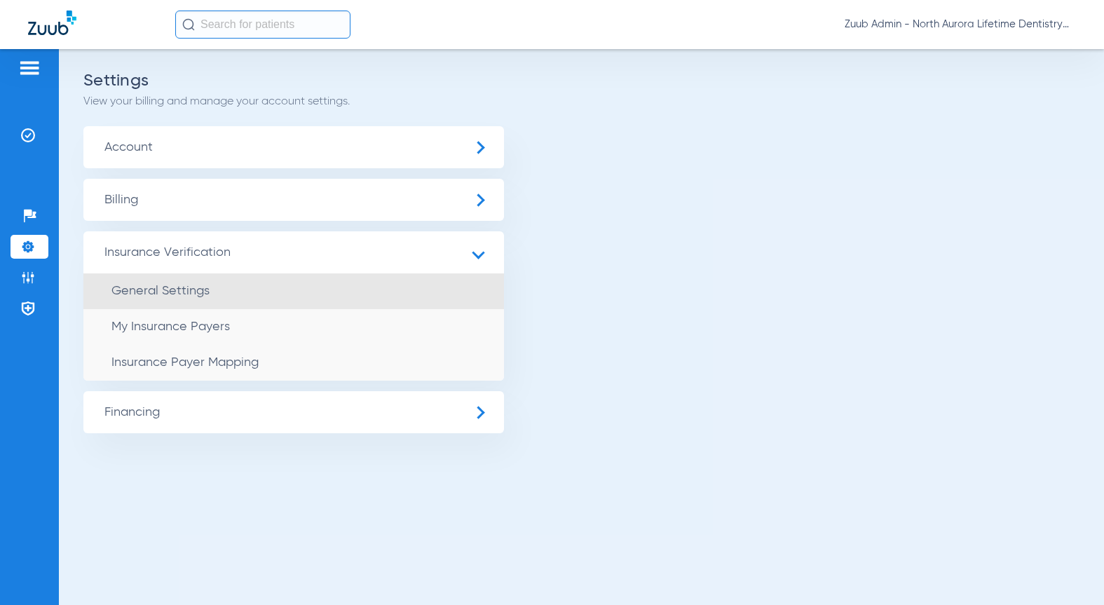
click at [210, 279] on li "General Settings" at bounding box center [293, 291] width 420 height 36
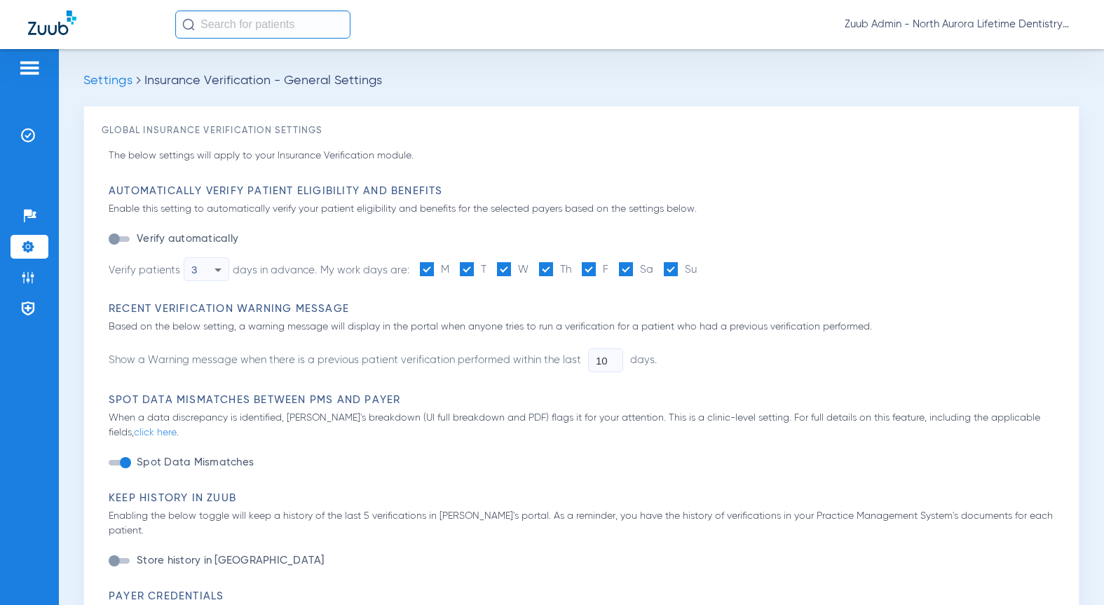
type input "1"
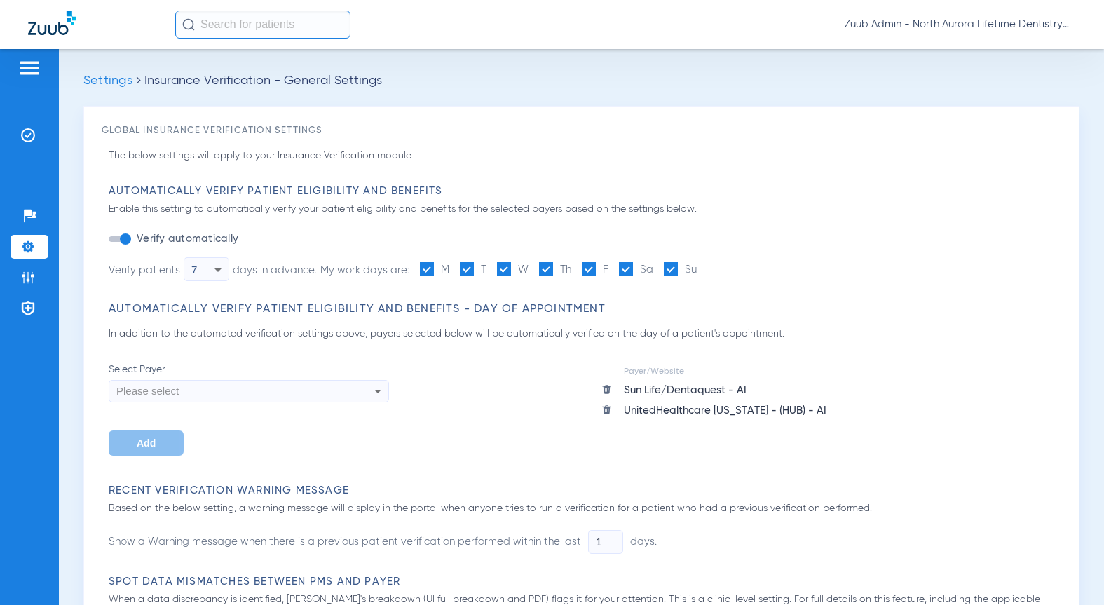
click at [34, 243] on img at bounding box center [28, 247] width 14 height 14
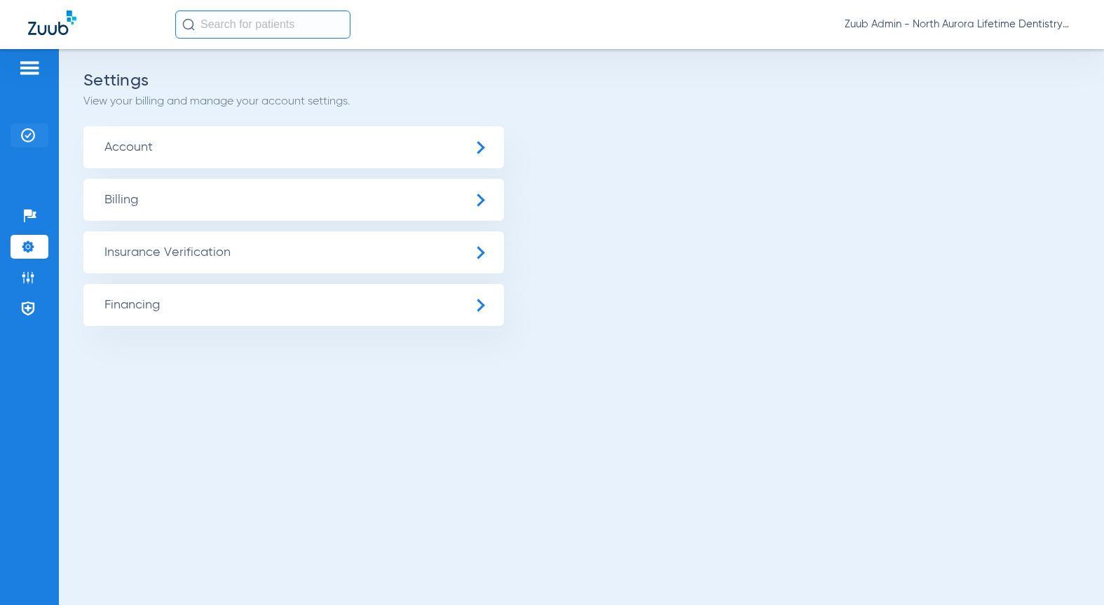
click at [22, 139] on img at bounding box center [28, 135] width 14 height 14
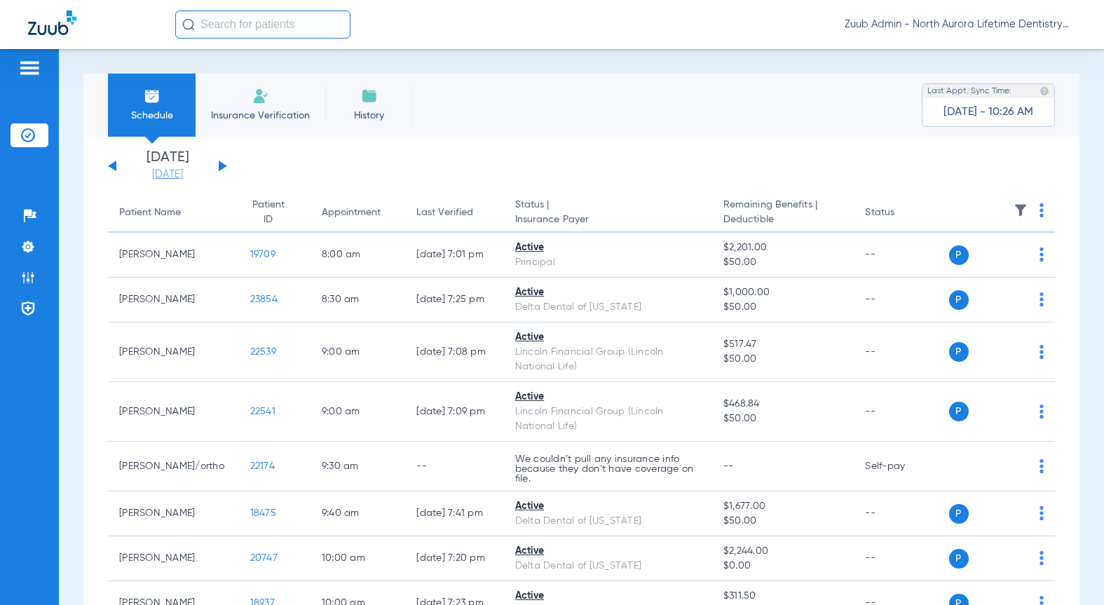
click at [151, 177] on link "[DATE]" at bounding box center [167, 174] width 84 height 14
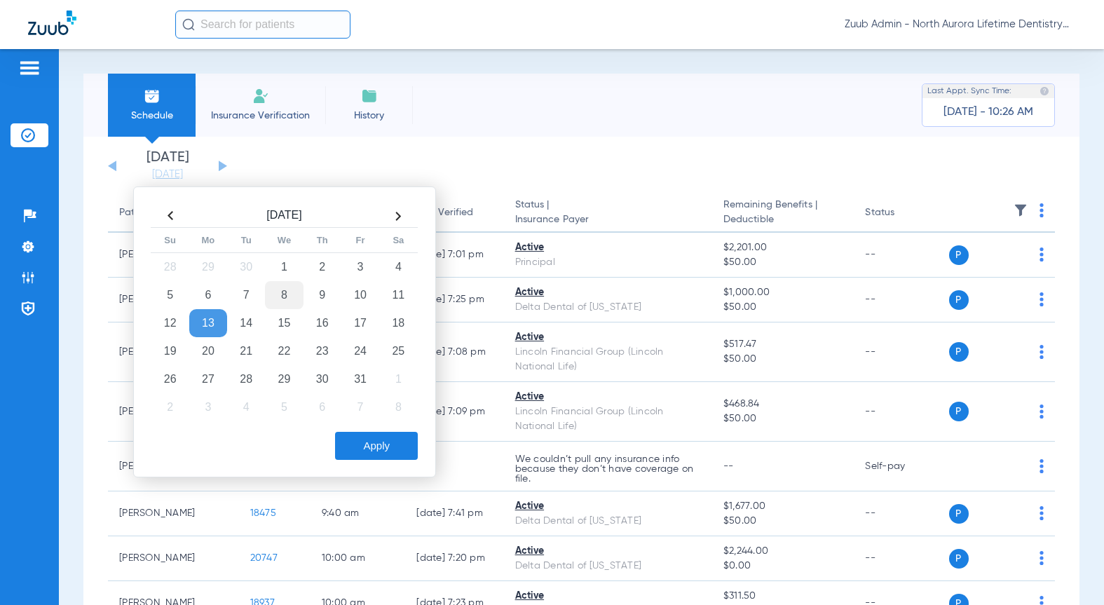
click at [285, 293] on td "8" at bounding box center [284, 295] width 38 height 28
drag, startPoint x: 360, startPoint y: 442, endPoint x: 412, endPoint y: 448, distance: 52.2
click at [360, 442] on button "Apply" at bounding box center [376, 446] width 83 height 28
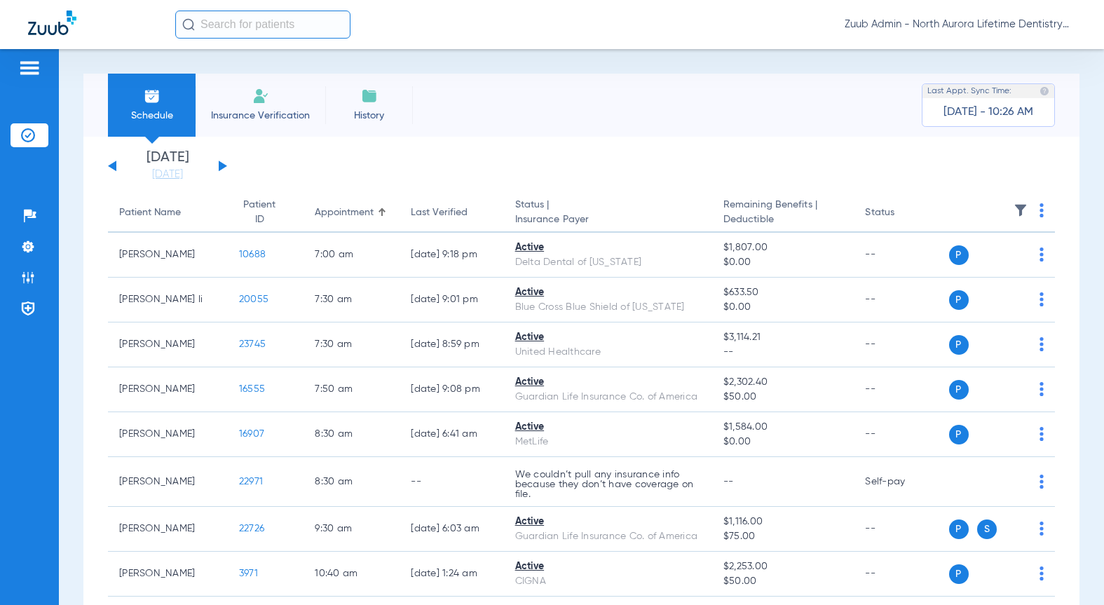
click at [1013, 212] on img at bounding box center [1020, 210] width 14 height 14
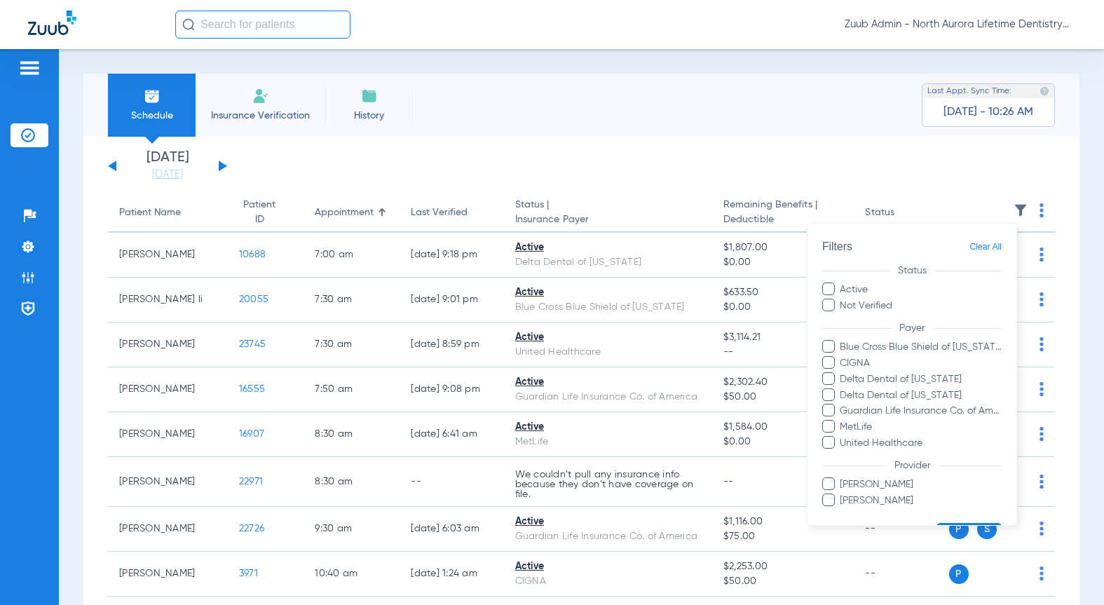
click at [392, 138] on div at bounding box center [552, 302] width 1104 height 605
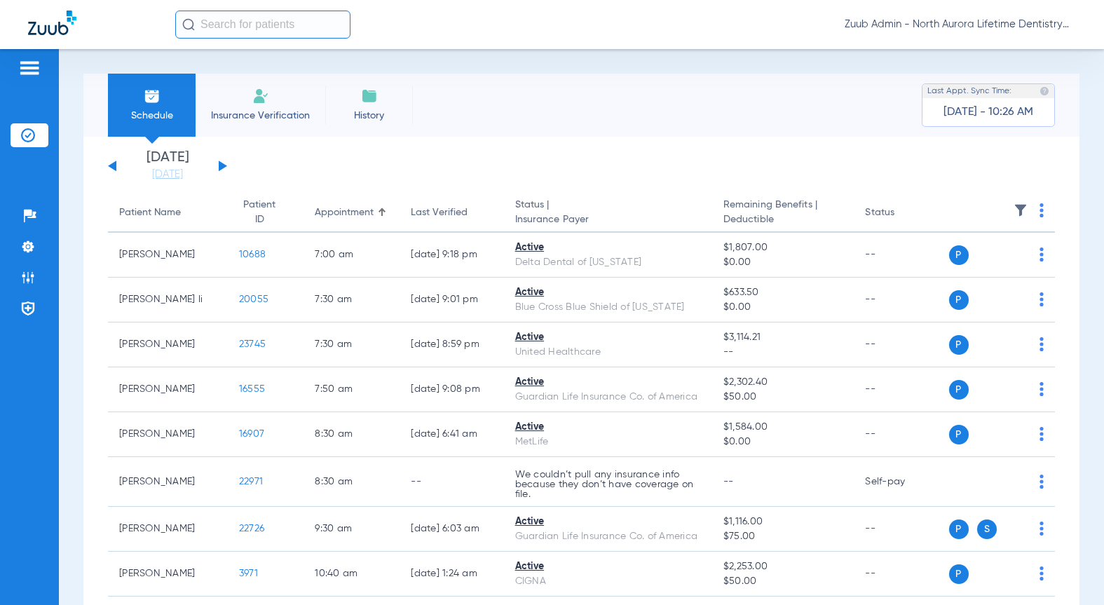
click at [224, 168] on div "Saturday 08-09-2025 Sunday 08-10-2025 Monday 08-11-2025 Tuesday 08-12-2025 Wedn…" at bounding box center [167, 166] width 119 height 31
click at [222, 166] on button at bounding box center [223, 165] width 8 height 11
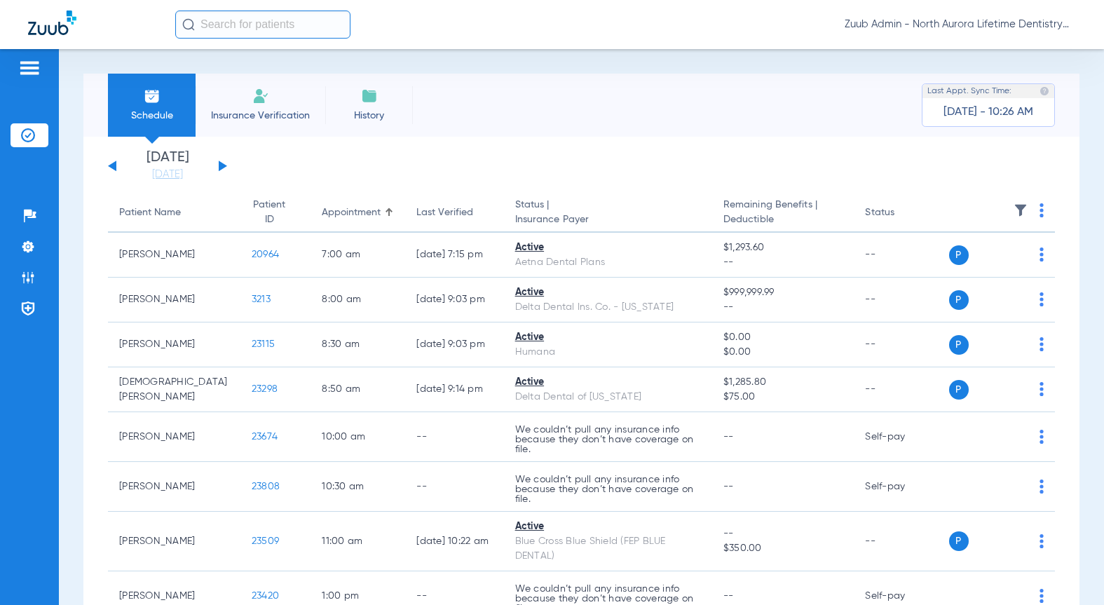
click at [1013, 212] on img at bounding box center [1020, 210] width 14 height 14
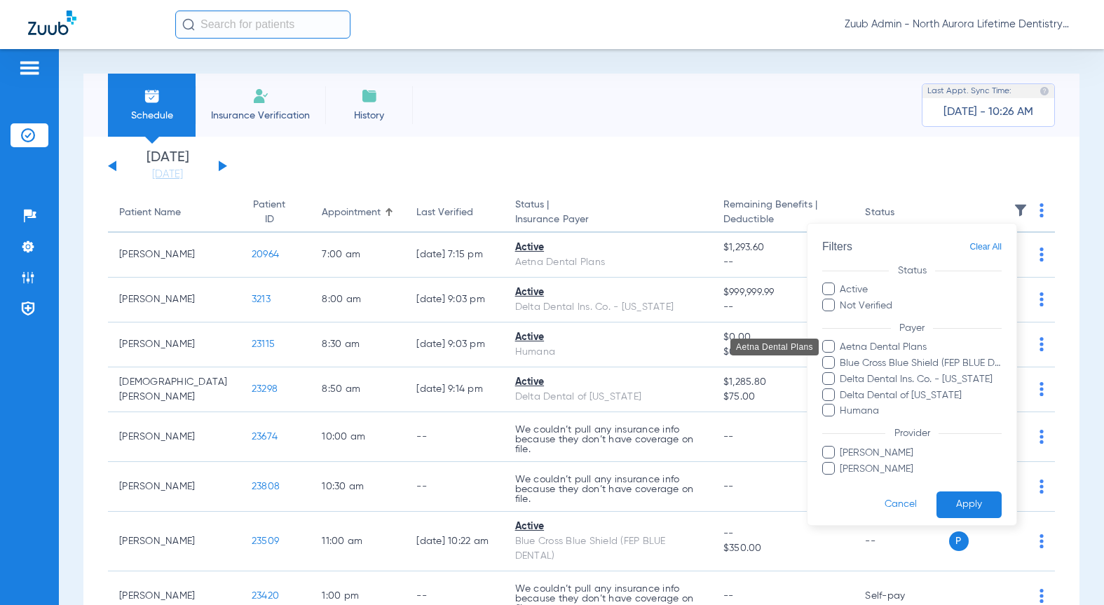
click at [877, 342] on span "Aetna Dental Plans" at bounding box center [920, 347] width 163 height 15
click at [842, 357] on input "Aetna Dental Plans" at bounding box center [842, 357] width 0 height 0
click at [950, 500] on button "Apply" at bounding box center [968, 504] width 65 height 27
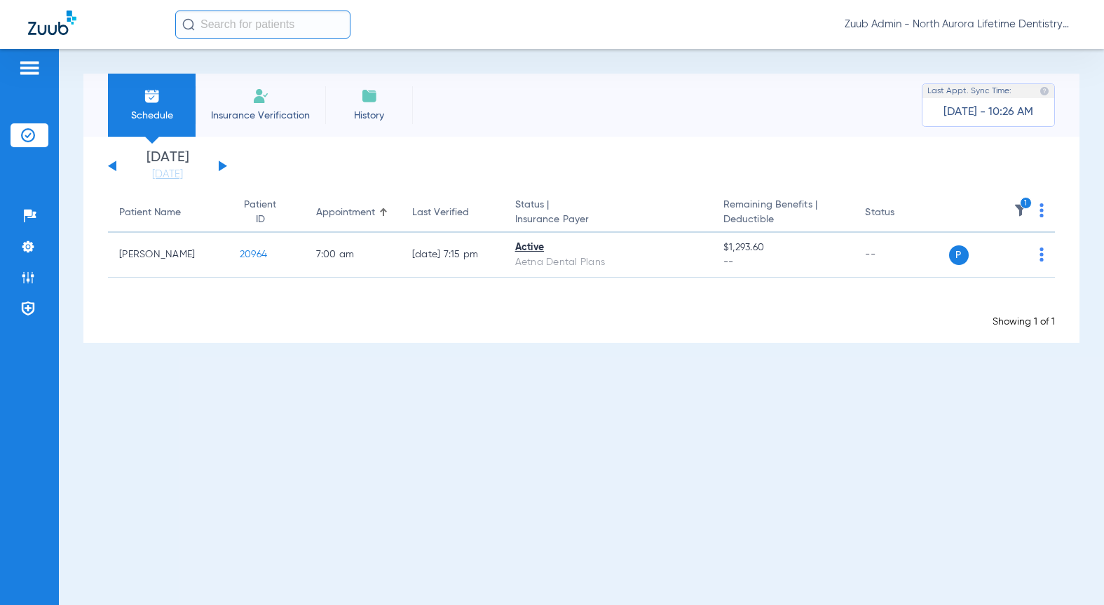
click at [219, 167] on button at bounding box center [223, 165] width 8 height 11
click at [150, 172] on link "[DATE]" at bounding box center [167, 174] width 84 height 14
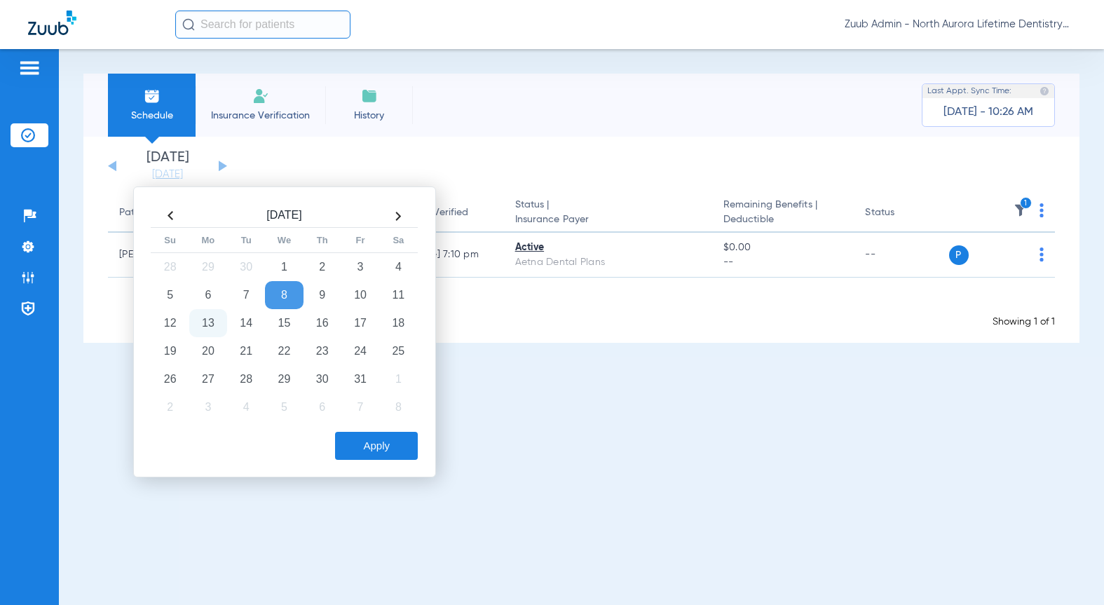
click at [212, 312] on td "13" at bounding box center [208, 323] width 38 height 28
click at [373, 439] on button "Apply" at bounding box center [376, 446] width 83 height 28
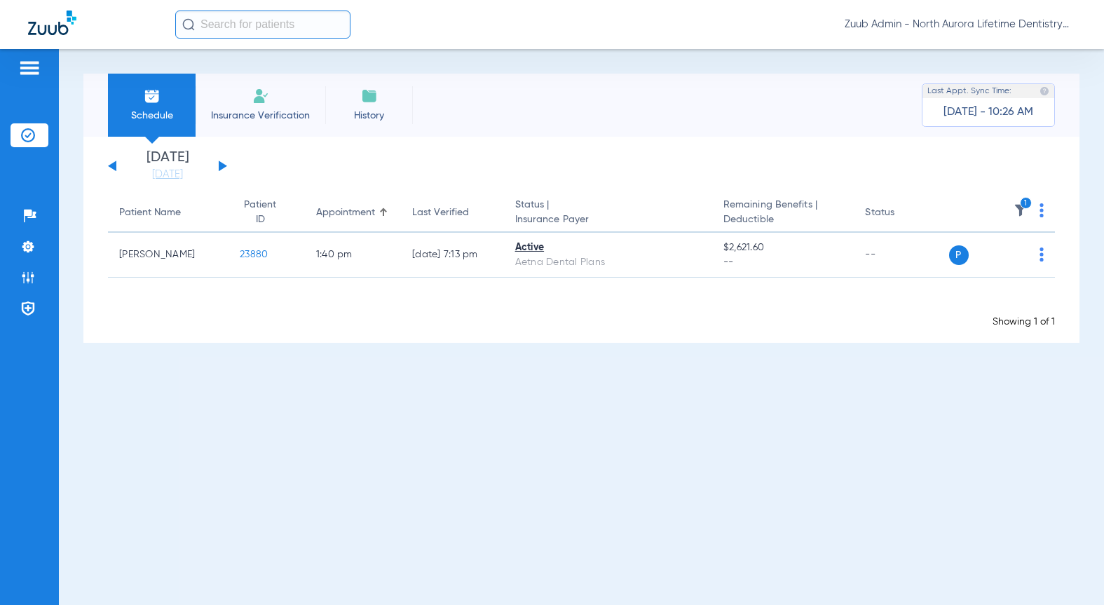
click at [1019, 208] on img at bounding box center [1020, 210] width 14 height 14
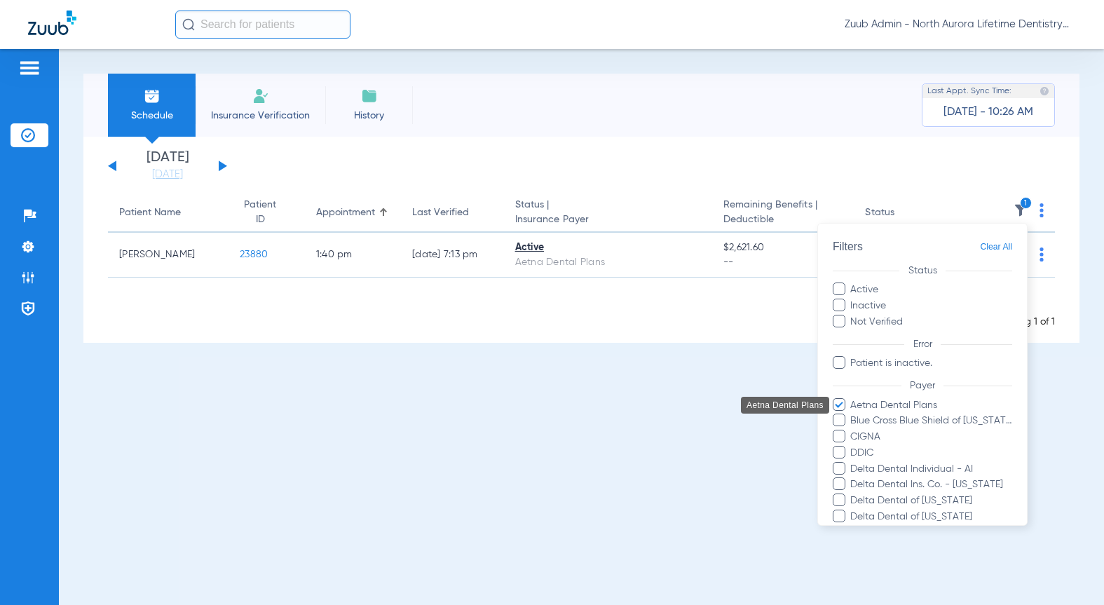
click at [870, 401] on span "Aetna Dental Plans" at bounding box center [930, 404] width 163 height 15
click at [852, 414] on input "Aetna Dental Plans" at bounding box center [852, 414] width 0 height 0
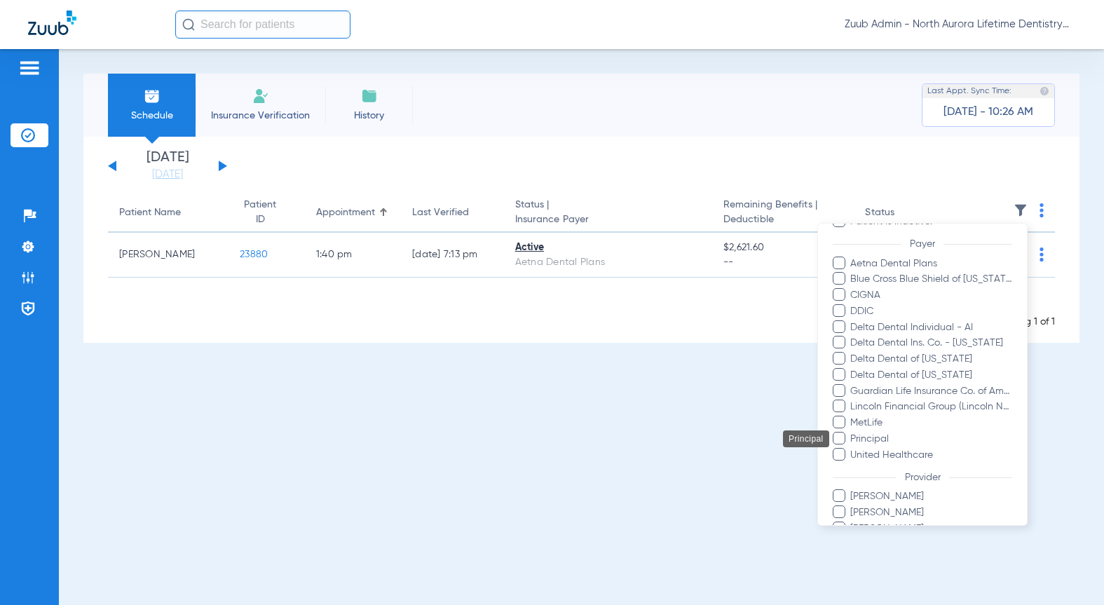
scroll to position [209, 0]
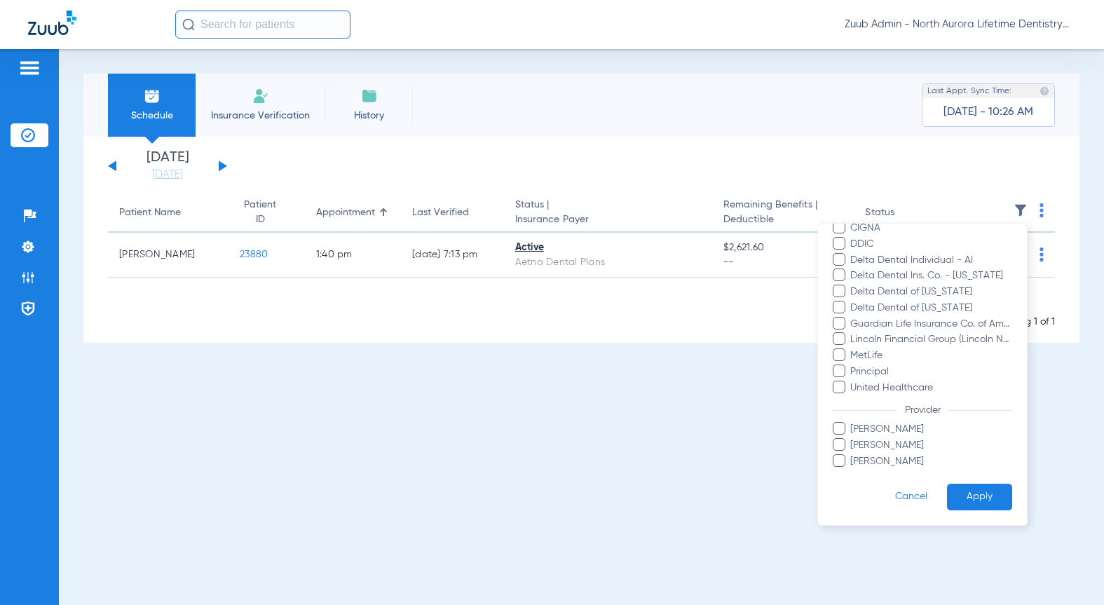
click at [980, 495] on button "Apply" at bounding box center [979, 496] width 65 height 27
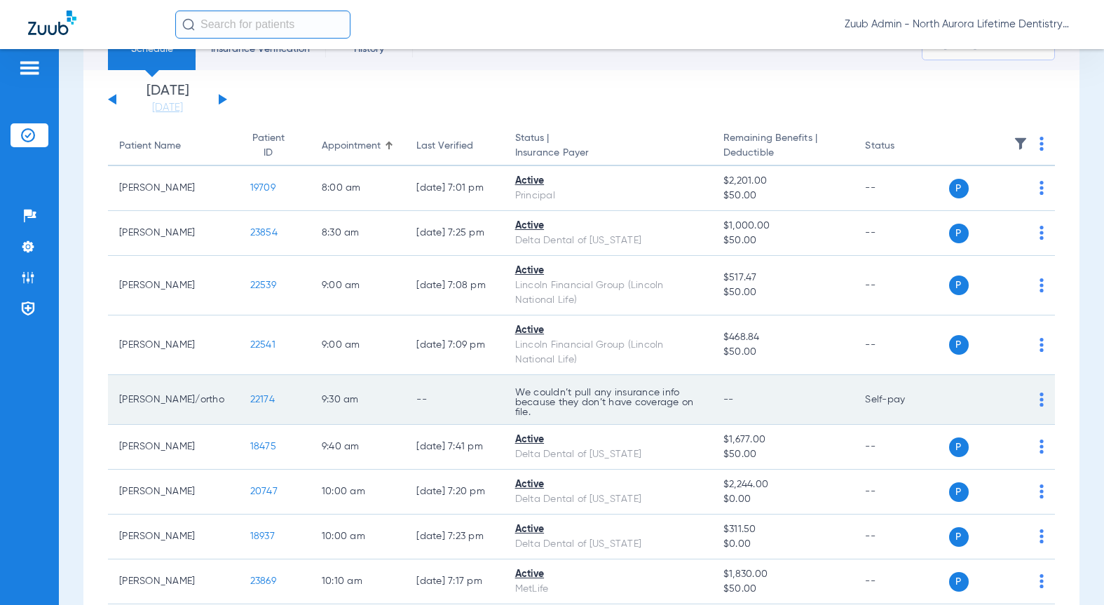
scroll to position [0, 0]
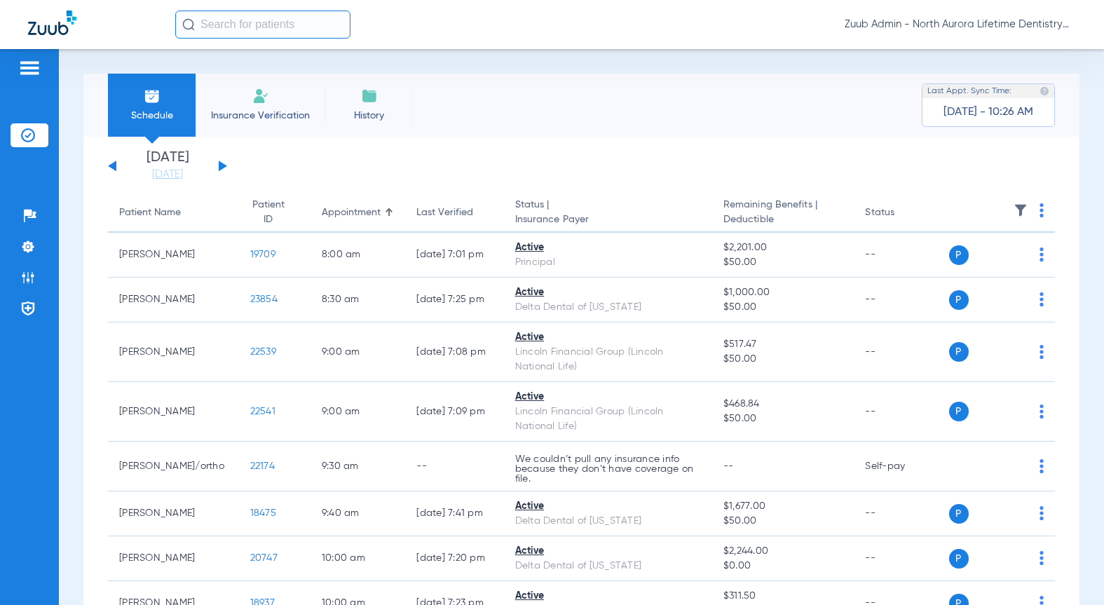
click at [217, 167] on div "Saturday 08-09-2025 Sunday 08-10-2025 Monday 08-11-2025 Tuesday 08-12-2025 Wedn…" at bounding box center [167, 166] width 119 height 31
click at [219, 165] on button at bounding box center [223, 165] width 8 height 11
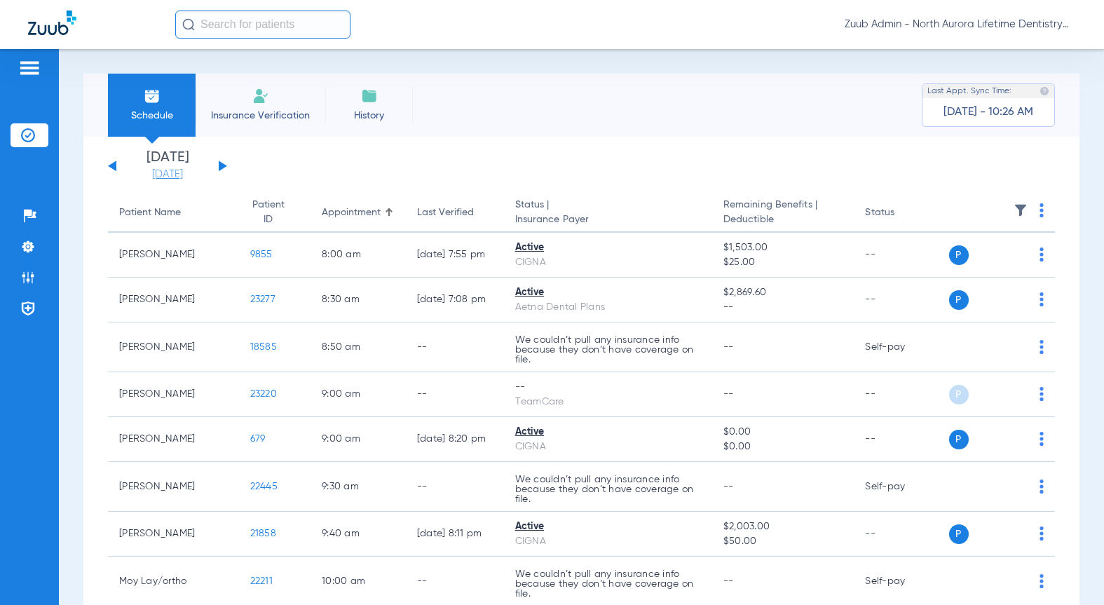
click at [149, 178] on link "[DATE]" at bounding box center [167, 174] width 84 height 14
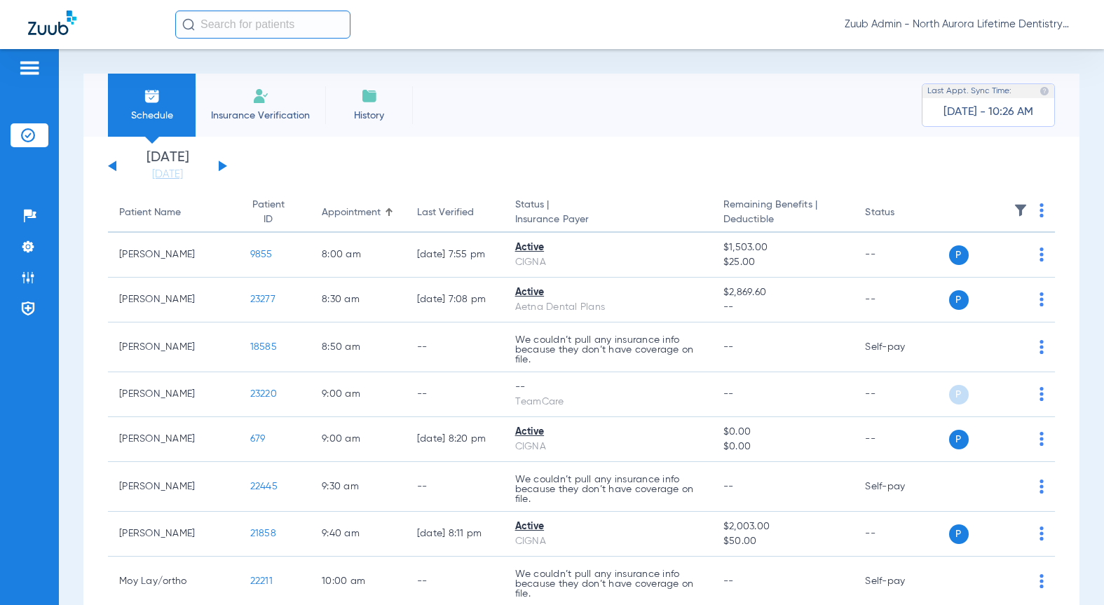
click at [113, 168] on button at bounding box center [112, 165] width 8 height 11
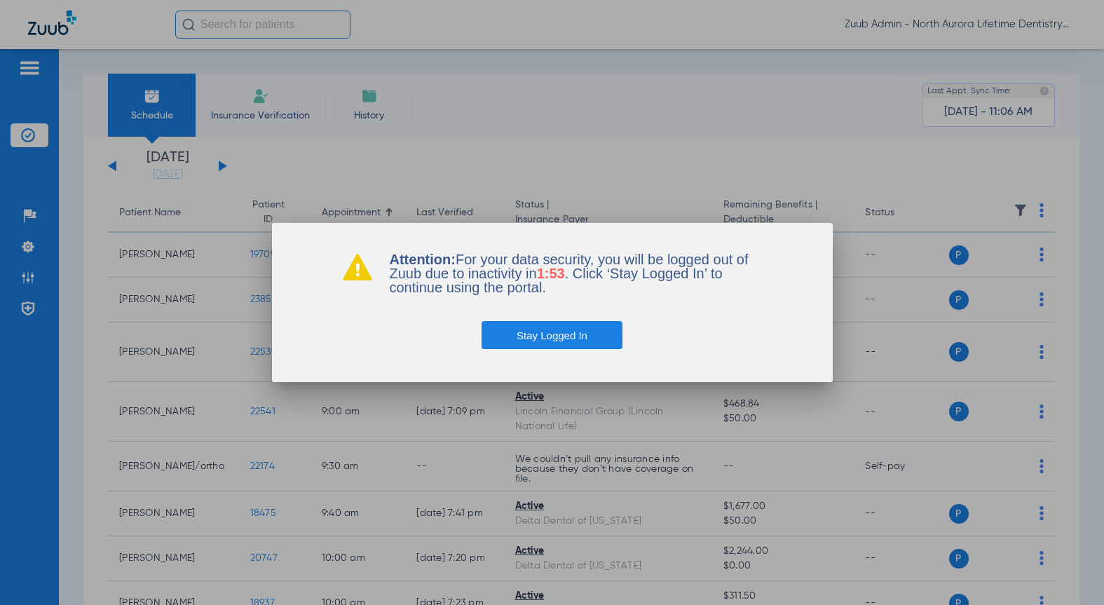
click at [550, 327] on button "Stay Logged In" at bounding box center [551, 335] width 141 height 28
